Goal: Transaction & Acquisition: Obtain resource

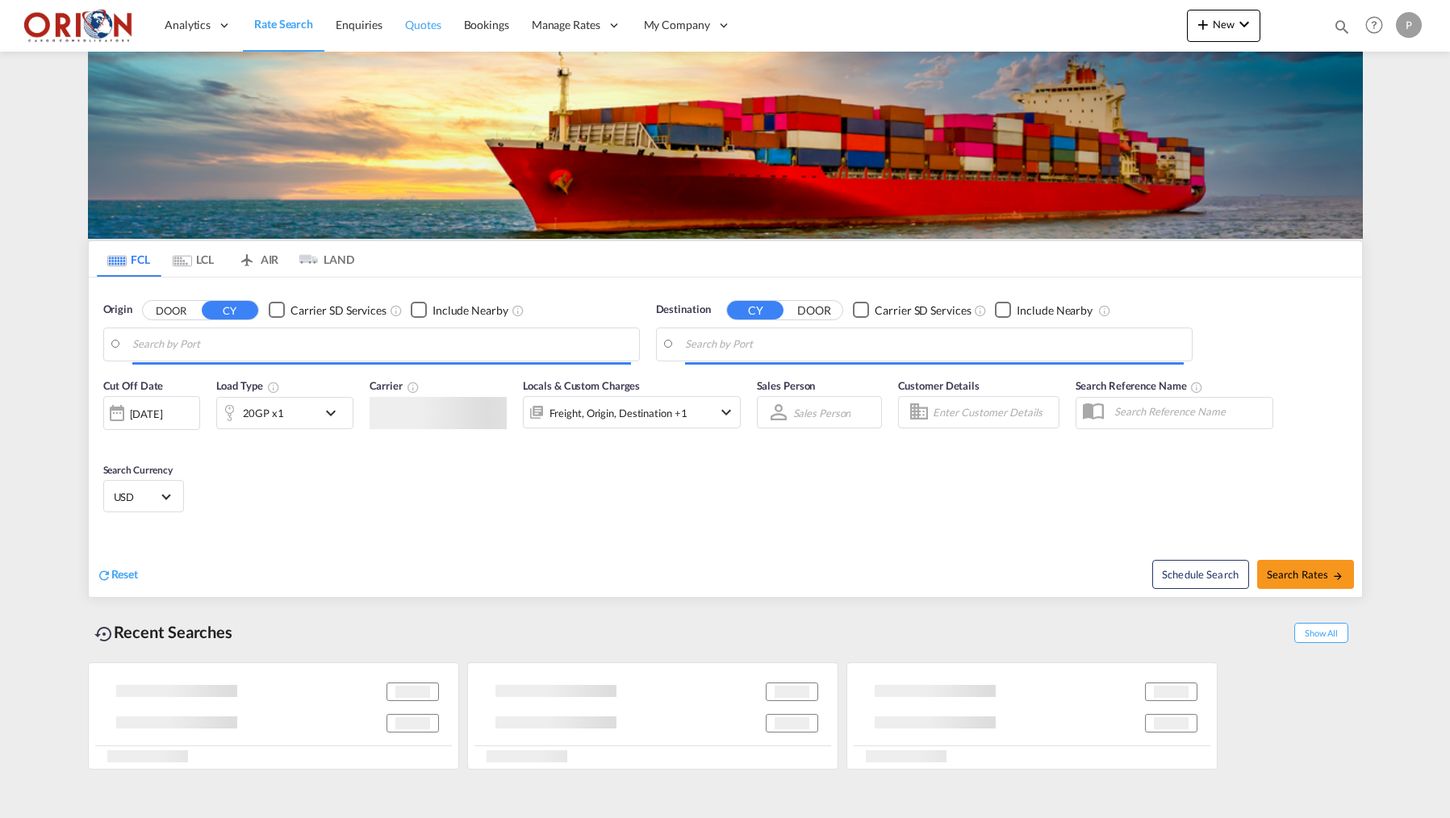
click at [427, 31] on span "Quotes" at bounding box center [423, 25] width 36 height 14
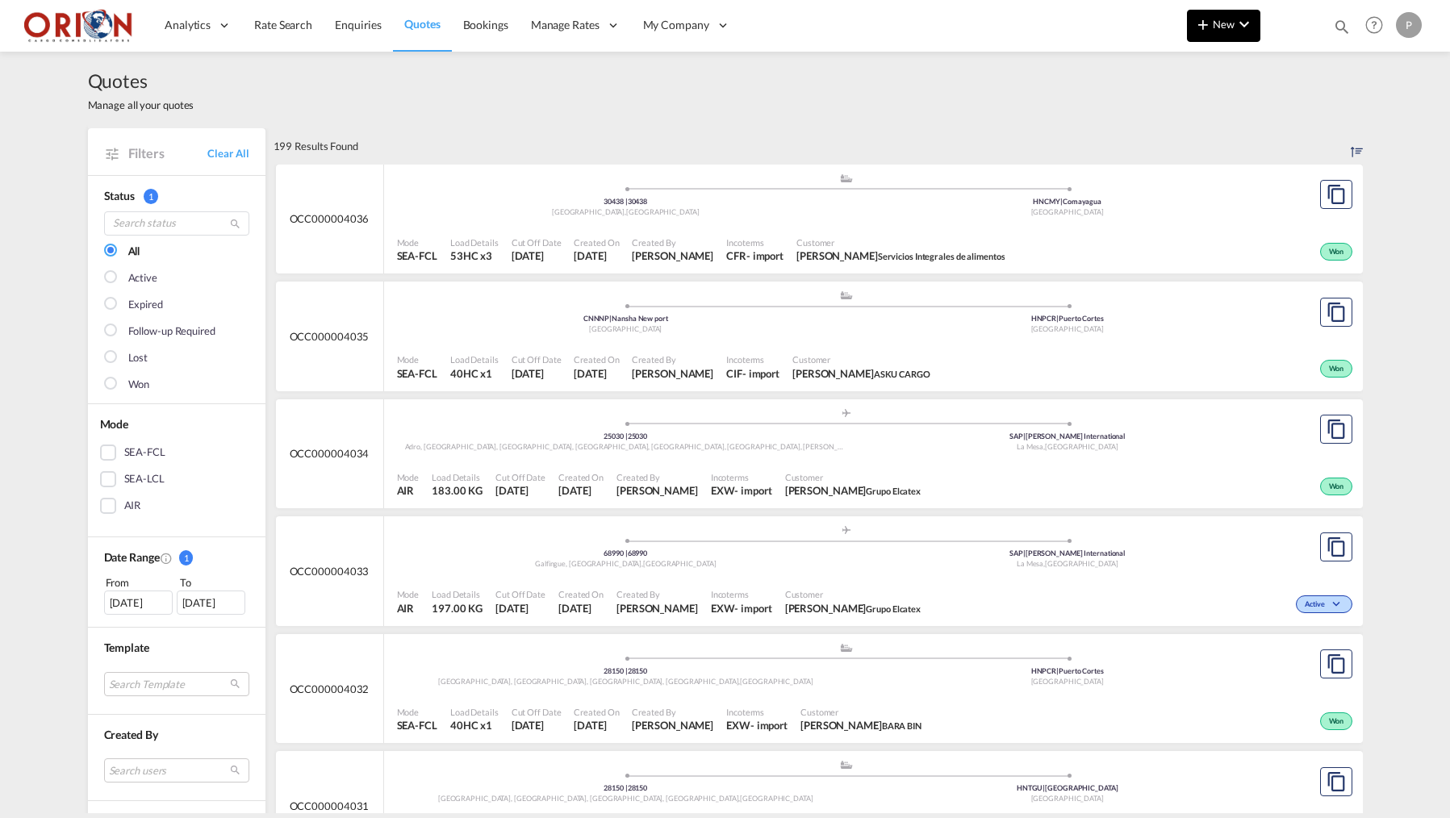
click at [1202, 23] on md-icon "icon-plus 400-fg" at bounding box center [1203, 24] width 19 height 19
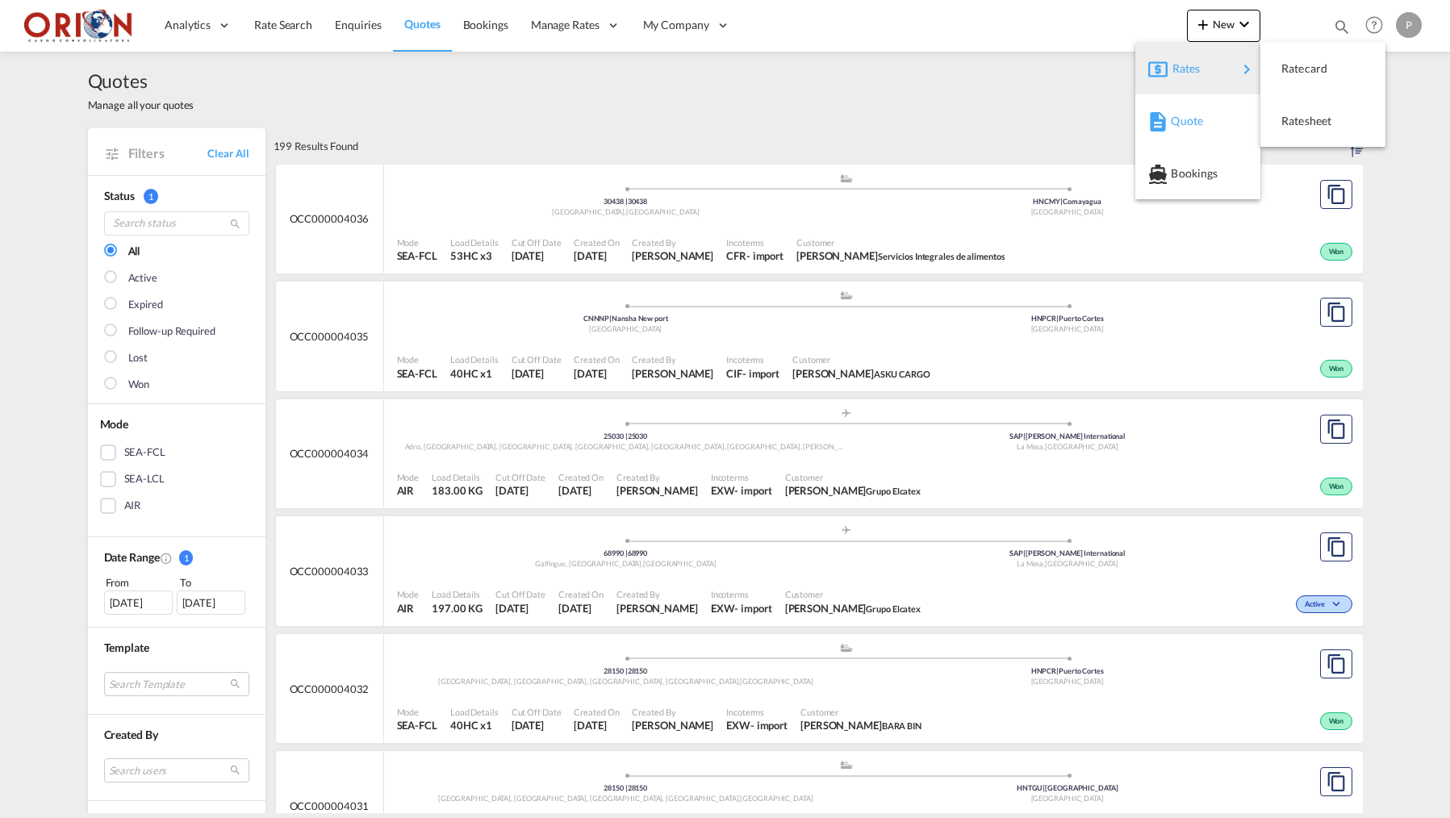
click at [1157, 121] on md-icon "button" at bounding box center [1157, 121] width 19 height 19
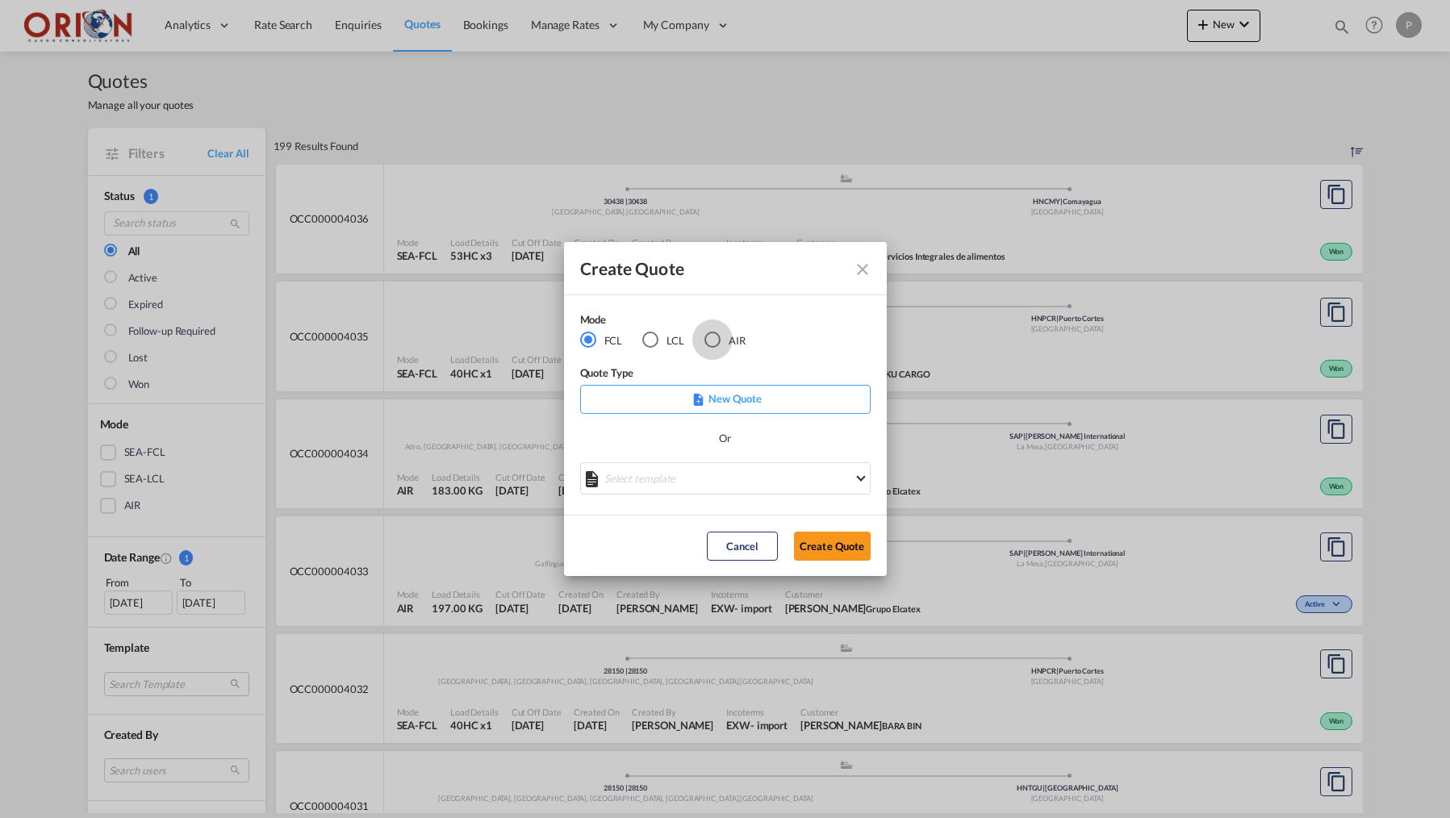
click at [707, 345] on div "AIR" at bounding box center [712, 340] width 16 height 16
click at [817, 537] on button "Create Quote" at bounding box center [832, 546] width 77 height 29
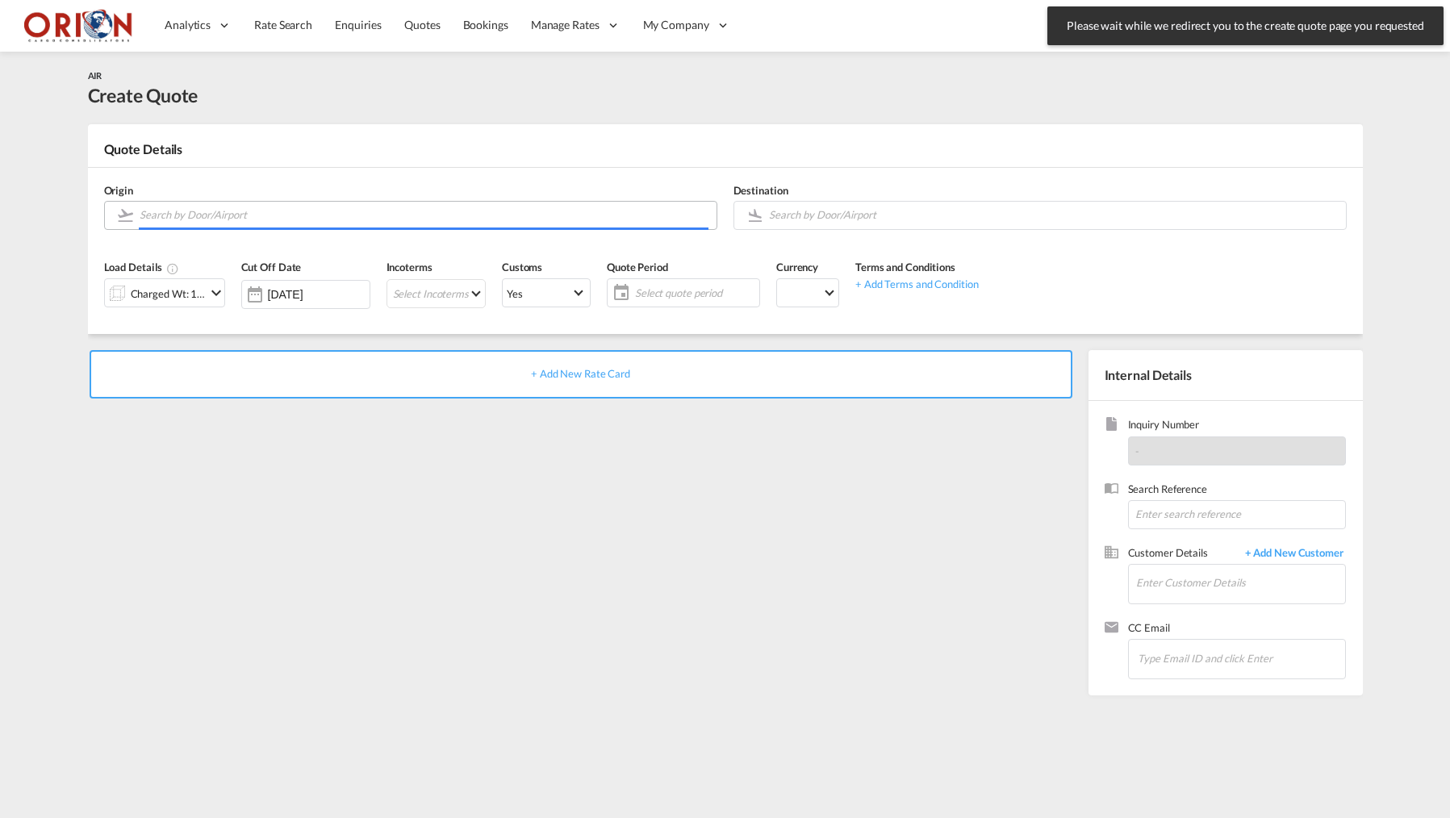
click at [441, 207] on input "Search by Door/Airport" at bounding box center [424, 215] width 569 height 28
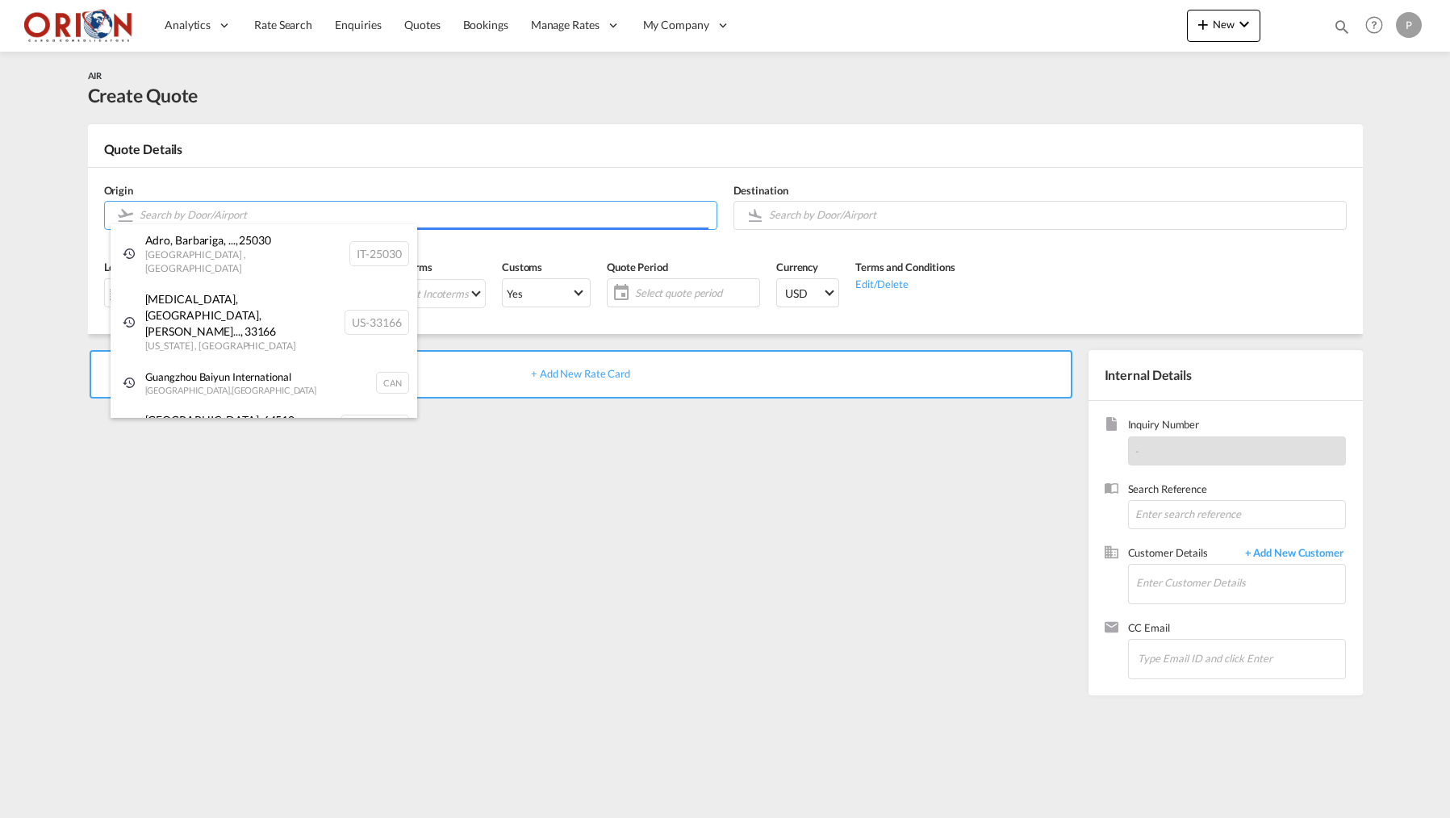
paste input "[GEOGRAPHIC_DATA]"
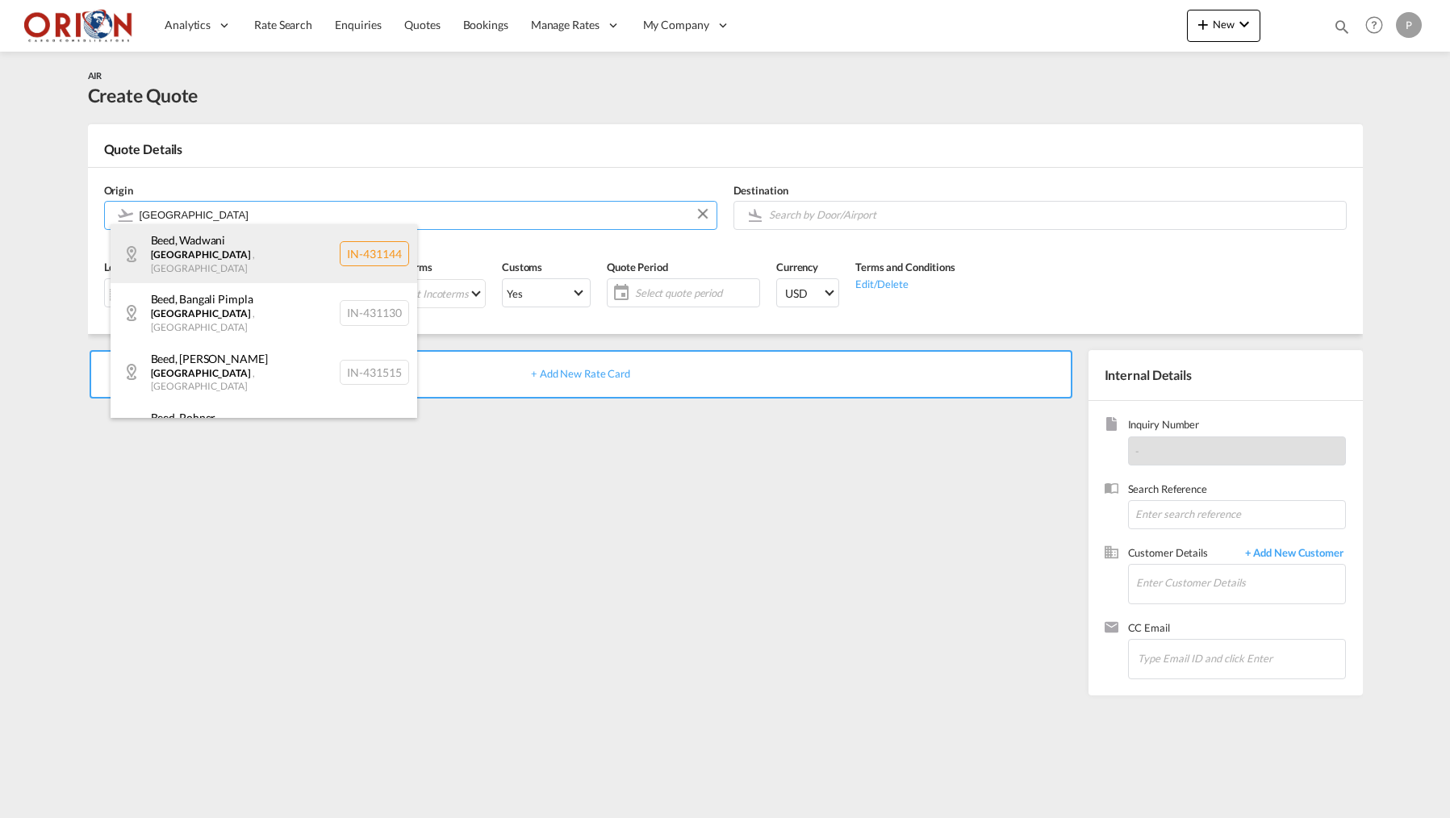
click at [213, 246] on div "Beed , Wadwani [GEOGRAPHIC_DATA] , [GEOGRAPHIC_DATA] IN-431144" at bounding box center [264, 253] width 307 height 59
type input "IN-431144, Beed, [GEOGRAPHIC_DATA]"
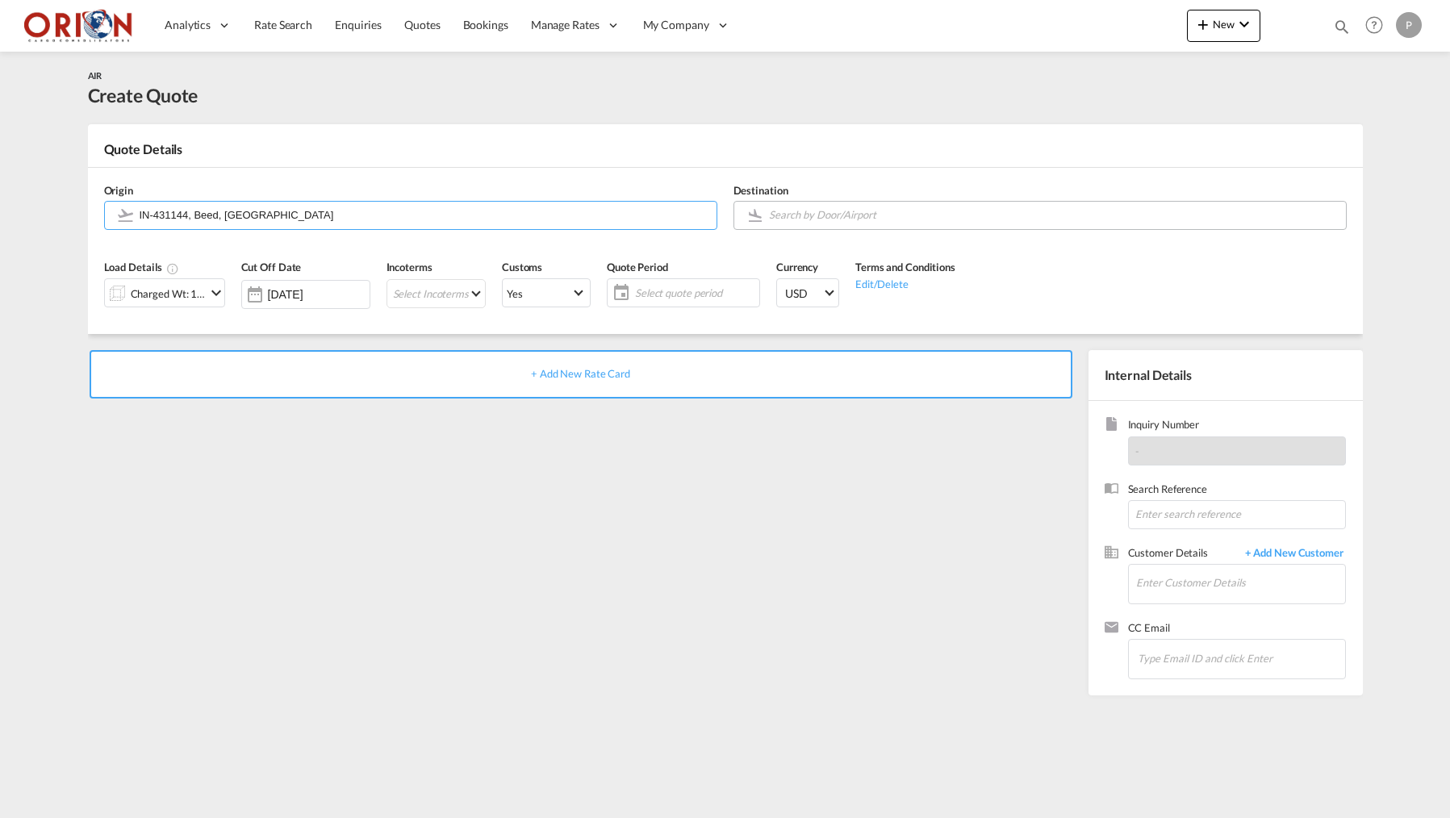
click at [844, 208] on input "Search by Door/Airport" at bounding box center [1053, 215] width 569 height 28
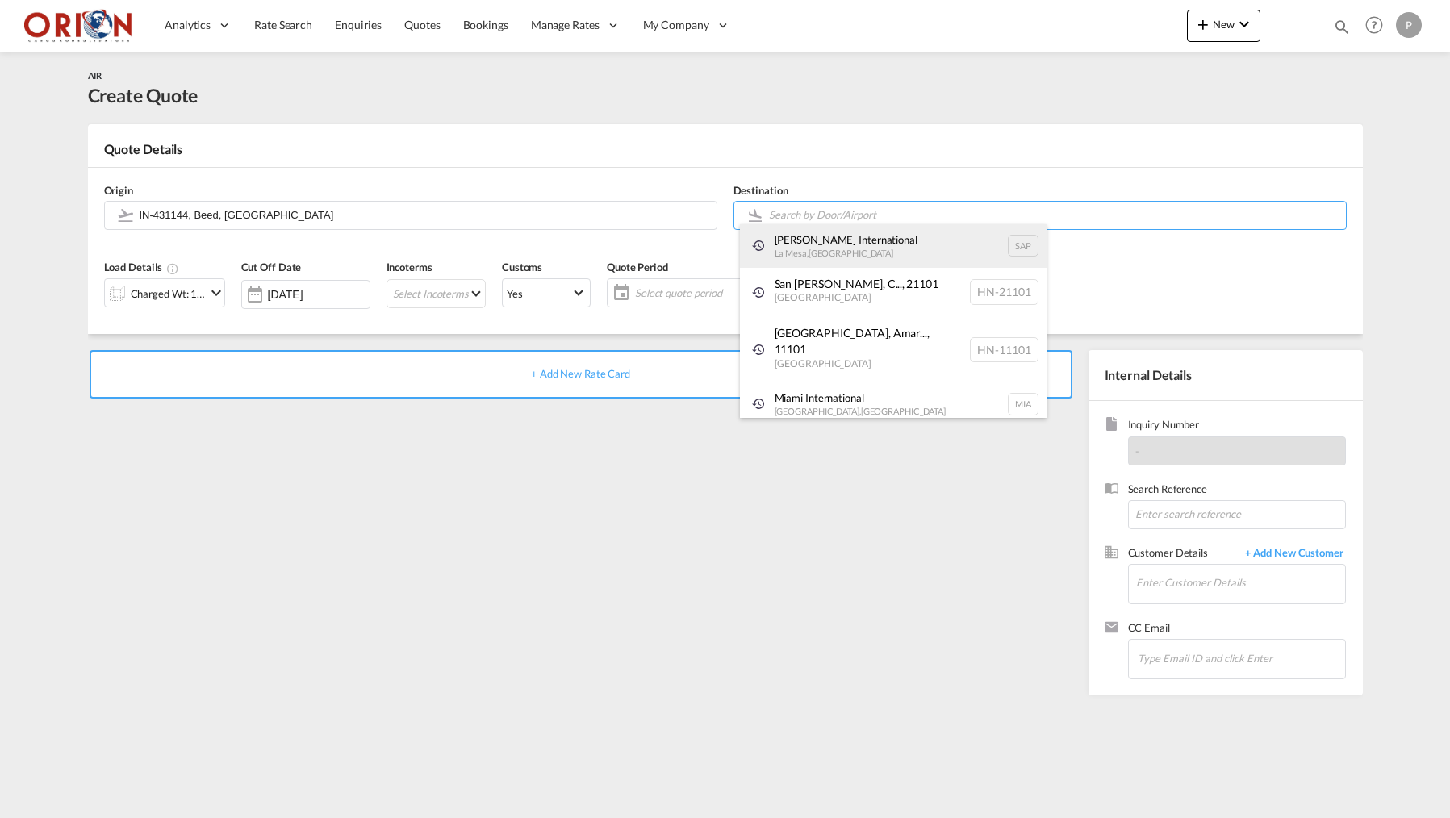
click at [828, 248] on div "[PERSON_NAME] International [GEOGRAPHIC_DATA] , [GEOGRAPHIC_DATA] SAP" at bounding box center [893, 246] width 307 height 44
type input "[PERSON_NAME] International, [GEOGRAPHIC_DATA], SAP"
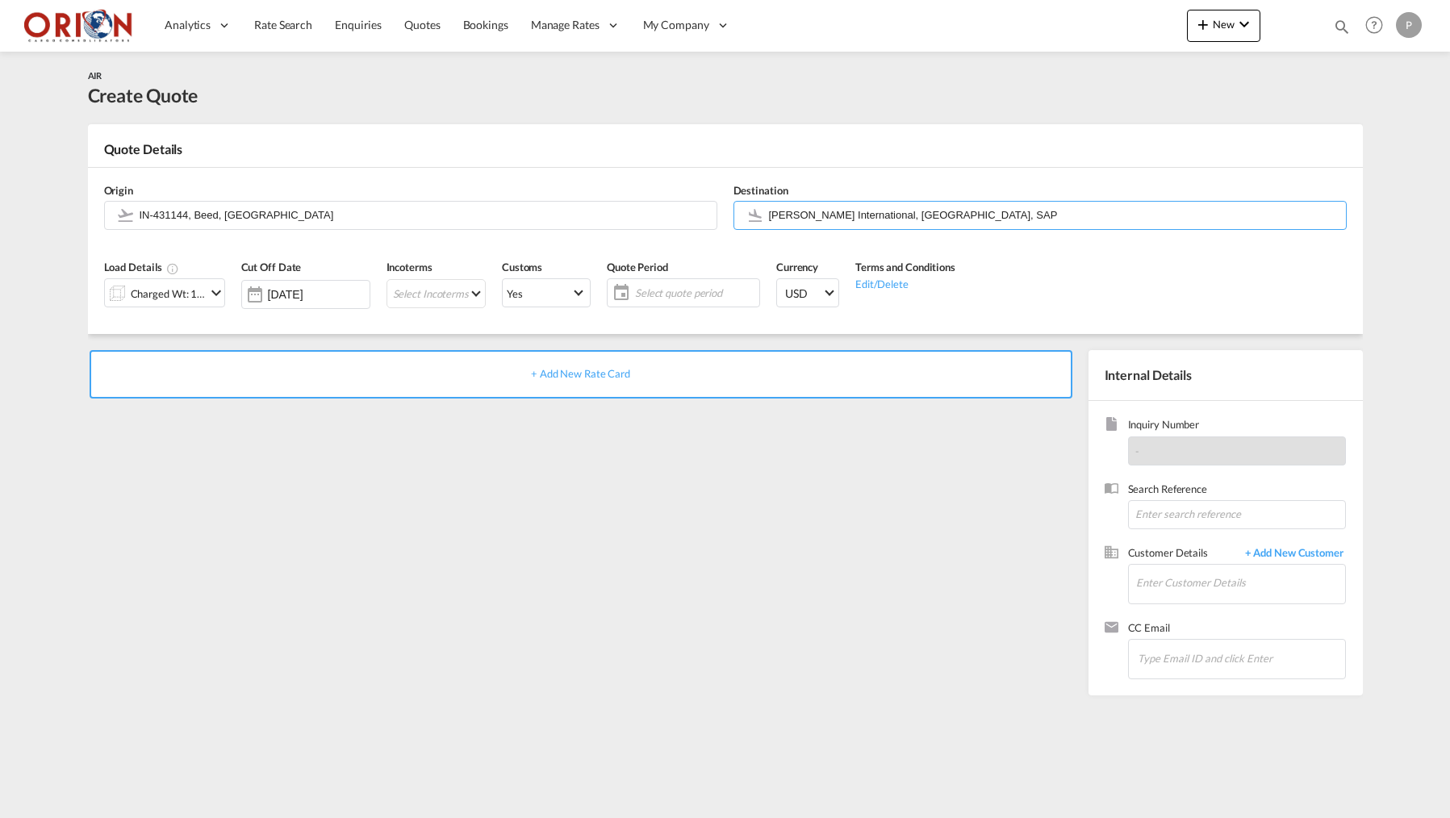
click at [194, 293] on div "Charged Wt: 1.00 KG" at bounding box center [169, 293] width 76 height 23
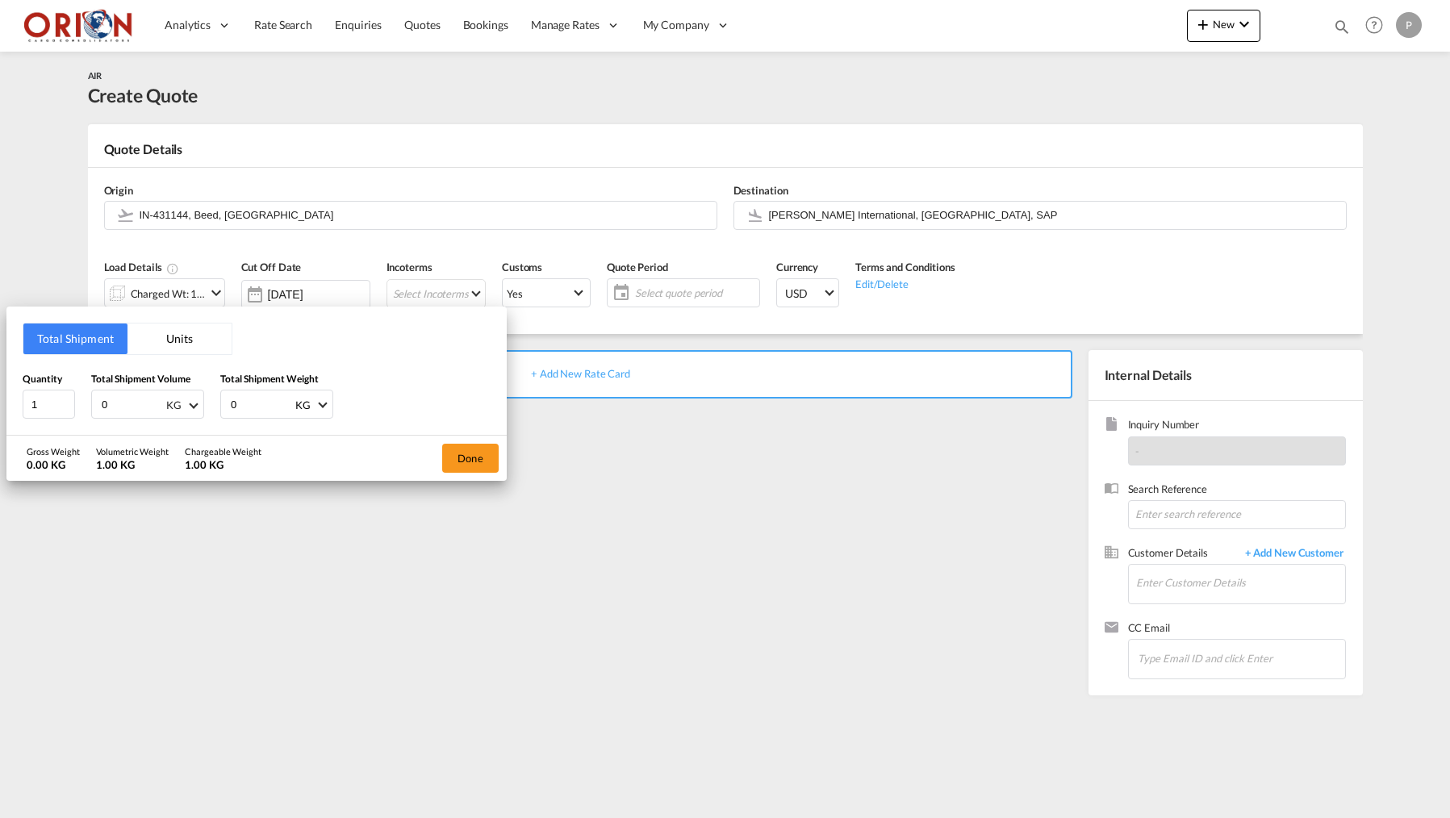
click at [197, 402] on md-select-value "KG" at bounding box center [183, 404] width 36 height 27
click at [184, 335] on md-option "CBM" at bounding box center [208, 326] width 110 height 39
click at [124, 396] on input "0" at bounding box center [132, 404] width 65 height 27
type input "1.25"
click at [254, 397] on input "0" at bounding box center [261, 404] width 65 height 27
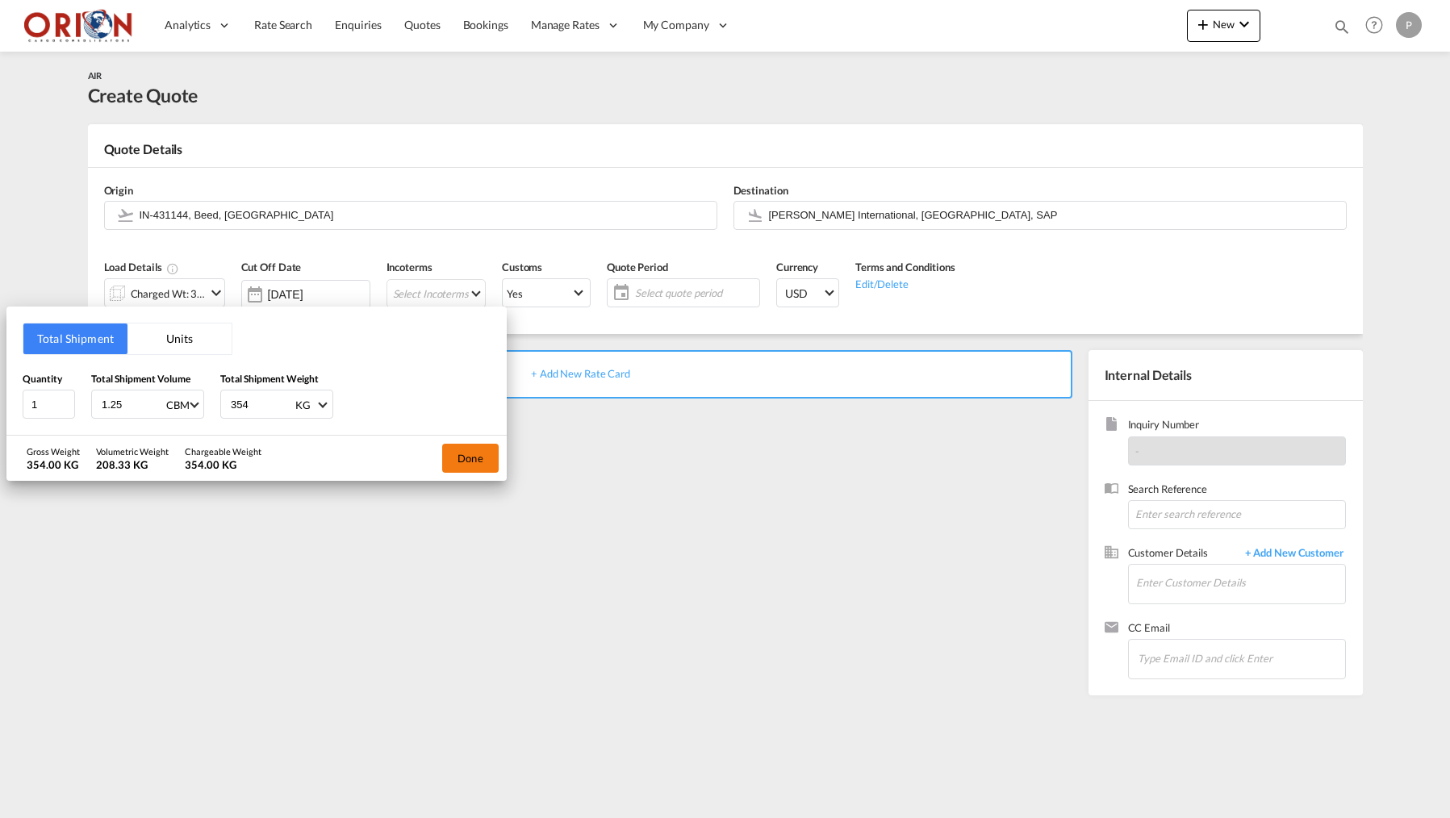
type input "354"
click at [485, 461] on button "Done" at bounding box center [470, 458] width 56 height 29
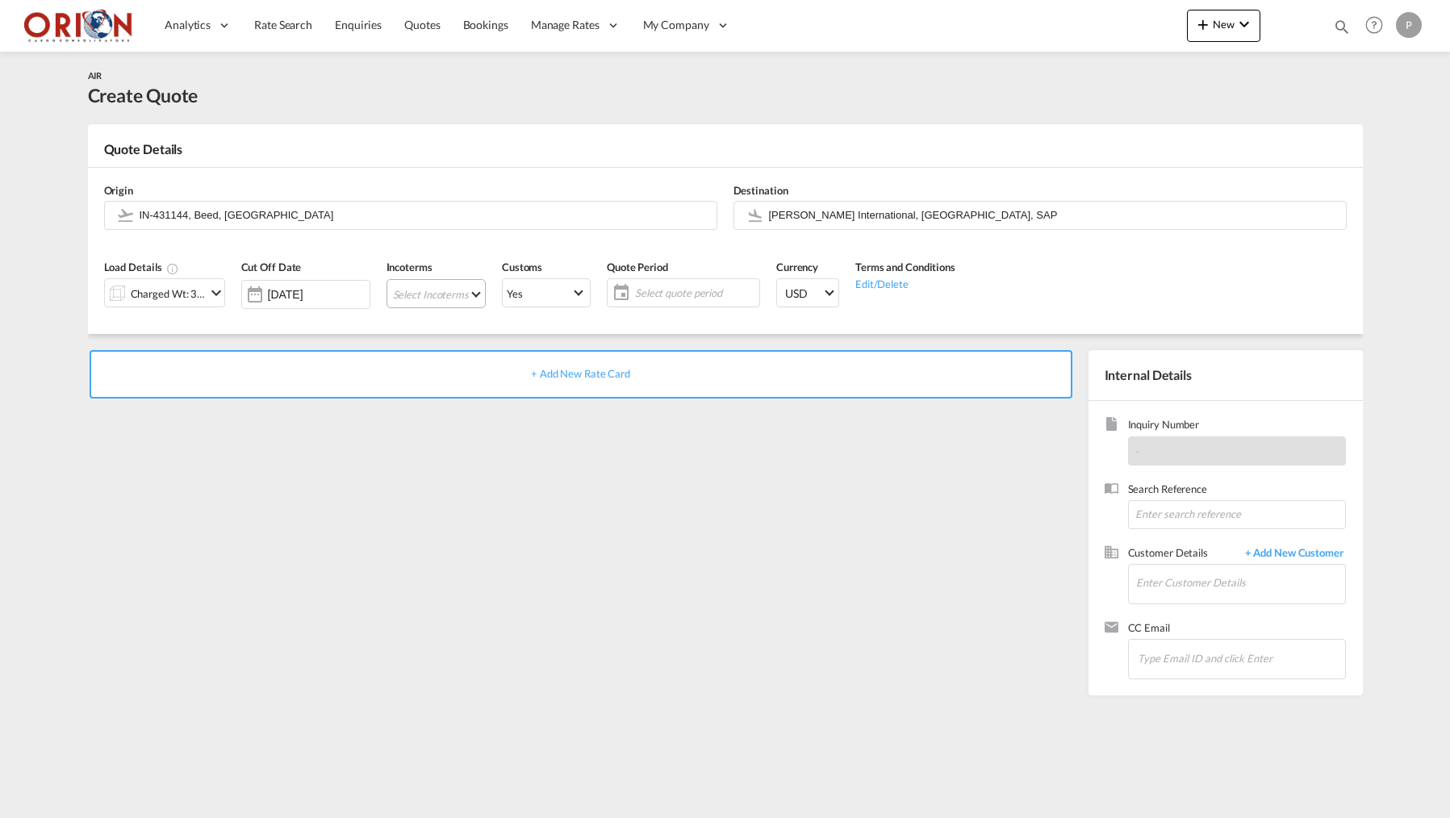
click at [474, 294] on md-select "Select Incoterms FOB - export Free on Board CIF - export Cost,Insurance and Fre…" at bounding box center [436, 293] width 99 height 29
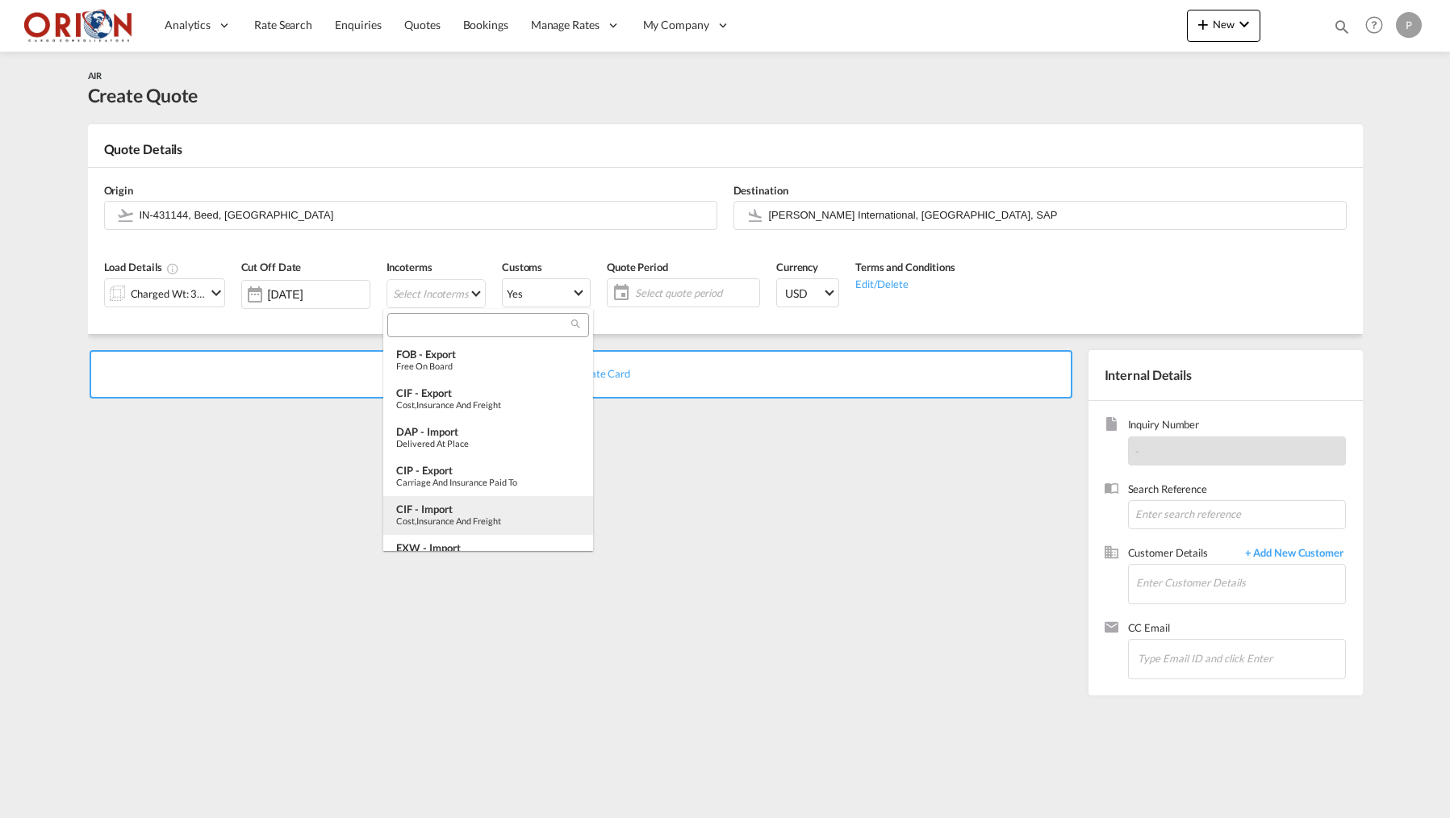
scroll to position [39, 0]
click at [439, 518] on div "Ex Works" at bounding box center [488, 521] width 184 height 10
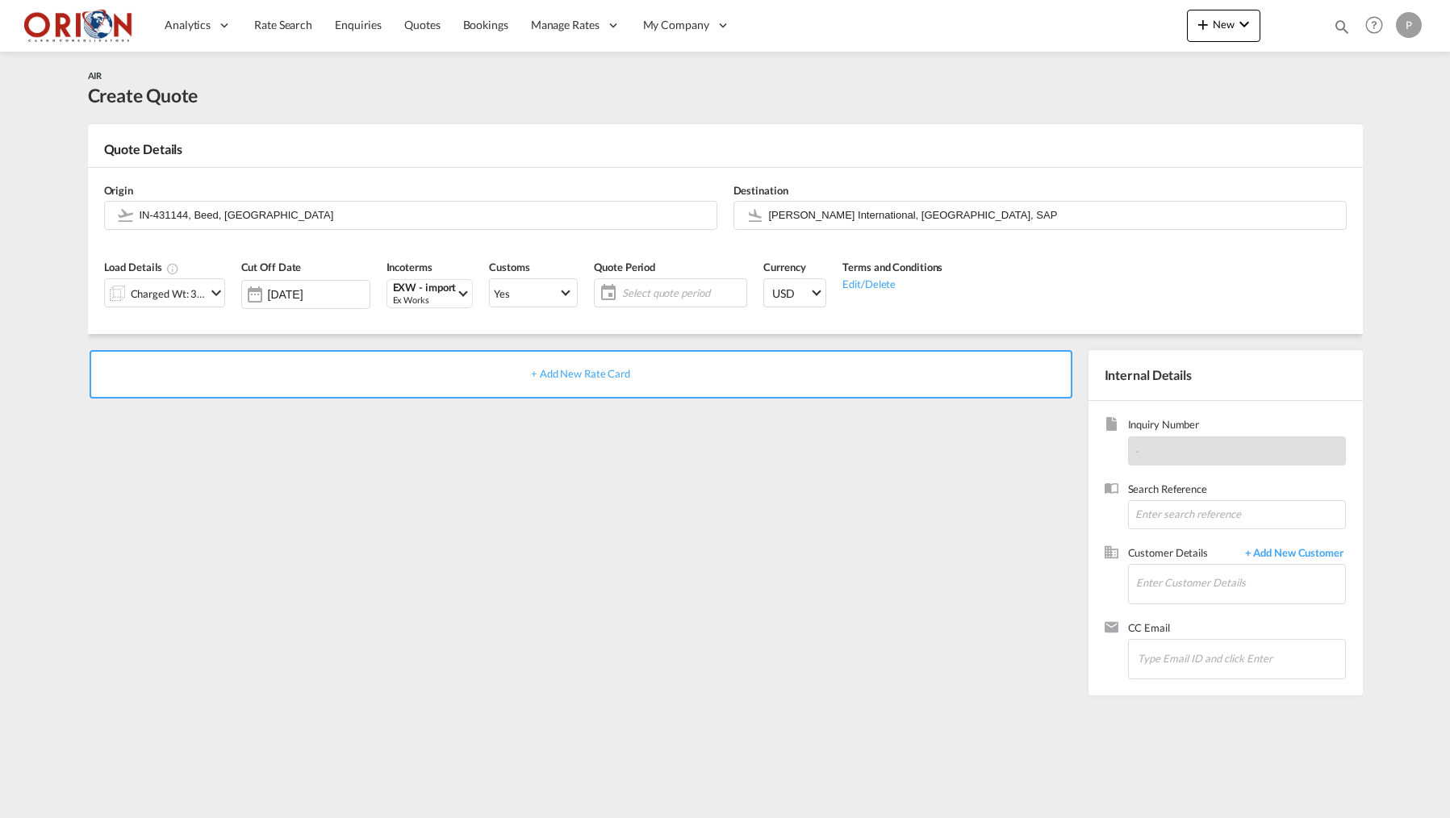
click at [689, 287] on span "Select quote period" at bounding box center [682, 293] width 120 height 15
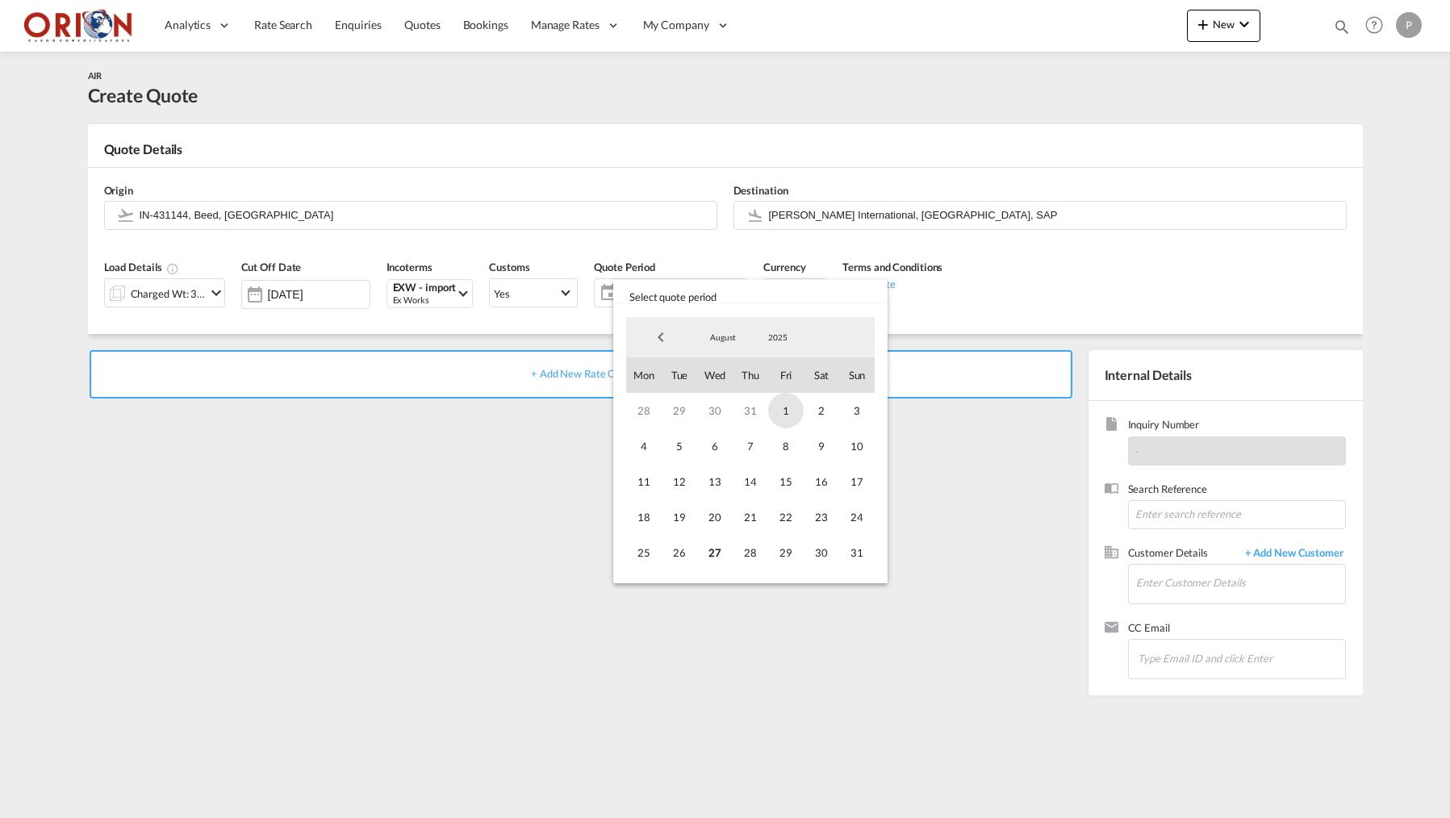
click at [775, 414] on span "1" at bounding box center [786, 411] width 36 height 36
click at [852, 549] on span "31" at bounding box center [857, 553] width 36 height 36
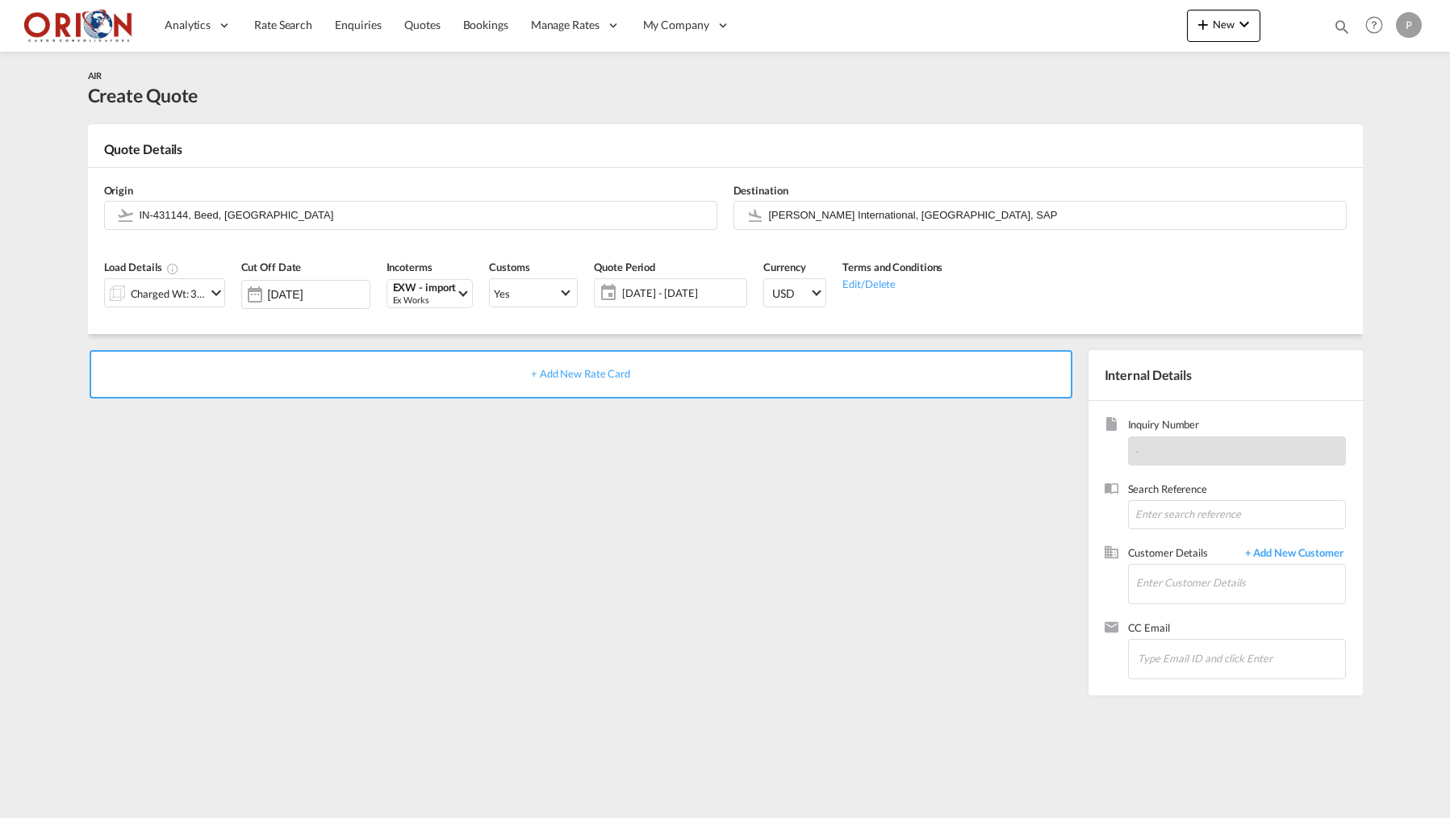
click at [669, 376] on div "+ Add New Rate Card" at bounding box center [581, 374] width 983 height 48
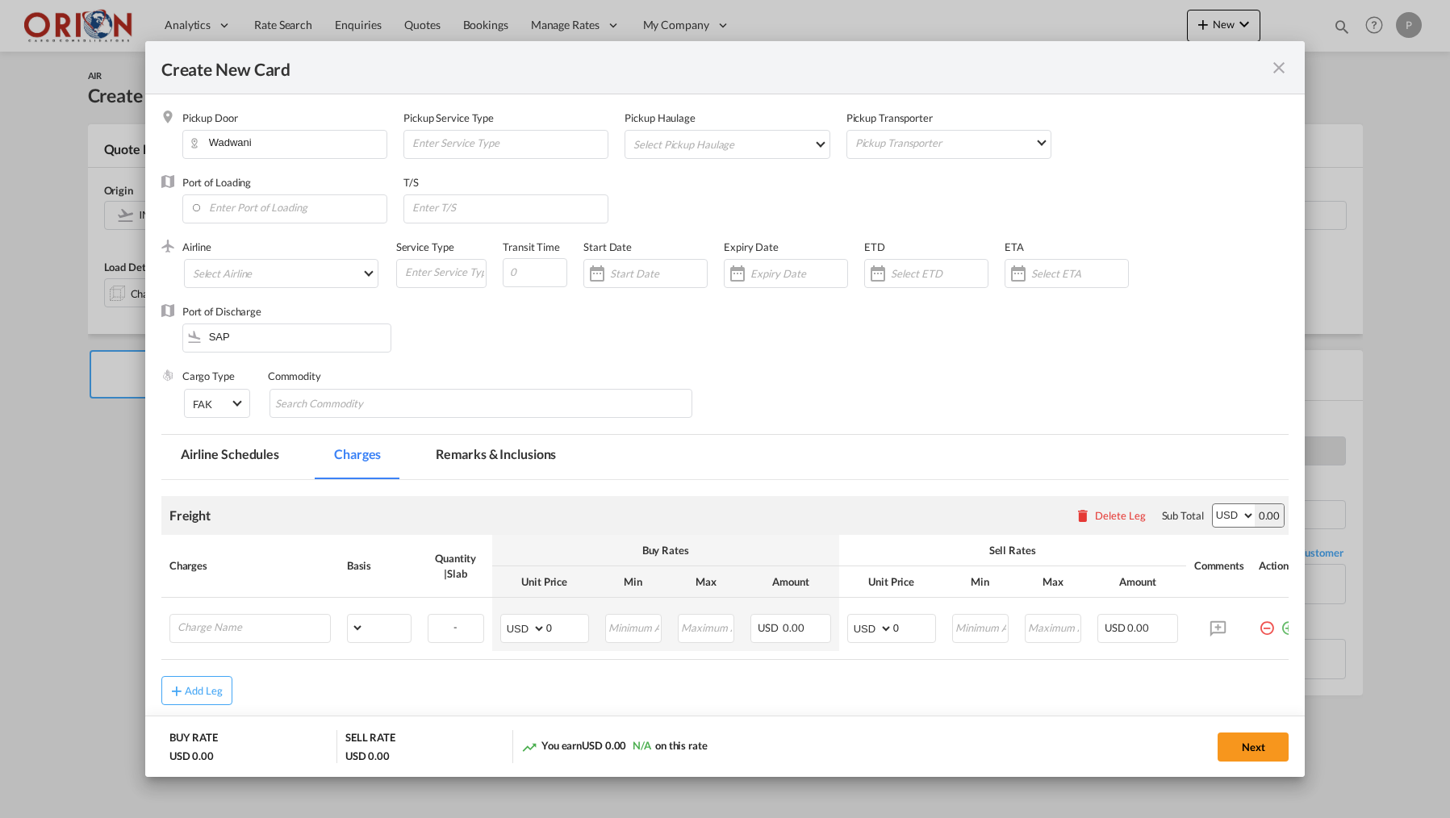
click at [697, 153] on md-select "Select Pickup Haulage rail road barge truck unspecified not available" at bounding box center [730, 144] width 197 height 26
click at [692, 178] on md-option "road" at bounding box center [732, 182] width 223 height 39
click at [878, 149] on md-select "Pickup Transporter 2HM LOGISTICS D.O.O AAXL GLOBAL SHIPPING LINES LLC [PERSON_N…" at bounding box center [952, 142] width 197 height 23
click at [876, 98] on input "search" at bounding box center [988, 103] width 274 height 39
type input "T"
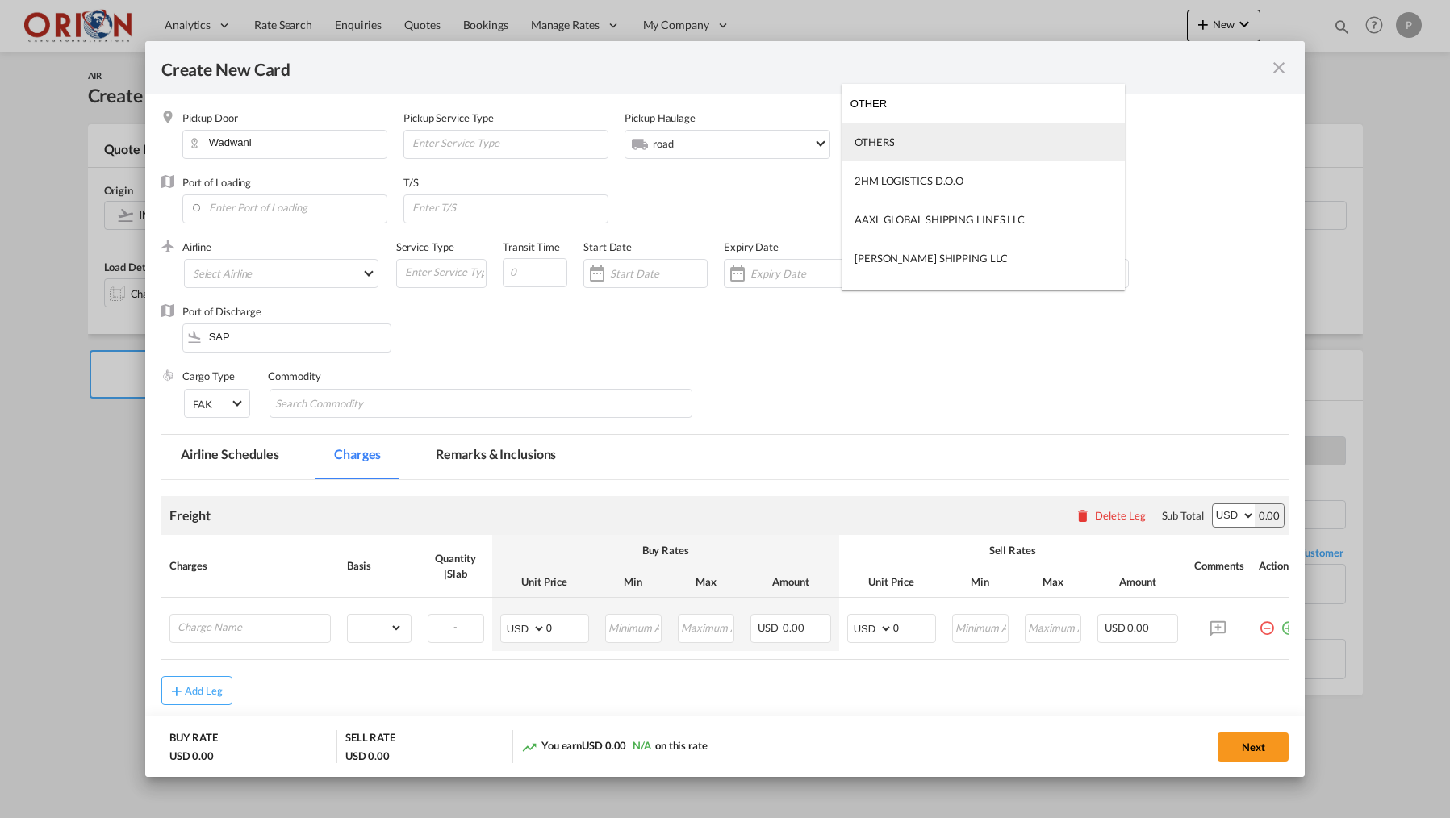
type input "OTHER"
click at [872, 134] on md-option "OTHERS" at bounding box center [983, 142] width 283 height 39
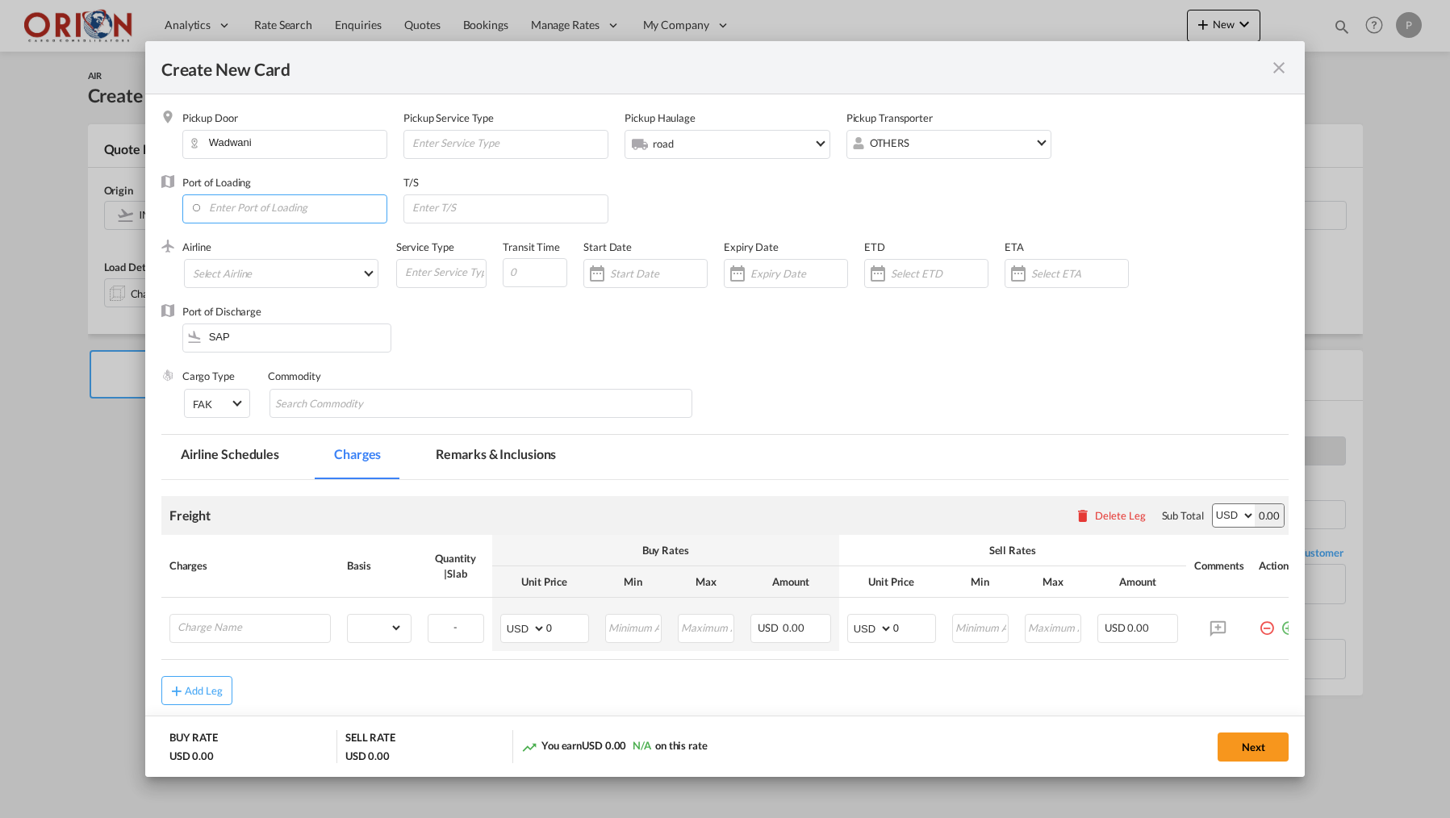
click at [338, 207] on input "Enter Port of Loading" at bounding box center [288, 207] width 196 height 24
click at [270, 243] on div "[GEOGRAPHIC_DATA] , [GEOGRAPHIC_DATA]" at bounding box center [338, 249] width 284 height 12
type input "Chhatrapati Shivaji International, [GEOGRAPHIC_DATA], BOM"
click at [463, 198] on input "Create New Card ..." at bounding box center [509, 207] width 197 height 24
paste input "BOM IST MIA SAP"
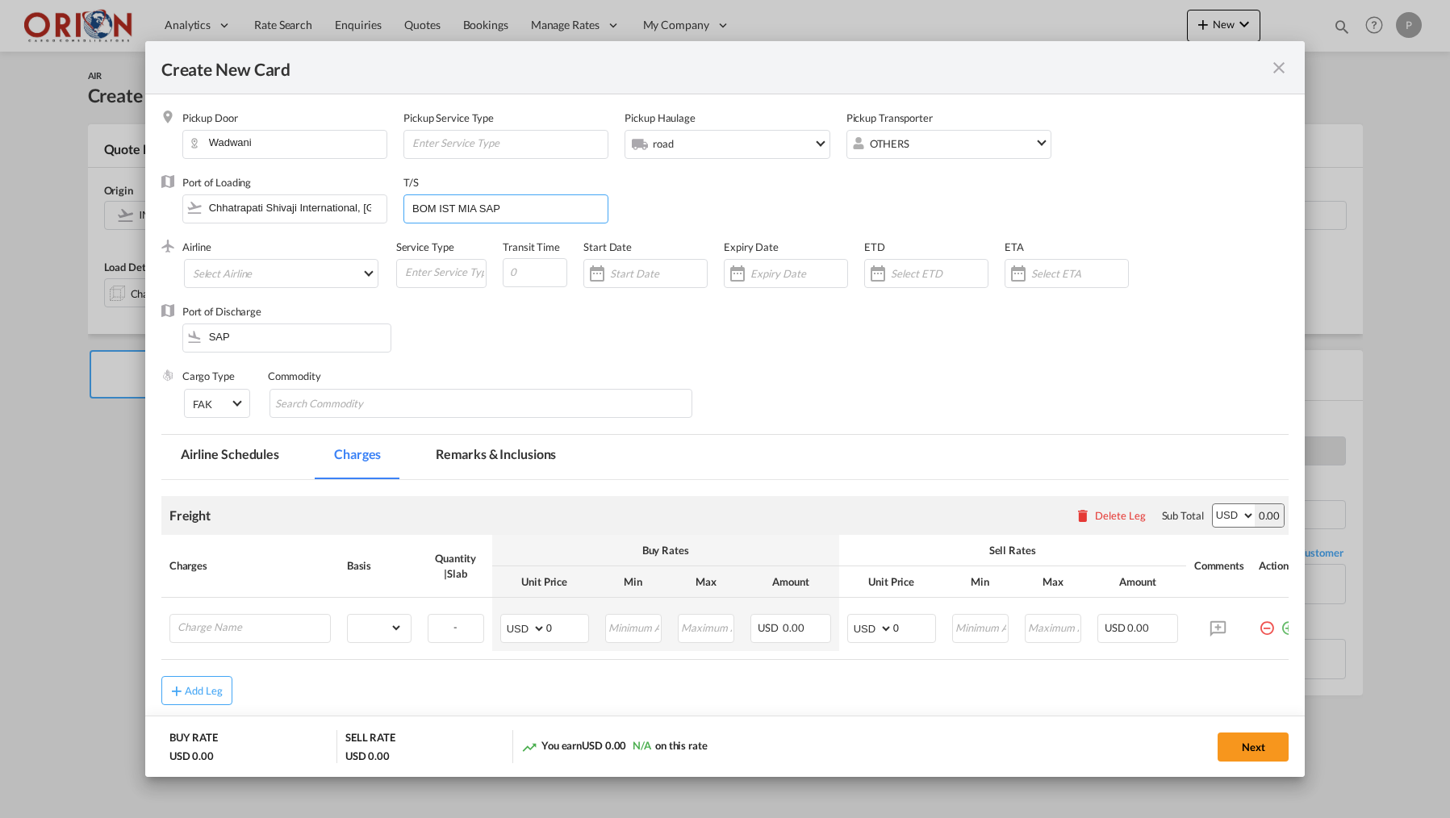
type input "BOM IST MIA SAP"
click at [260, 276] on md-select "Select Airline AIR EXPRESS S.A. (1166- / -) CMA CGM Air Cargo (1140-2C / -) DDW…" at bounding box center [281, 273] width 194 height 29
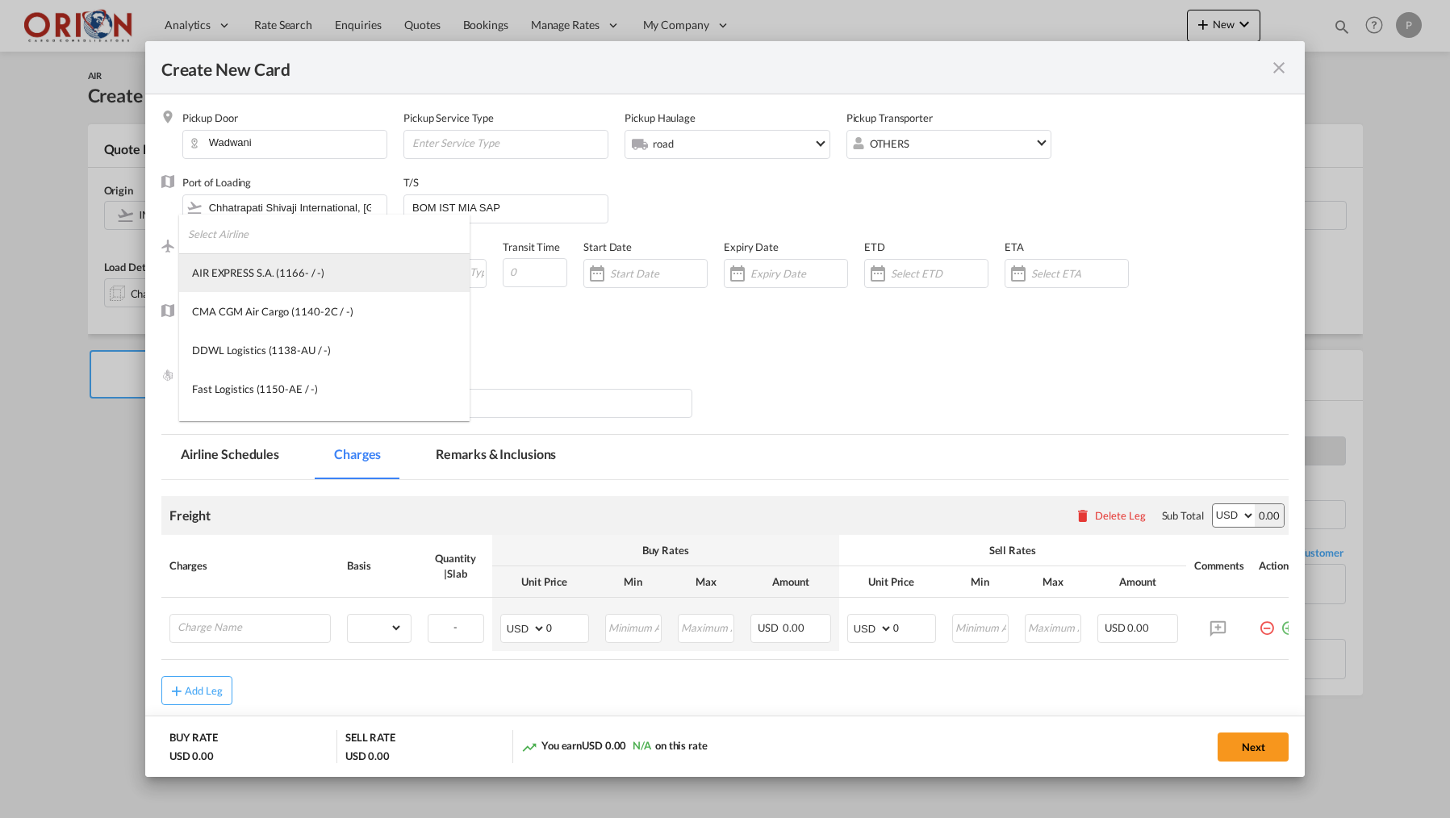
click at [257, 253] on md-option "AIR EXPRESS S.A. (1166- / -)" at bounding box center [324, 272] width 291 height 39
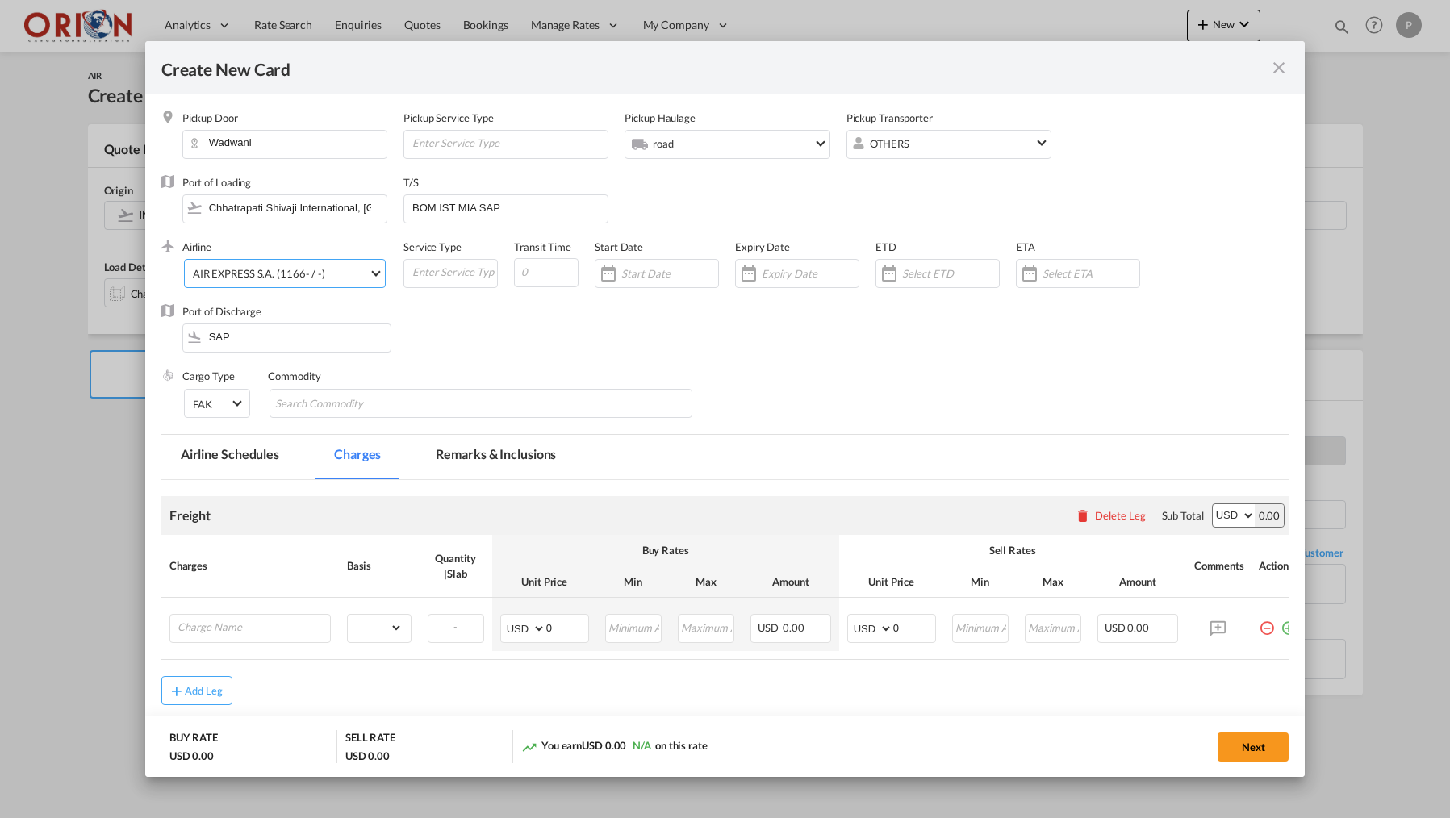
click at [248, 274] on div "AIR EXPRESS S.A. (1166- / -)" at bounding box center [259, 273] width 132 height 13
click at [242, 238] on input "search" at bounding box center [329, 234] width 282 height 39
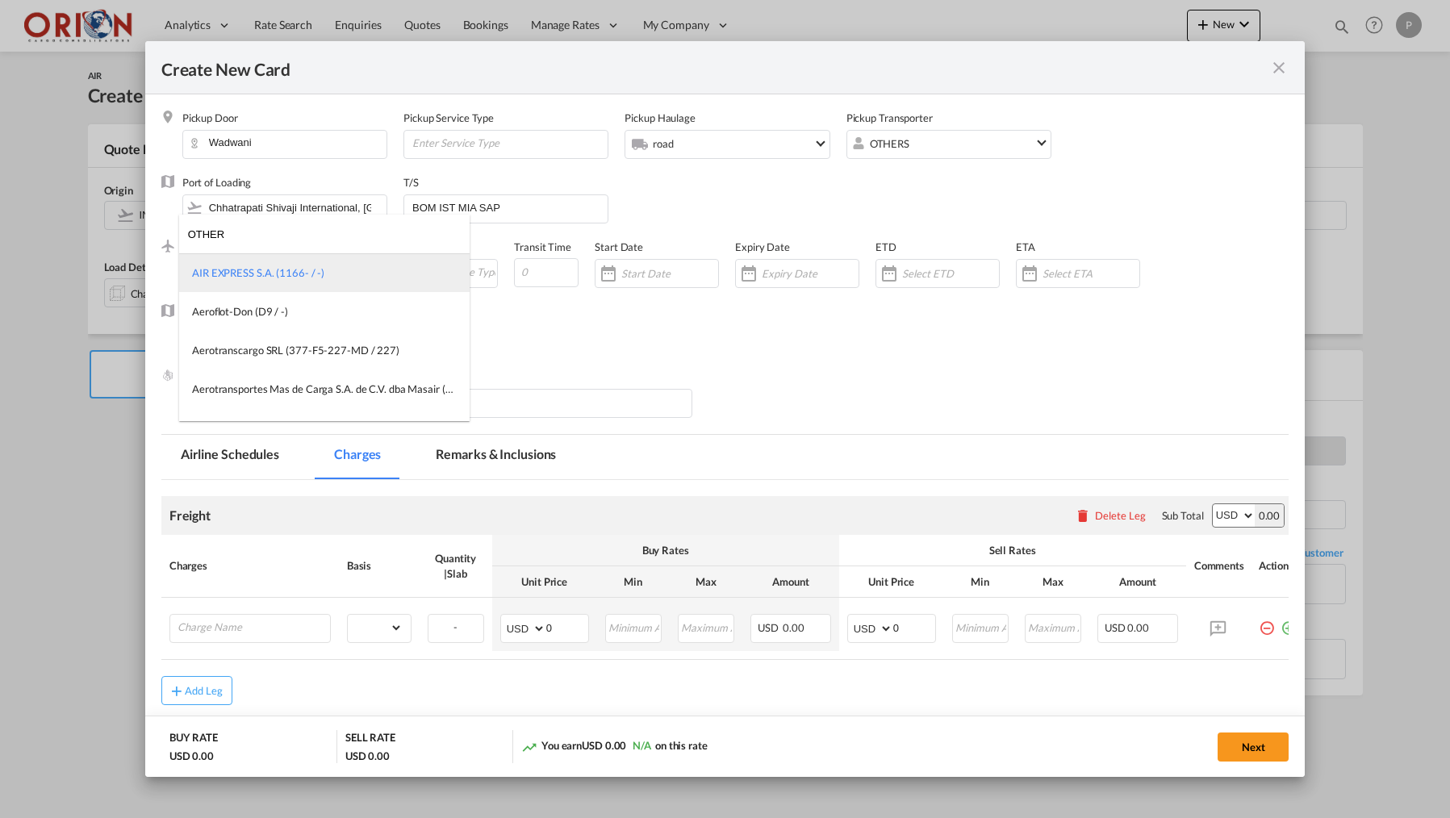
type input "OTHER"
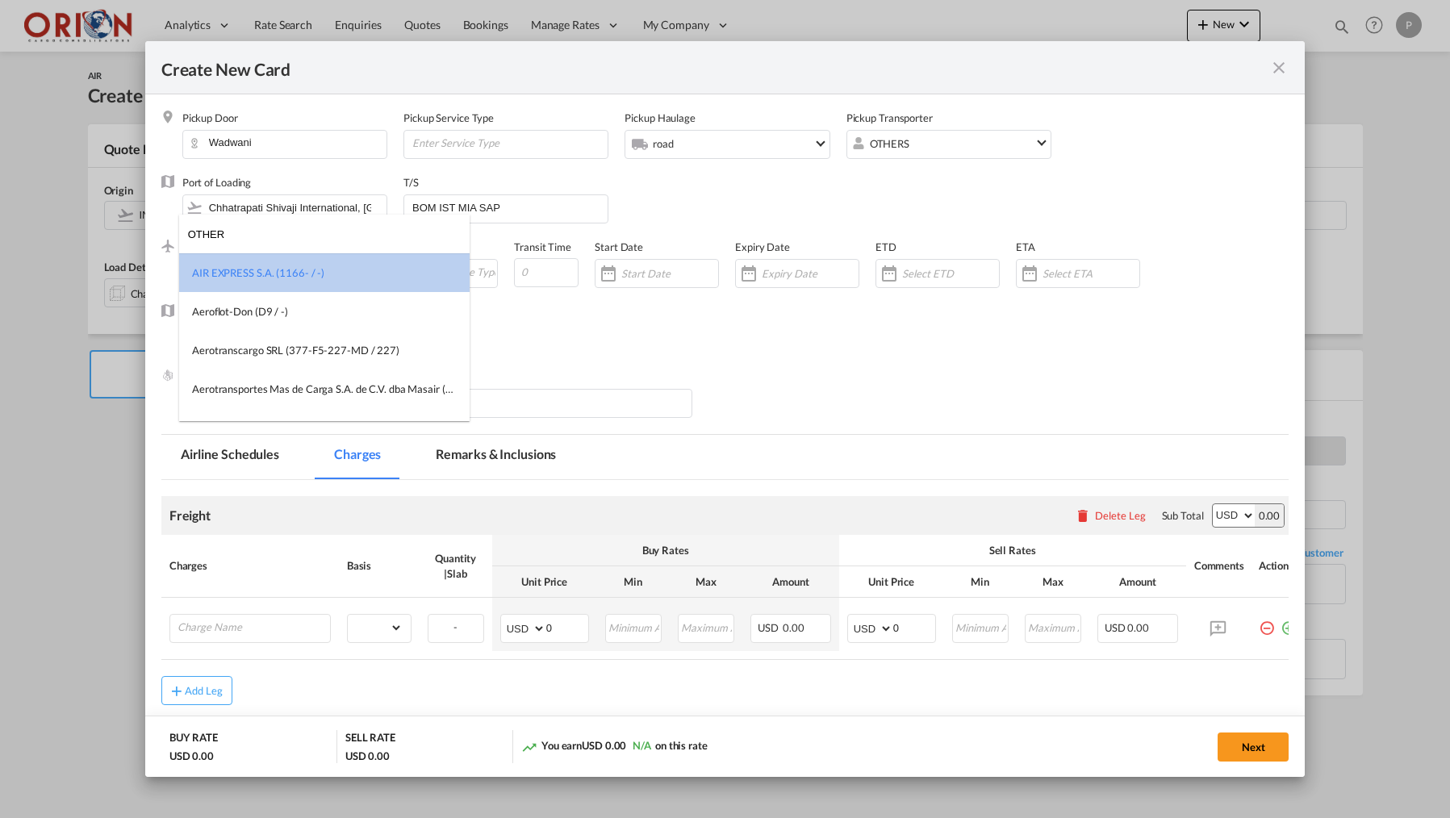
click at [231, 270] on div "AIR EXPRESS S.A. (1166- / -)" at bounding box center [258, 272] width 132 height 15
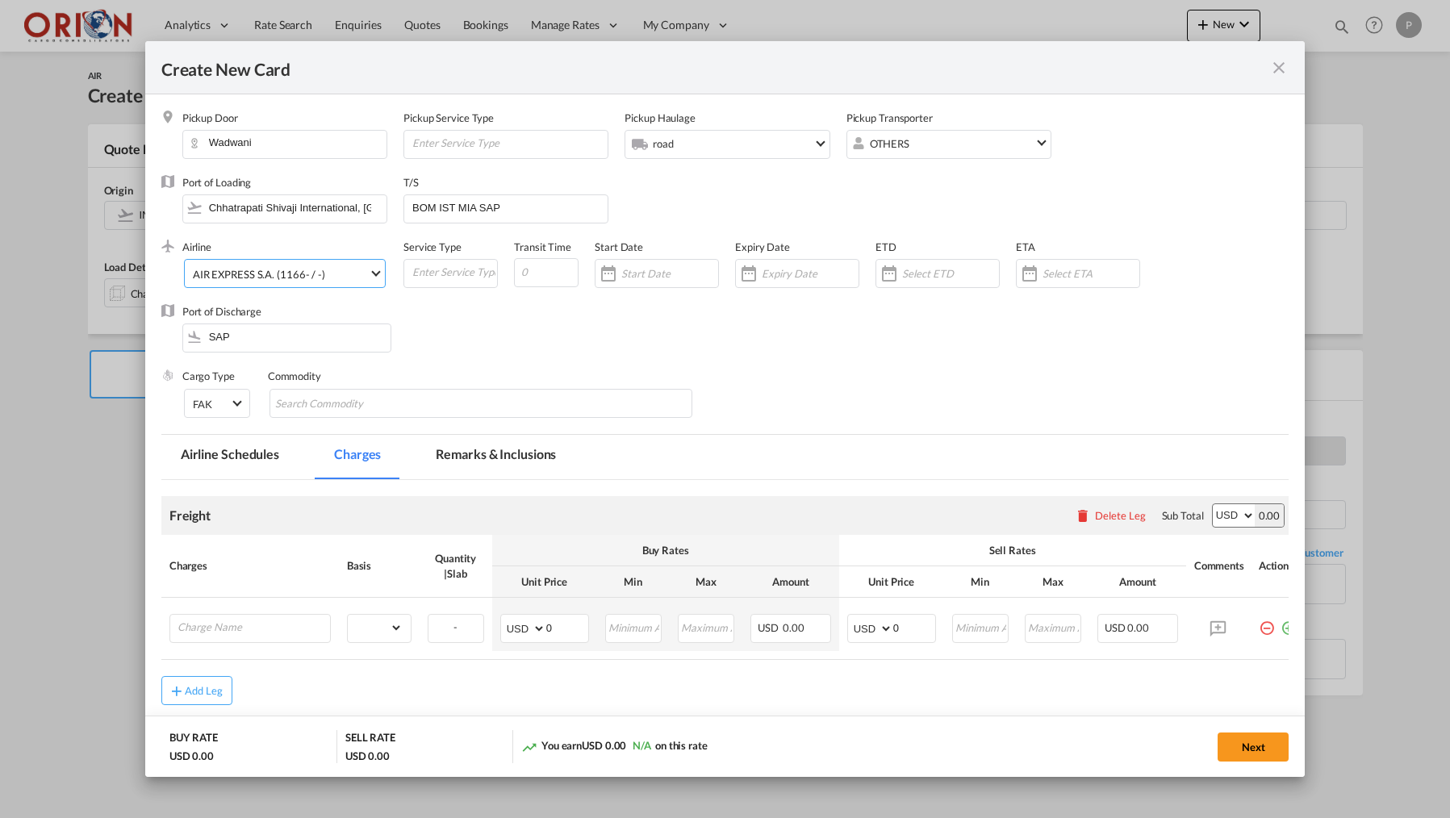
click at [295, 260] on md-select-value "AIR EXPRESS S.A. (1166- / -)" at bounding box center [288, 273] width 194 height 26
click at [277, 295] on md-option "Others (Option 1 / -)" at bounding box center [288, 311] width 219 height 39
click at [542, 272] on input "Create New Card ..." at bounding box center [544, 272] width 65 height 29
type input "8"
click at [622, 267] on input "Create New Card ..." at bounding box center [667, 273] width 97 height 13
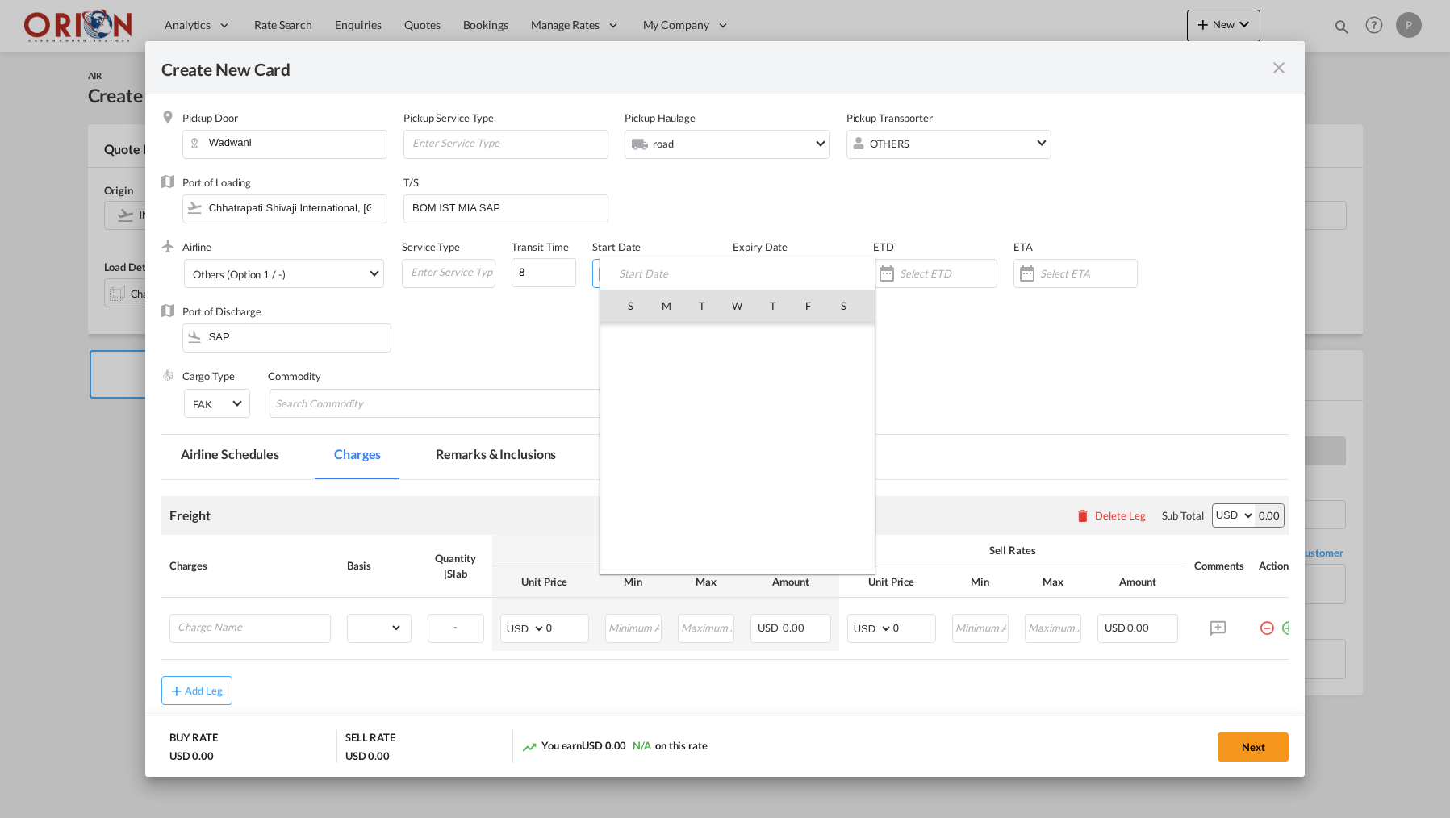
scroll to position [373589, 0]
click at [734, 477] on span "27" at bounding box center [738, 483] width 34 height 34
type input "[DATE]"
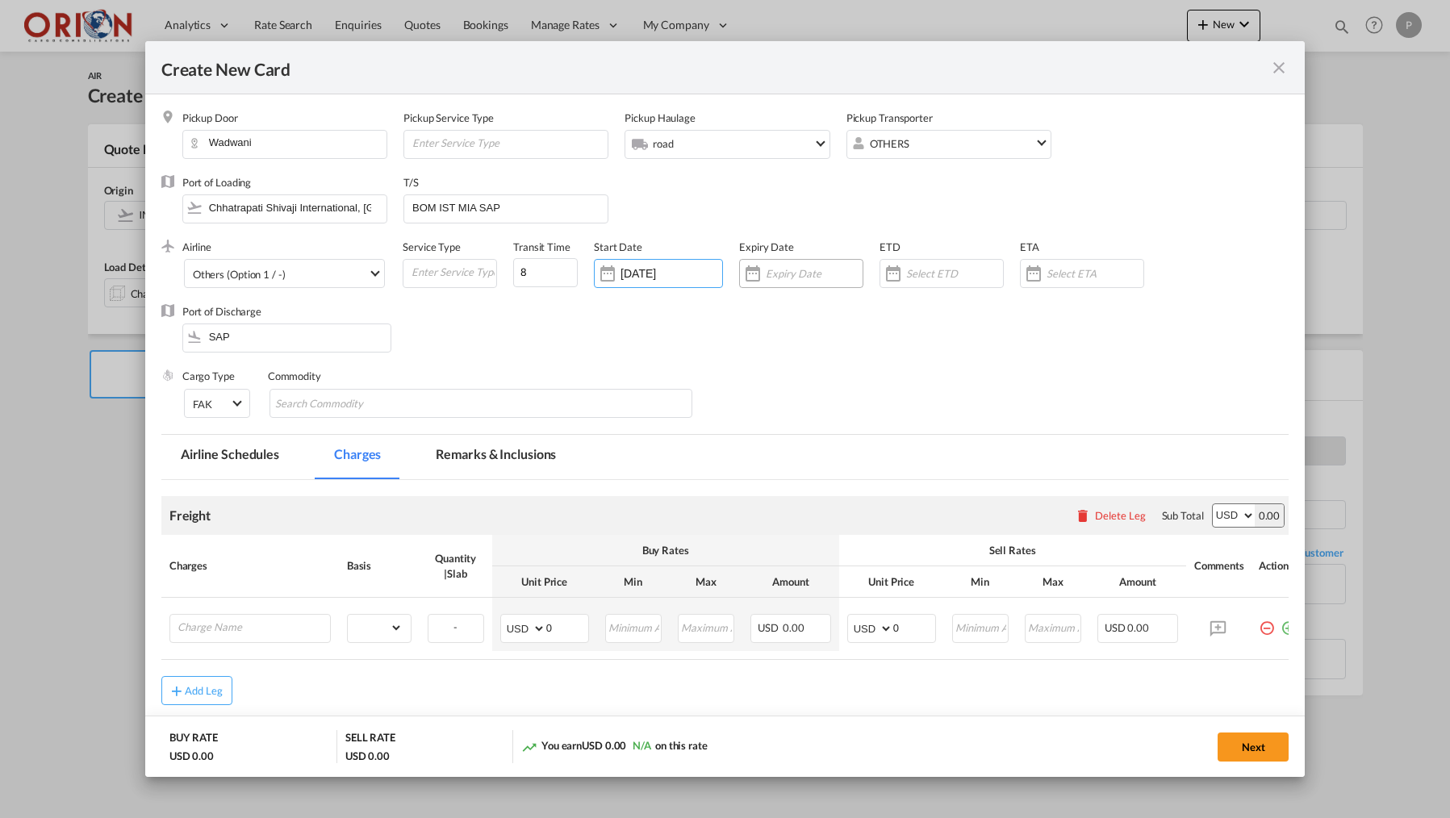
click at [788, 280] on div "Create New Card ..." at bounding box center [814, 273] width 97 height 15
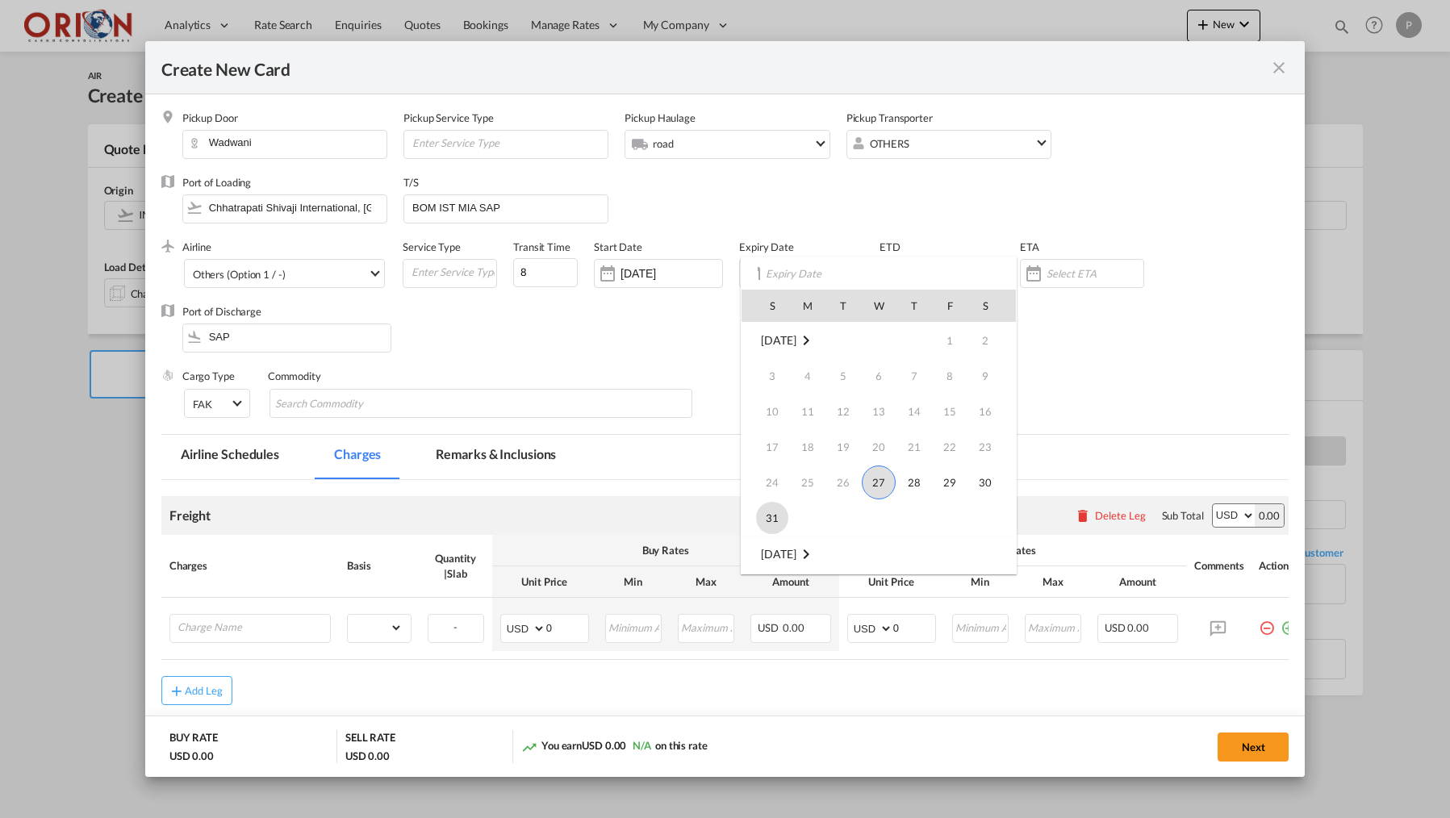
click at [783, 517] on span "31" at bounding box center [772, 518] width 32 height 32
type input "[DATE]"
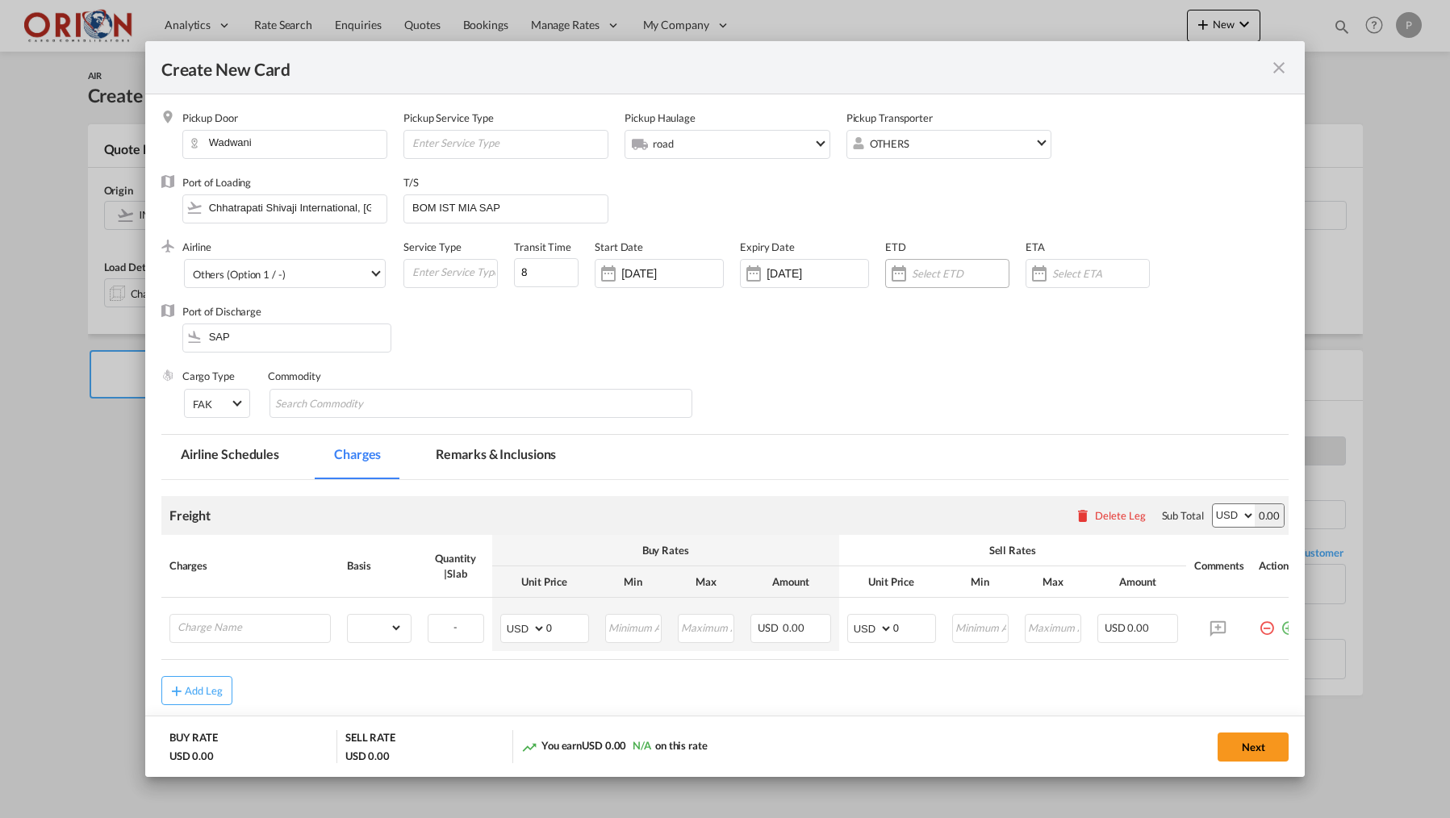
click at [944, 267] on div "Create New Card ..." at bounding box center [960, 273] width 97 height 15
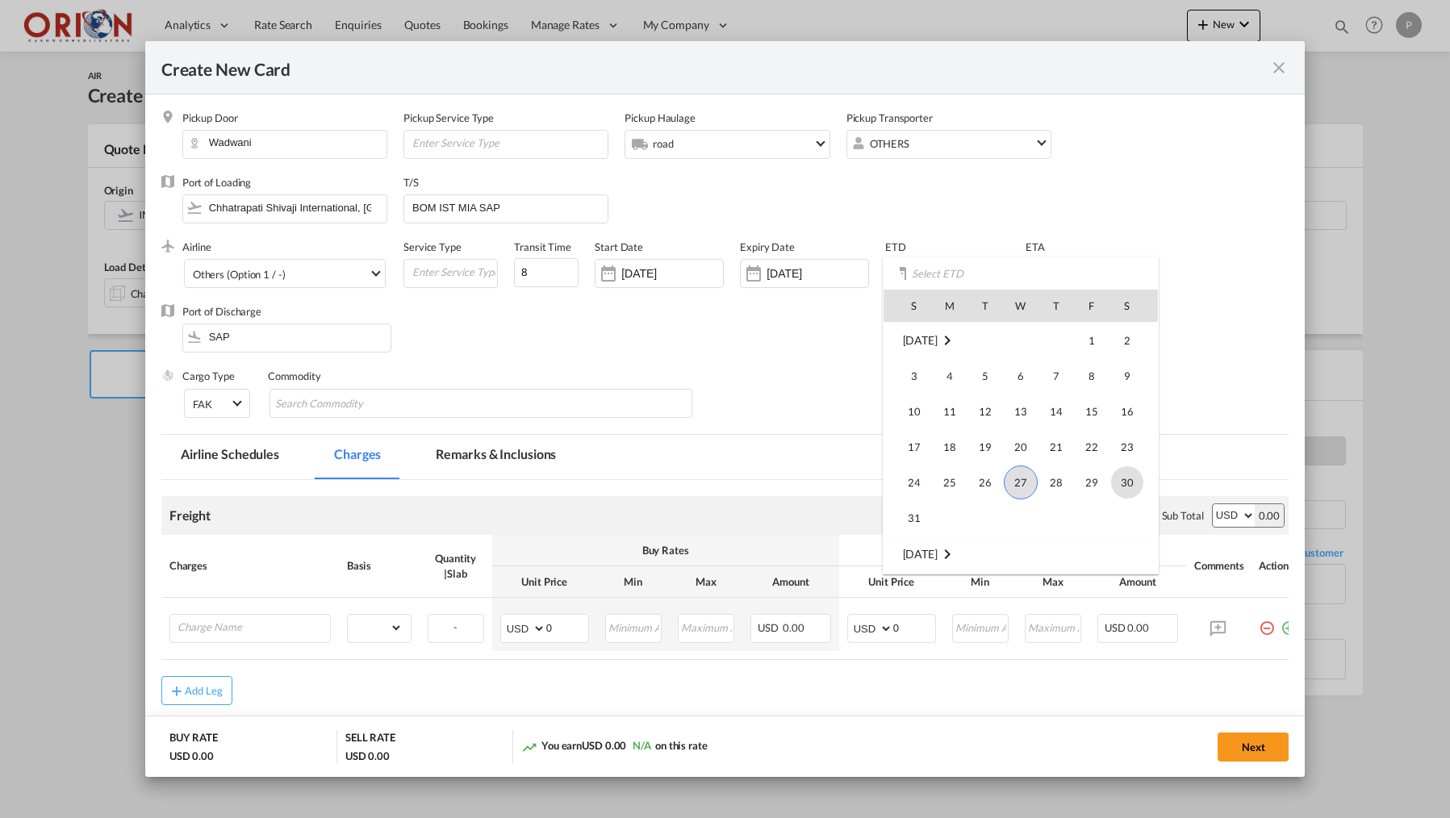
click at [1112, 475] on span "30" at bounding box center [1127, 482] width 32 height 32
type input "[DATE]"
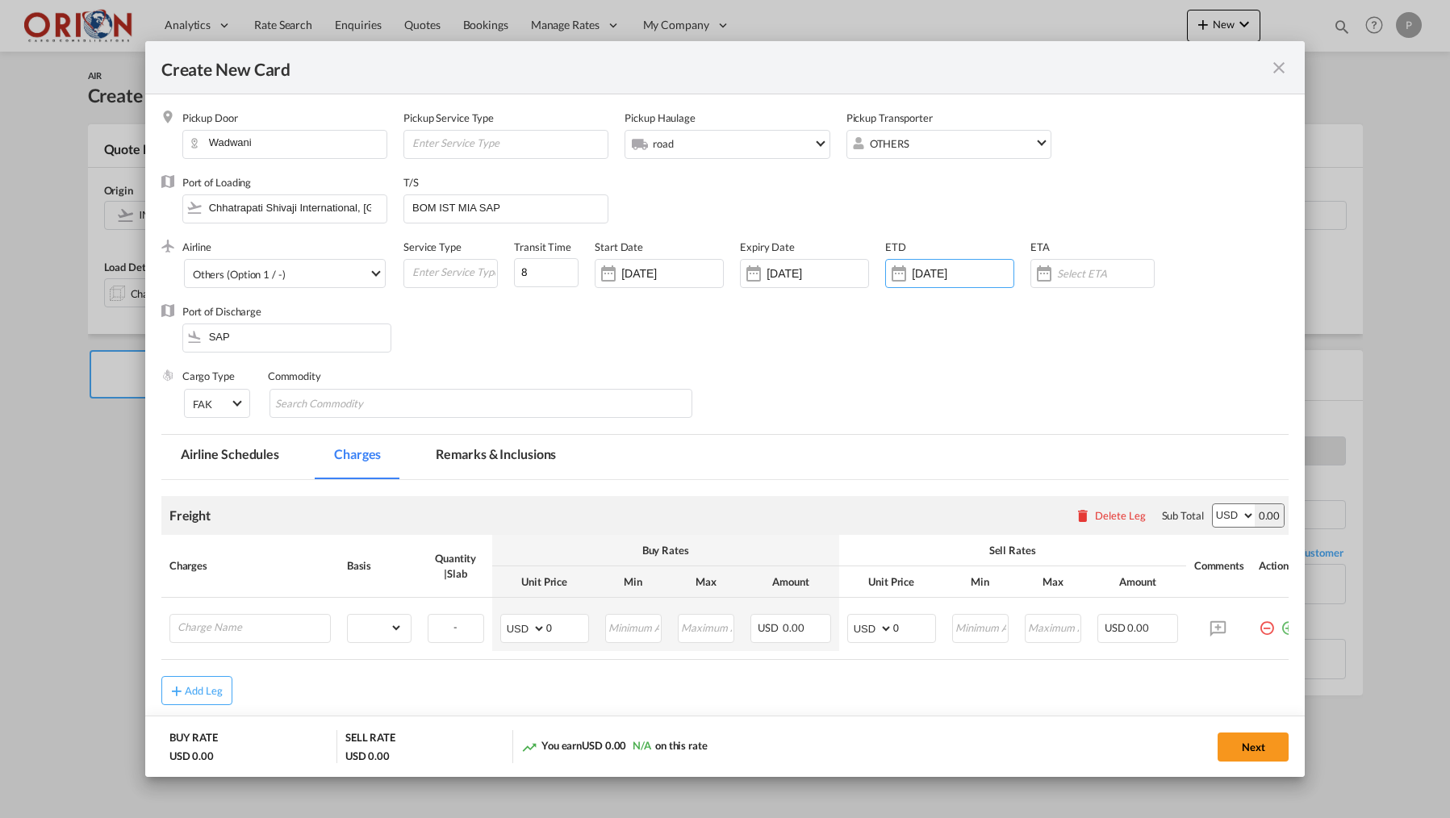
click at [1060, 267] on input "Create New Card ..." at bounding box center [1105, 273] width 97 height 13
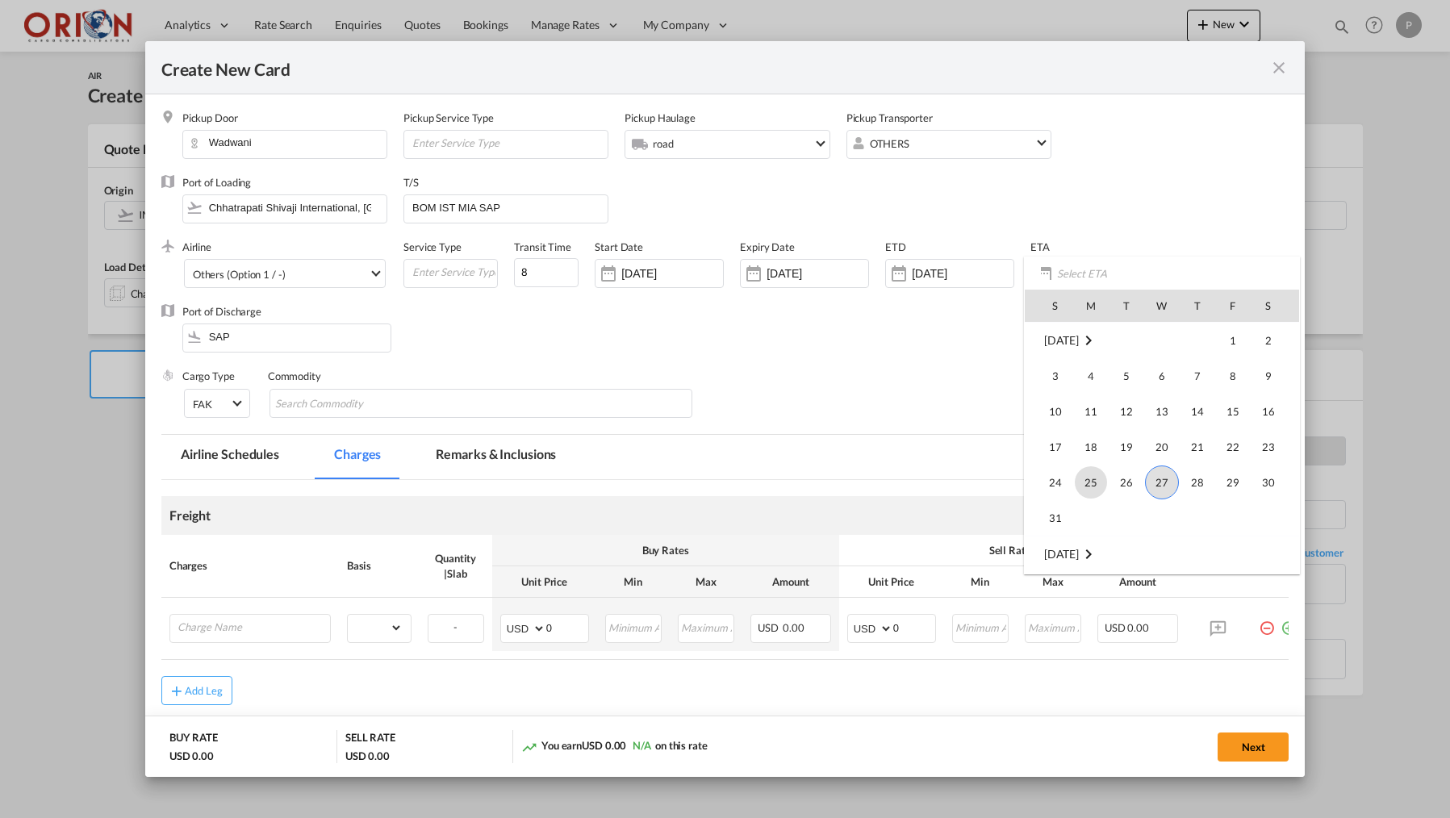
scroll to position [373775, 0]
click at [1102, 441] on span "8" at bounding box center [1091, 440] width 32 height 32
type input "[DATE]"
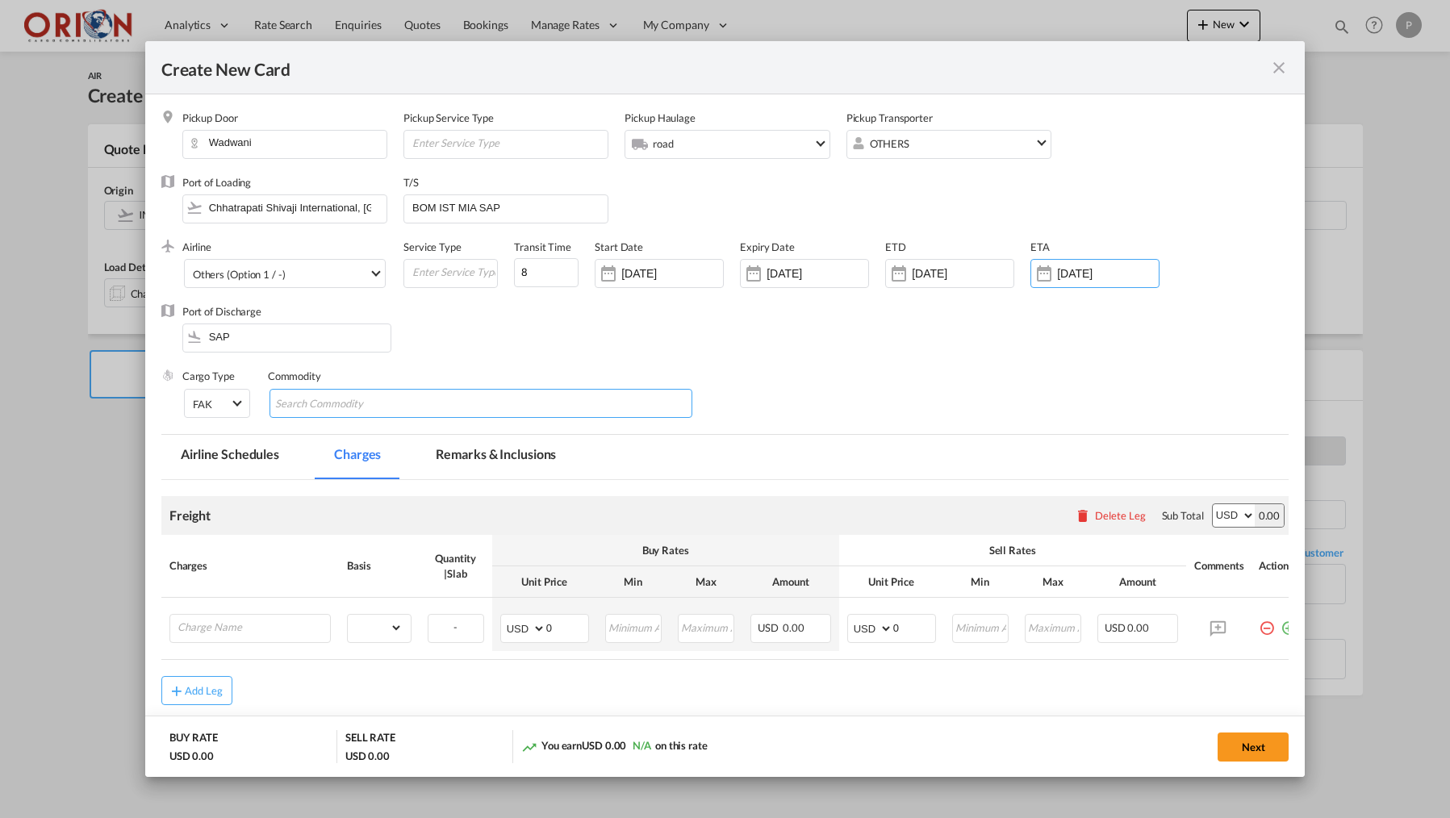
click at [369, 400] on input "Search Commodity" at bounding box center [349, 404] width 148 height 26
type input "APPAREL"
click at [207, 635] on input "Charge Name" at bounding box center [254, 627] width 153 height 24
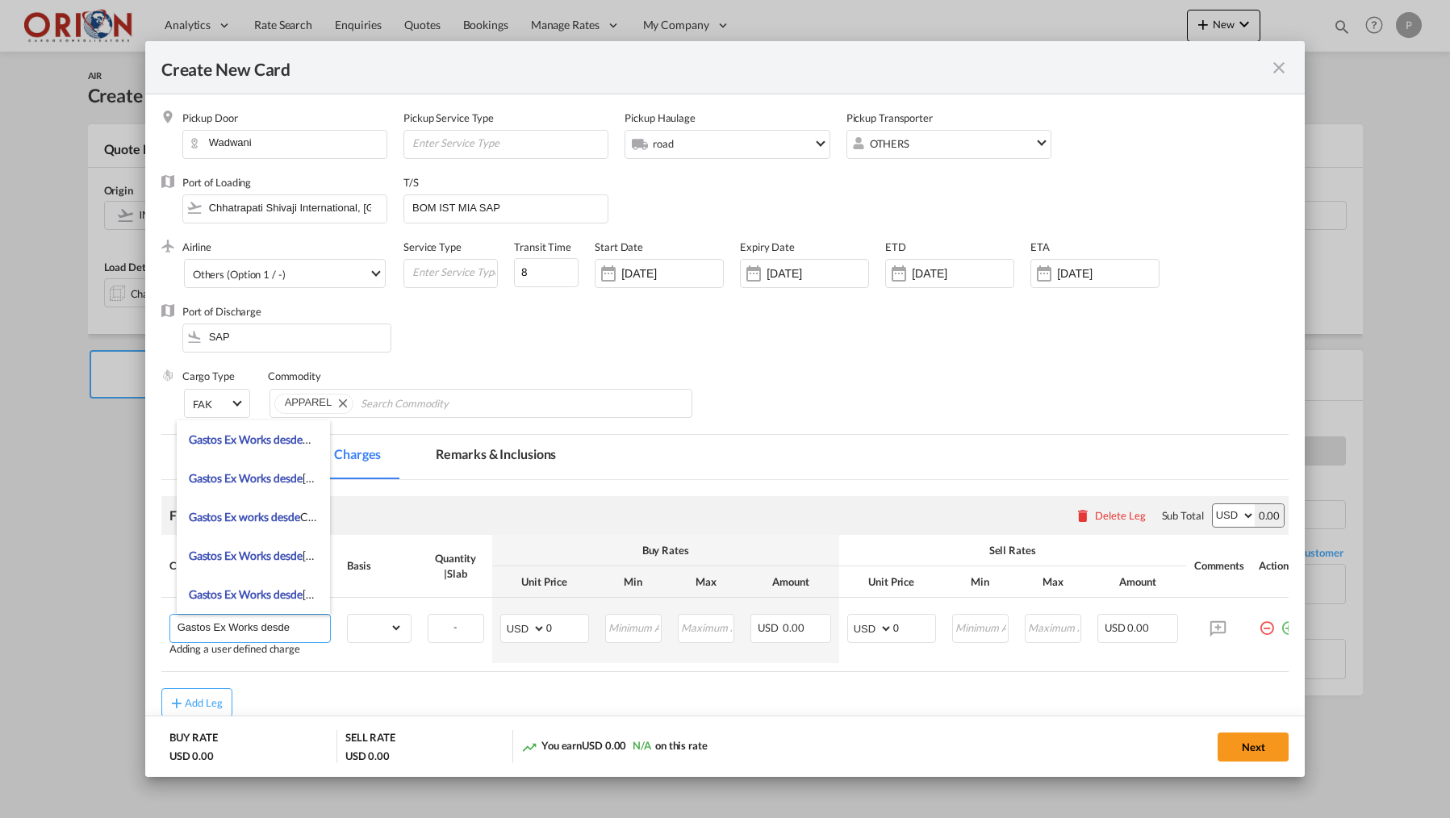
paste input "[GEOGRAPHIC_DATA], [GEOGRAPHIC_DATA], [GEOGRAPHIC_DATA]"
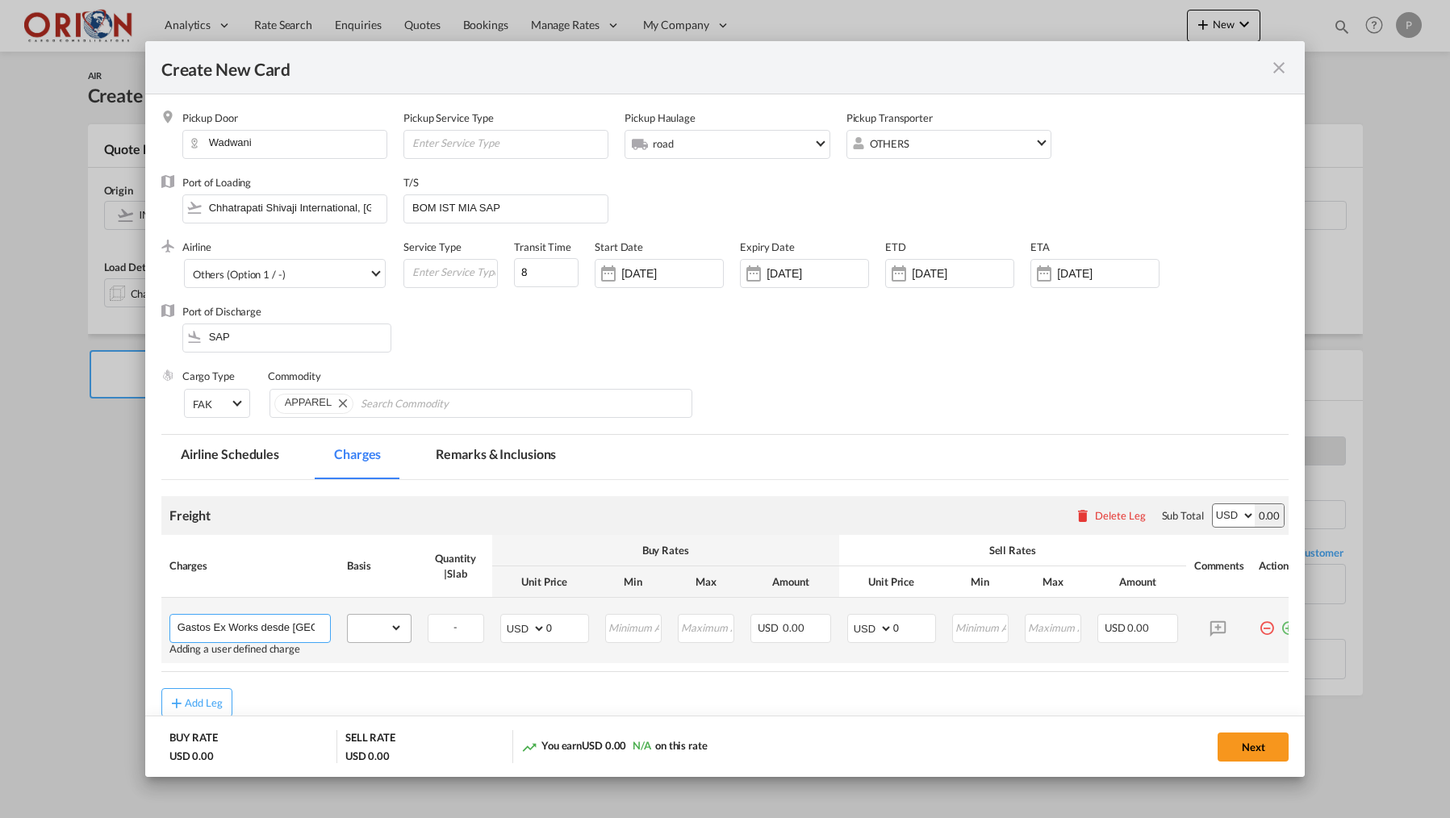
type input "Gastos Ex Works desde [GEOGRAPHIC_DATA], [GEOGRAPHIC_DATA], [GEOGRAPHIC_DATA] h…"
select select "flat"
click at [573, 626] on input "0" at bounding box center [567, 627] width 42 height 24
type input "225"
click at [922, 629] on input "0" at bounding box center [914, 627] width 42 height 24
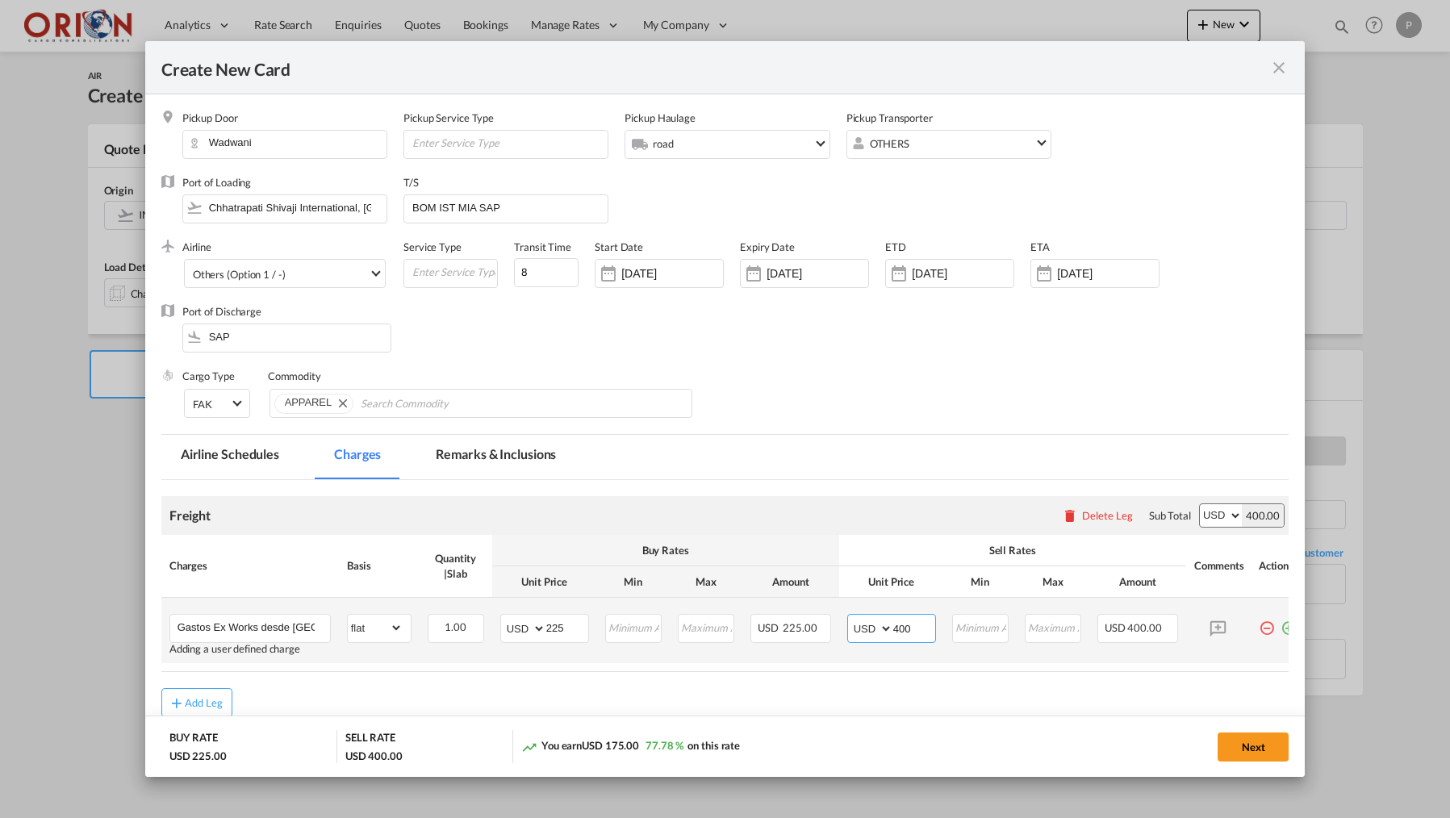
type input "400"
click at [1287, 625] on md-icon "icon-plus-circle-outline green-400-fg" at bounding box center [1289, 622] width 16 height 16
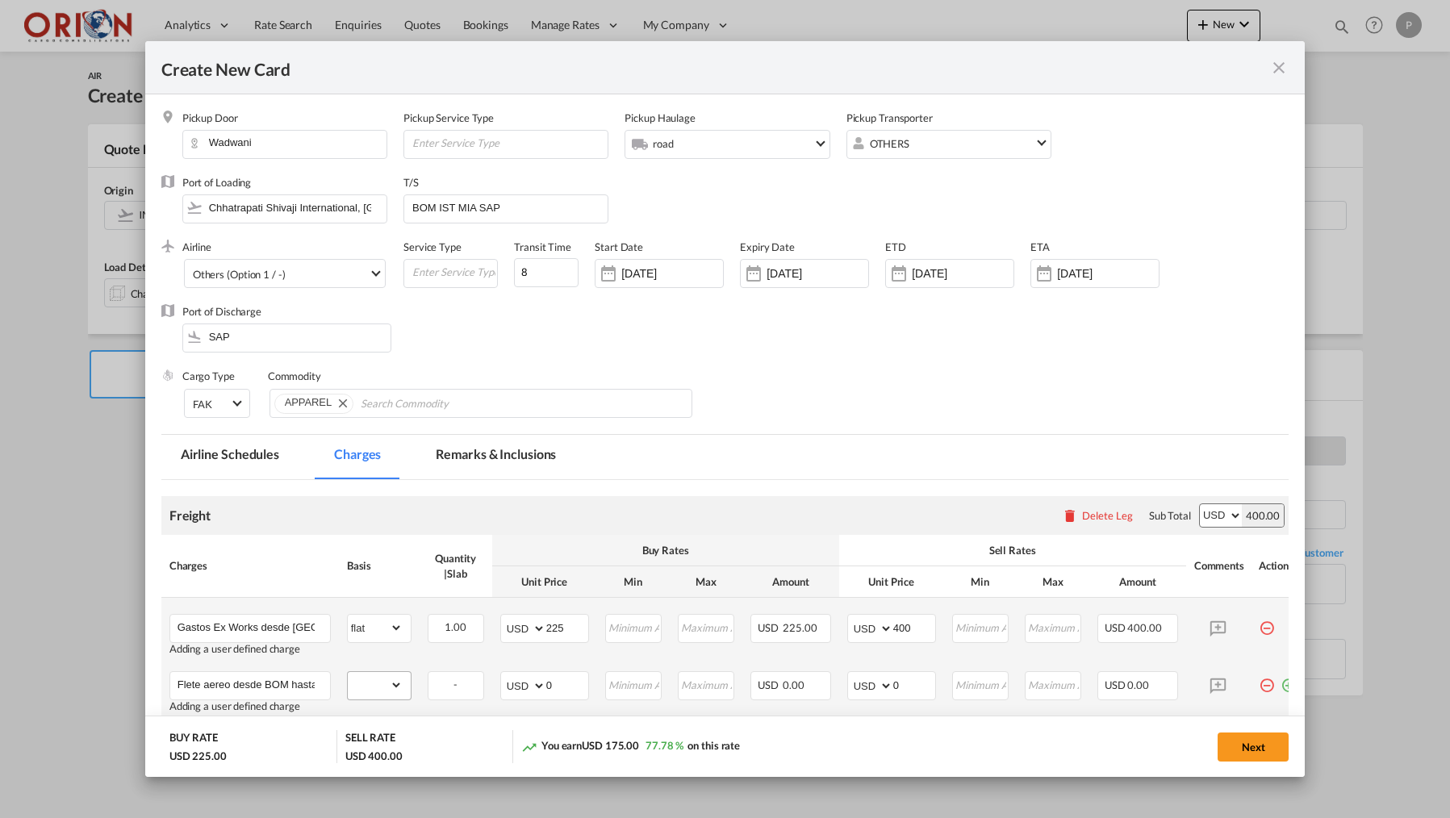
type input "Flete aereo desde BOM hasta [GEOGRAPHIC_DATA]"
select select "flat"
click at [563, 689] on input "0" at bounding box center [567, 684] width 42 height 24
click at [583, 668] on td "AED AFN ALL AMD ANG AOA ARS AUD AWG AZN BAM BBD BDT BGN BHD BIF BMD BND [PERSON…" at bounding box center [544, 691] width 105 height 57
click at [580, 672] on input "Create New Card ..." at bounding box center [567, 684] width 42 height 24
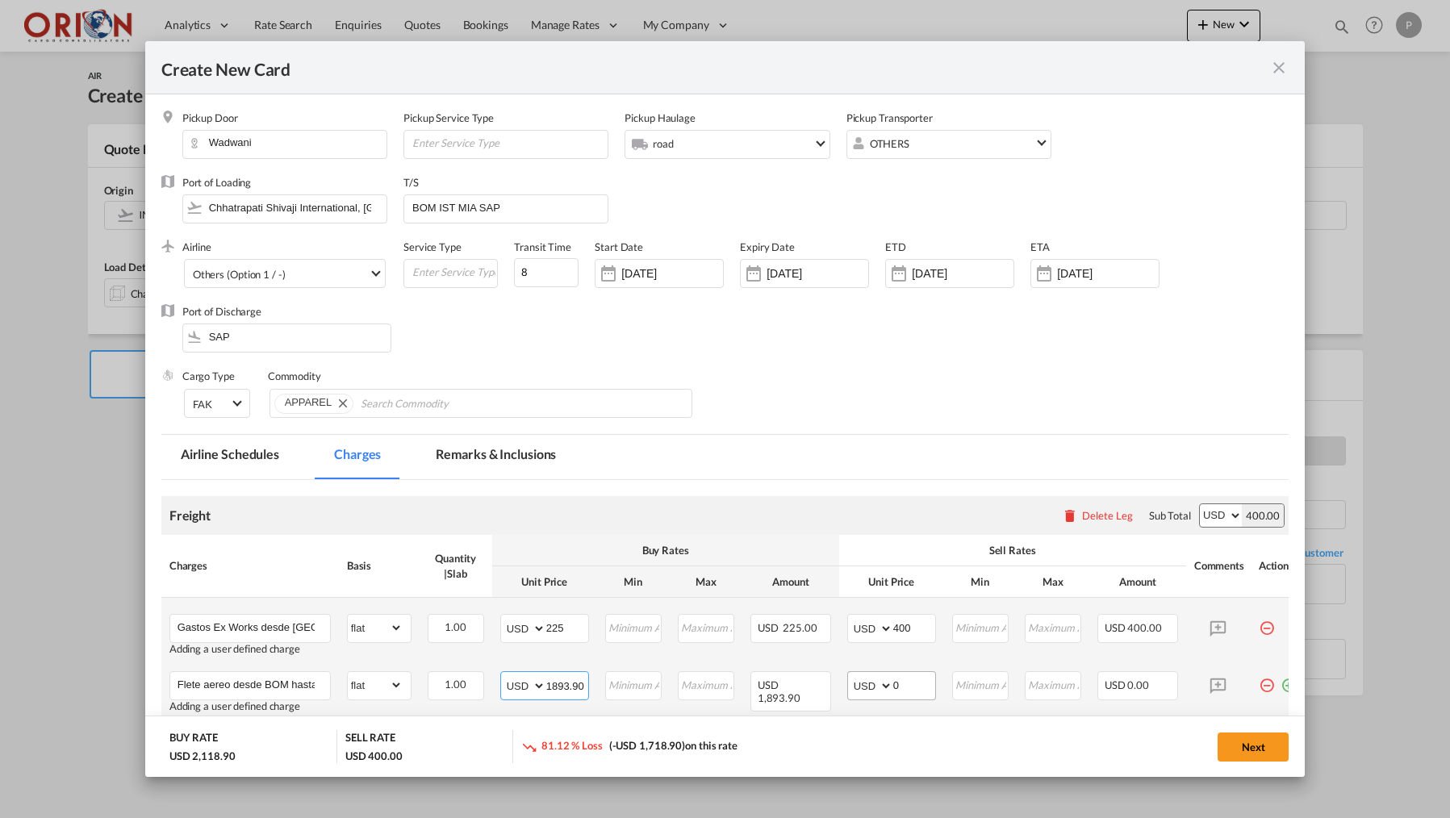
type input "1893.90"
click at [922, 683] on input "0" at bounding box center [914, 684] width 42 height 24
type input "3300"
click at [493, 439] on md-tab-item "Remarks & Inclusions" at bounding box center [495, 457] width 159 height 44
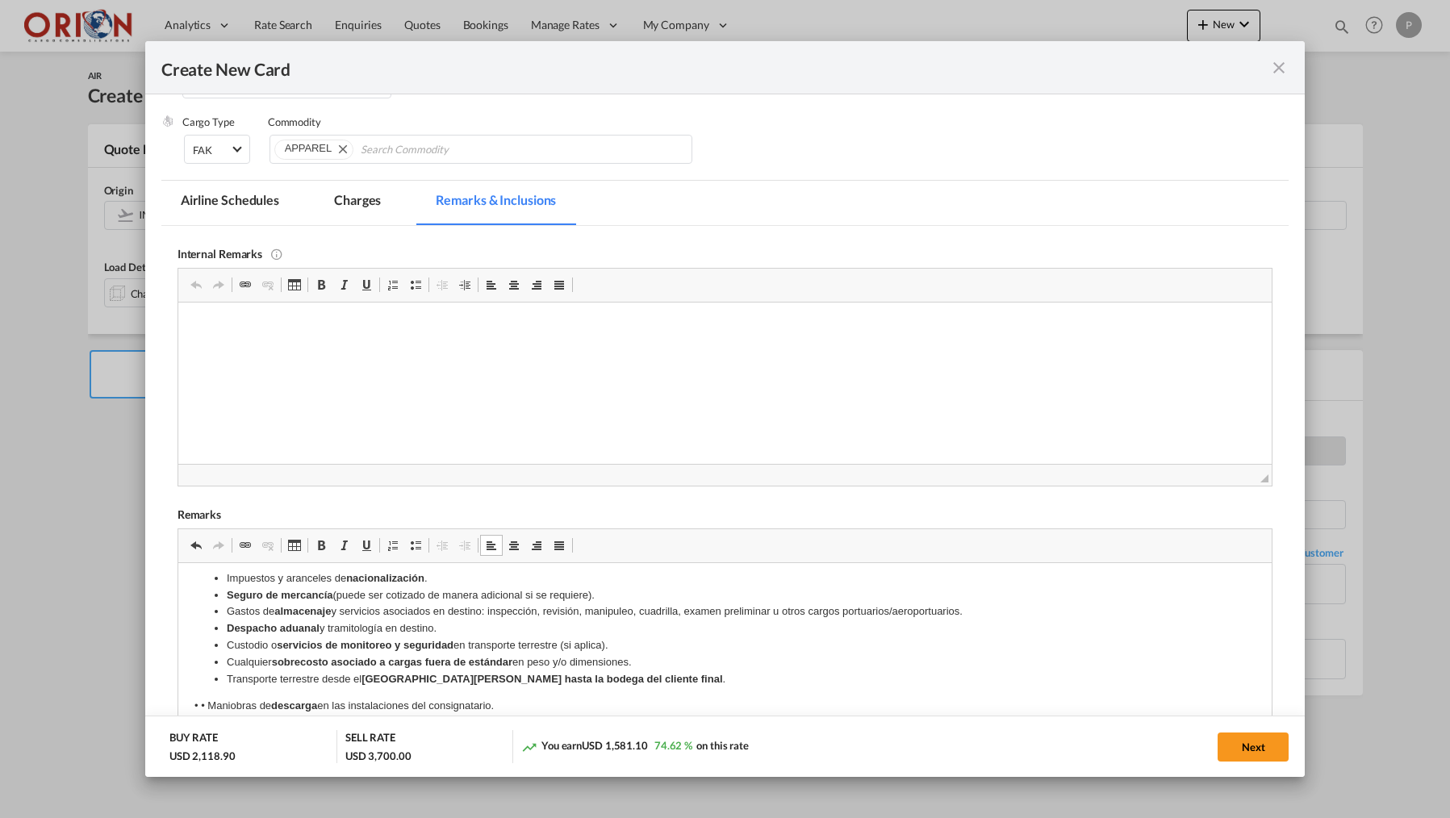
scroll to position [455, 0]
click at [205, 698] on p "• • Maniobras de descarga en las instalaciones del consignatario." at bounding box center [725, 706] width 1062 height 17
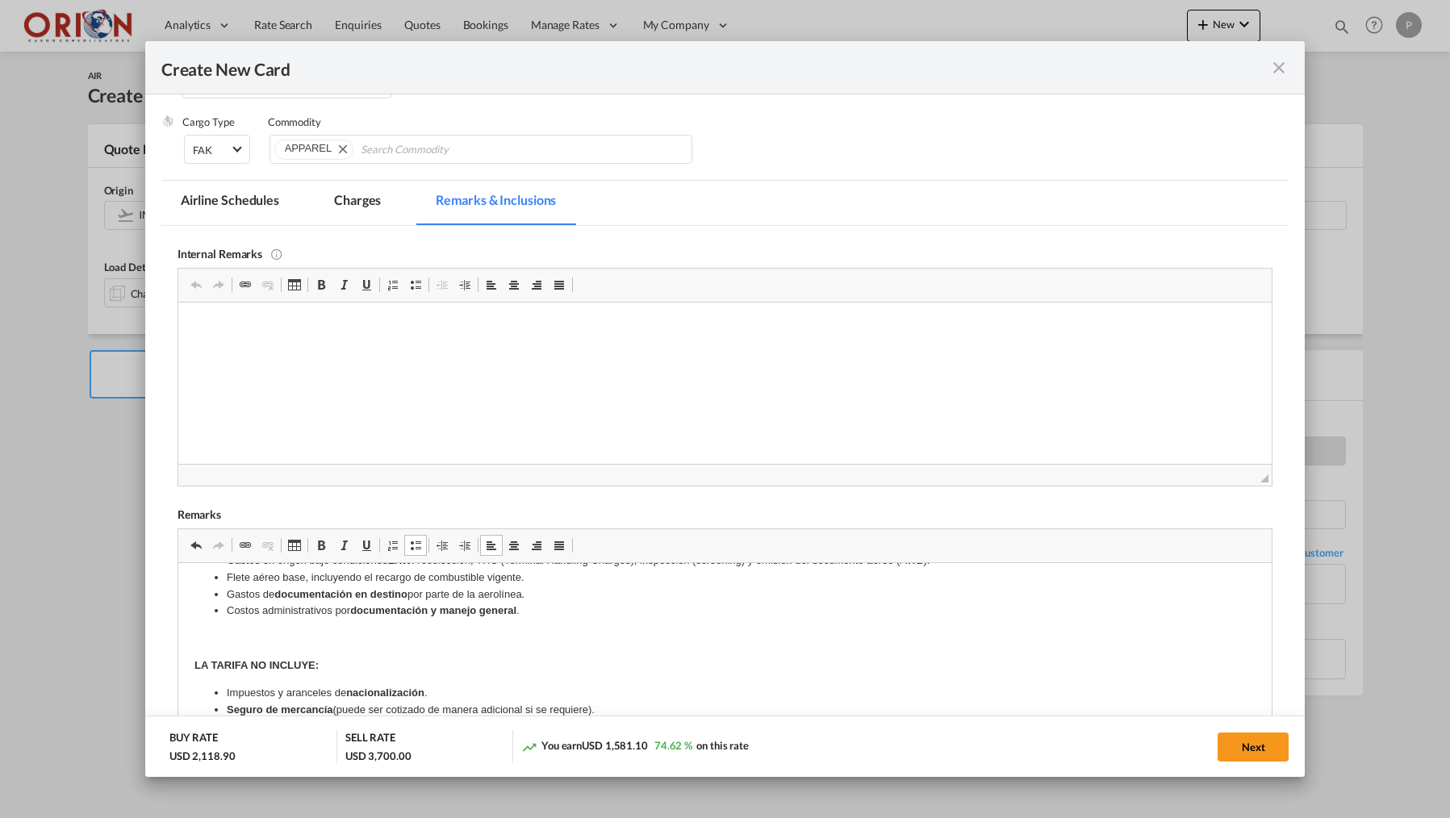
scroll to position [310, 0]
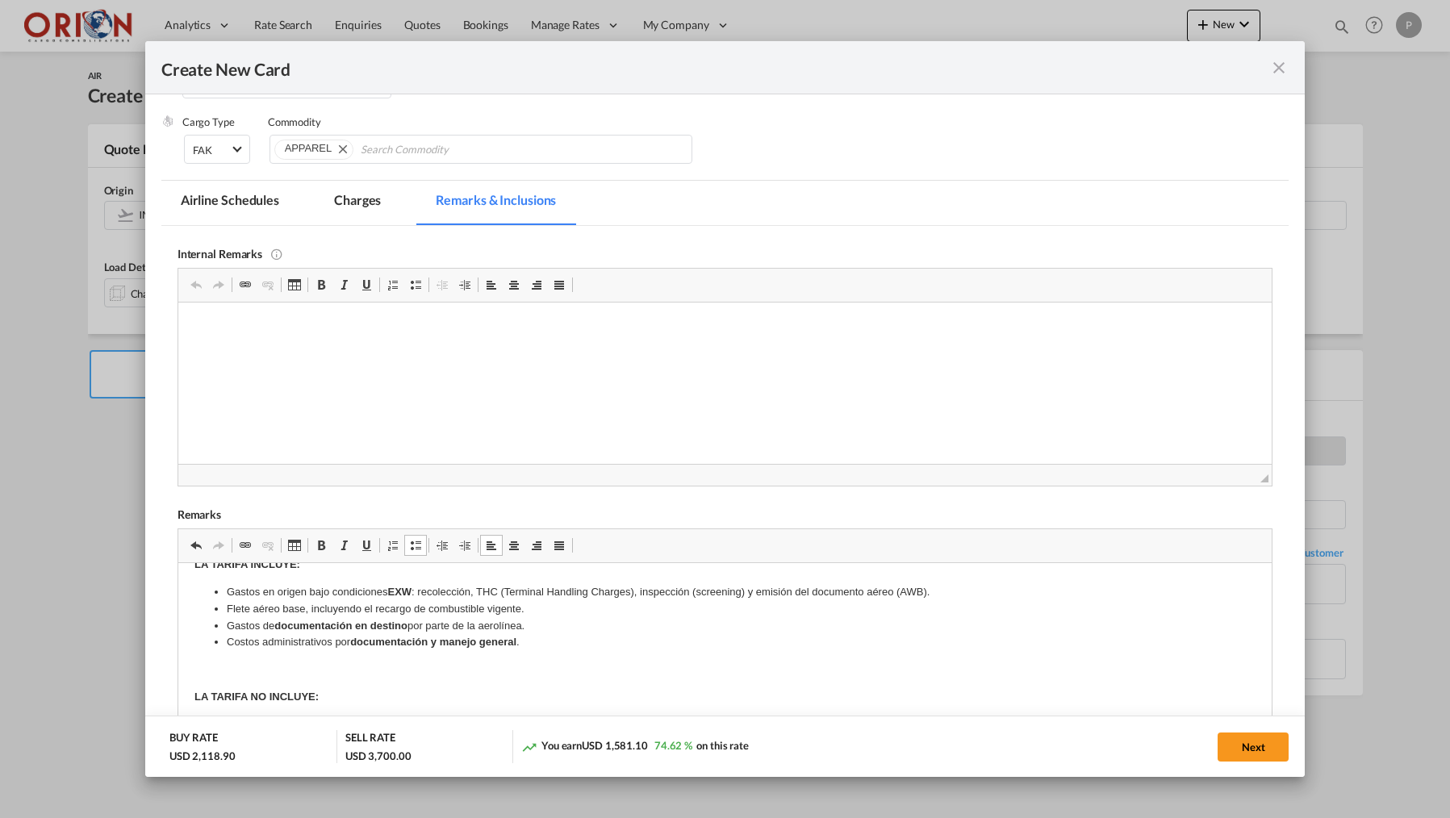
click at [368, 669] on p "Rich Text Editor, editor5" at bounding box center [725, 669] width 1062 height 17
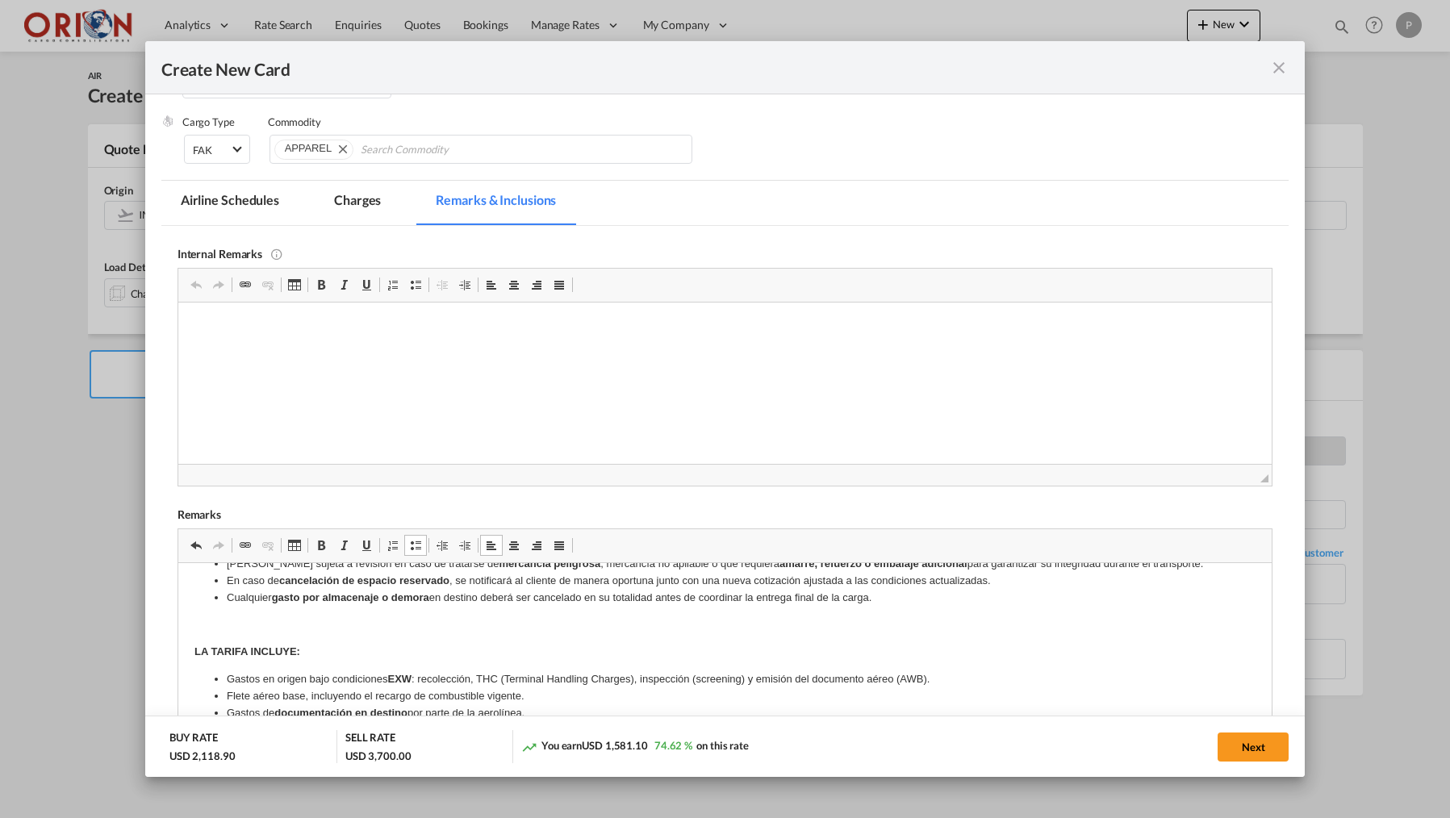
scroll to position [194, 0]
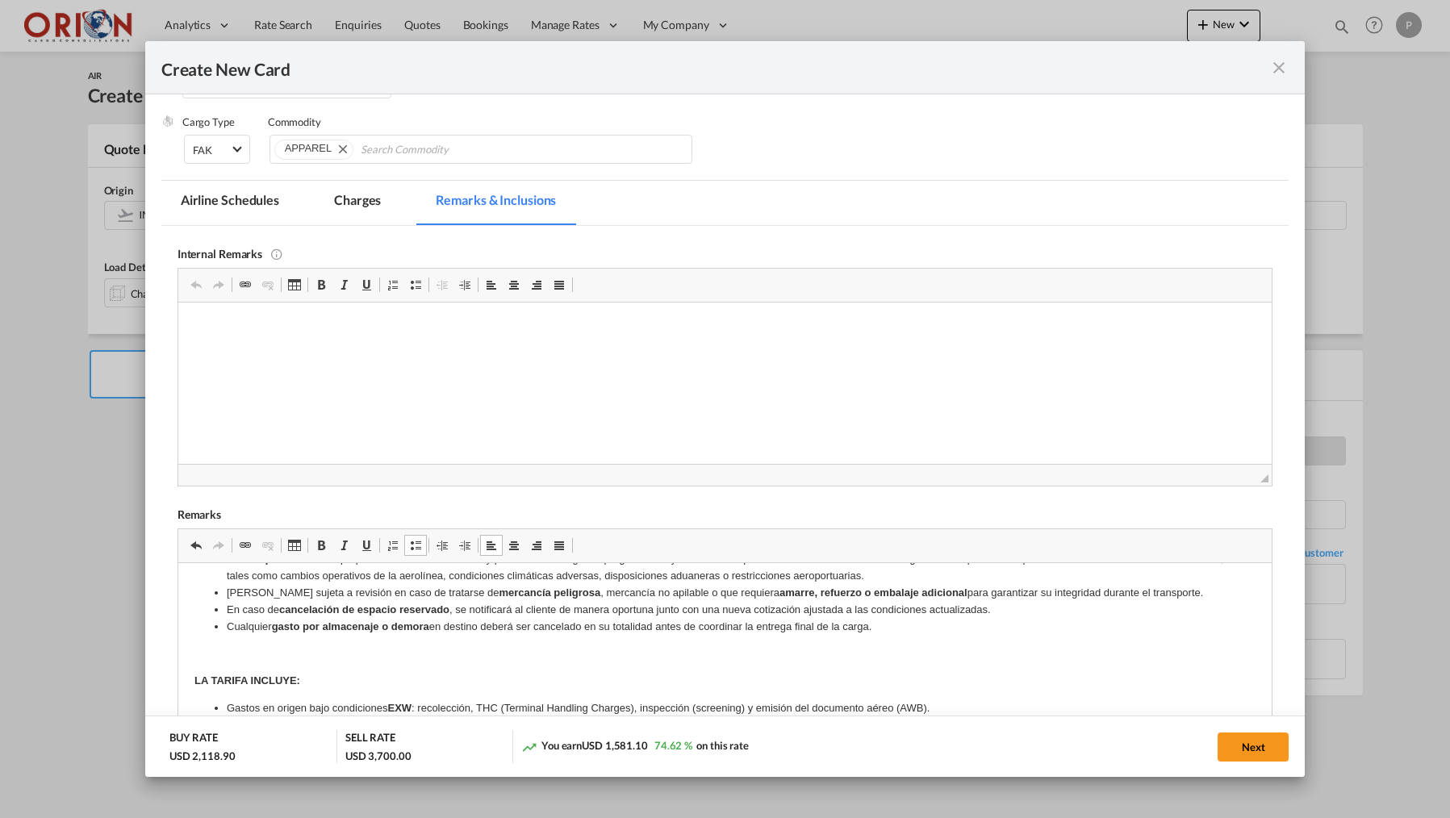
click at [341, 625] on strong "gasto por almacenaje o demora" at bounding box center [349, 626] width 157 height 12
click at [341, 626] on strong "gasto por almacenaje o demora" at bounding box center [349, 626] width 157 height 12
click at [341, 638] on body "Vigencia de la tarifa: Tarifa válida para salidas hasta el: [insertar fecha] . …" at bounding box center [725, 662] width 1062 height 554
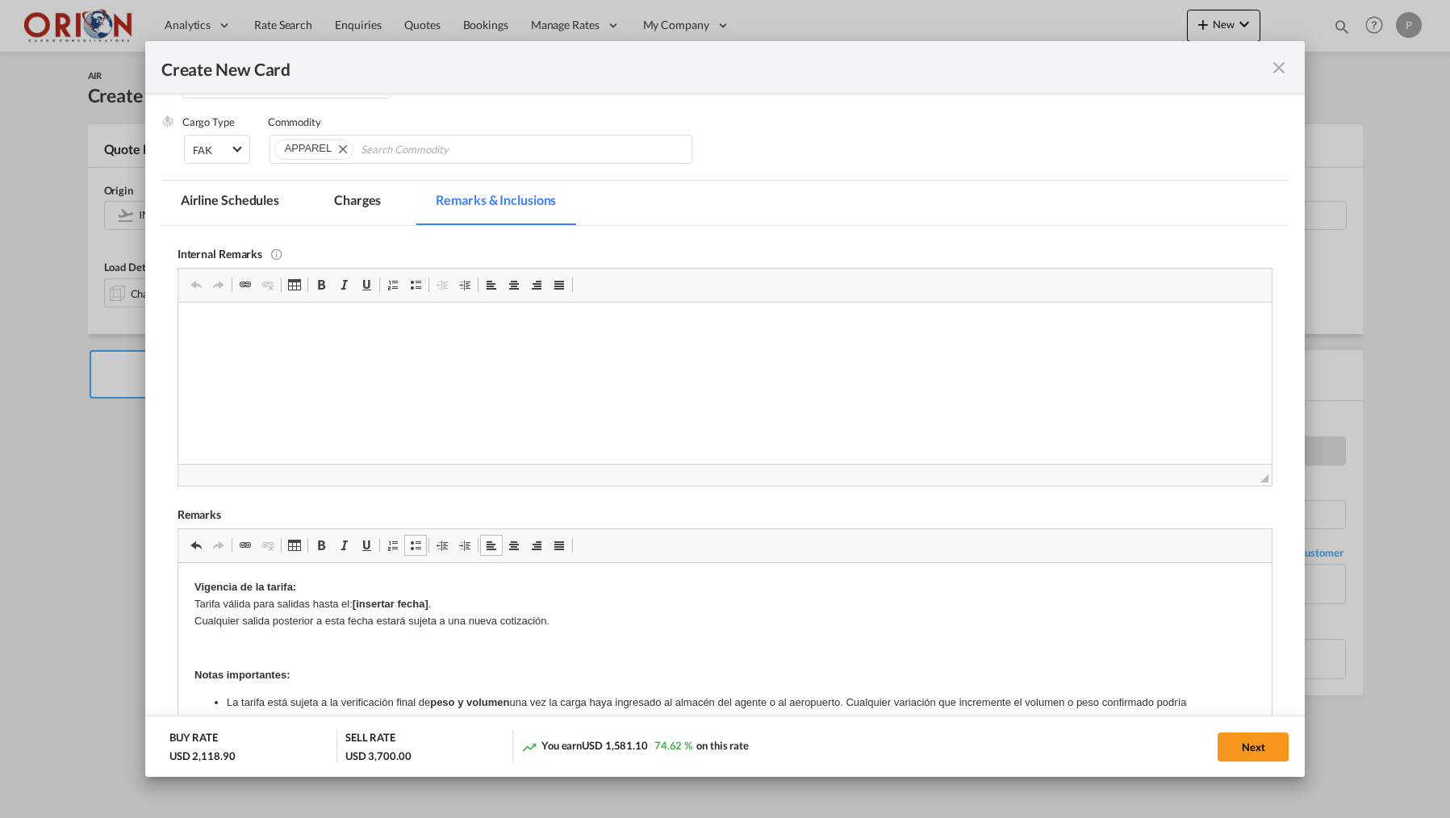
scroll to position [0, 0]
click at [332, 651] on p "Rich Text Editor, editor5" at bounding box center [725, 647] width 1062 height 17
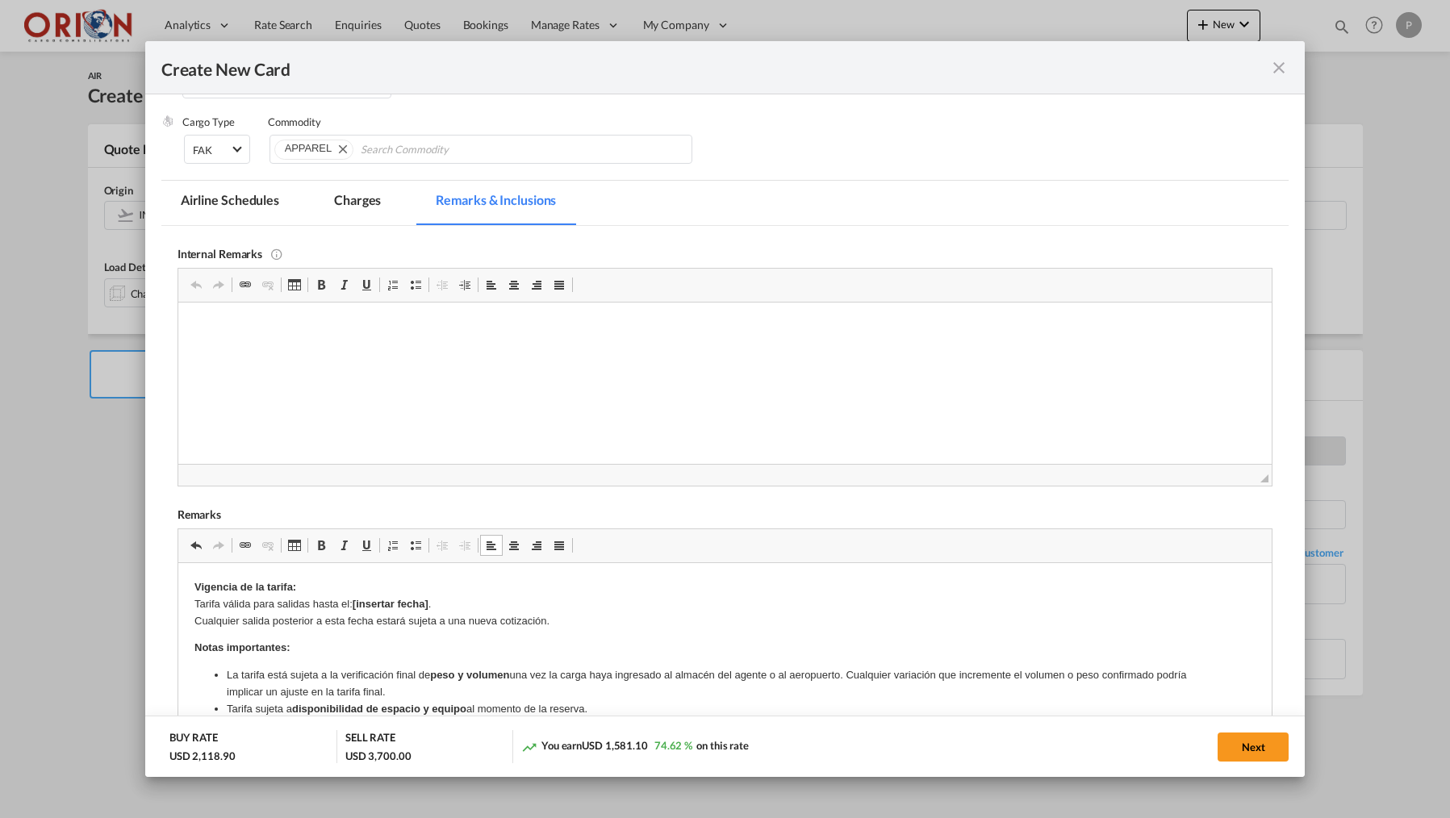
drag, startPoint x: 455, startPoint y: 604, endPoint x: 356, endPoint y: 603, distance: 99.3
click at [356, 603] on p "Vigencia de la tarifa: Tarifa válida para salidas hasta el: [insertar fecha] . …" at bounding box center [725, 604] width 1062 height 50
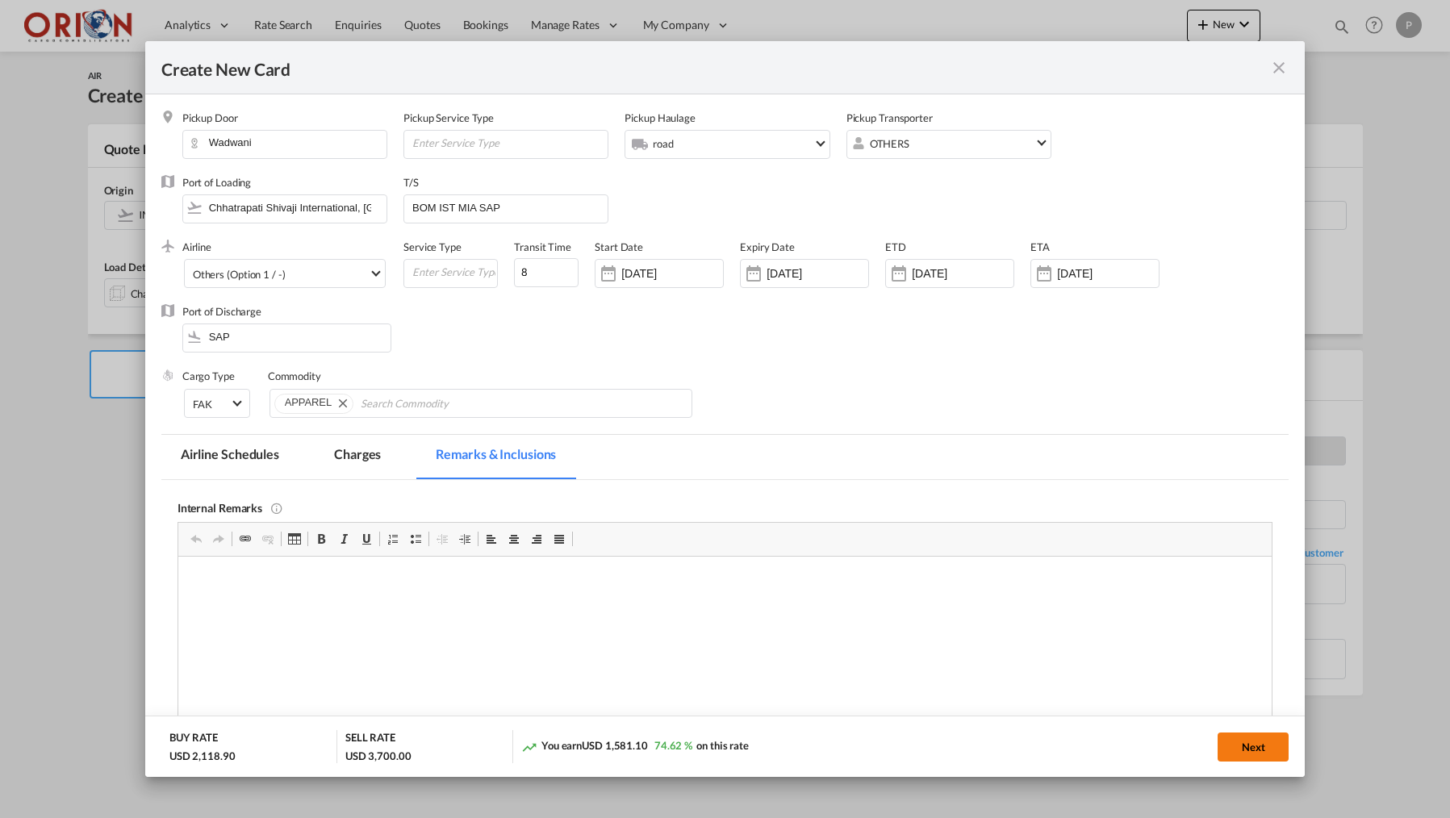
click at [1255, 747] on button "Next" at bounding box center [1253, 747] width 71 height 29
type input "[DATE]"
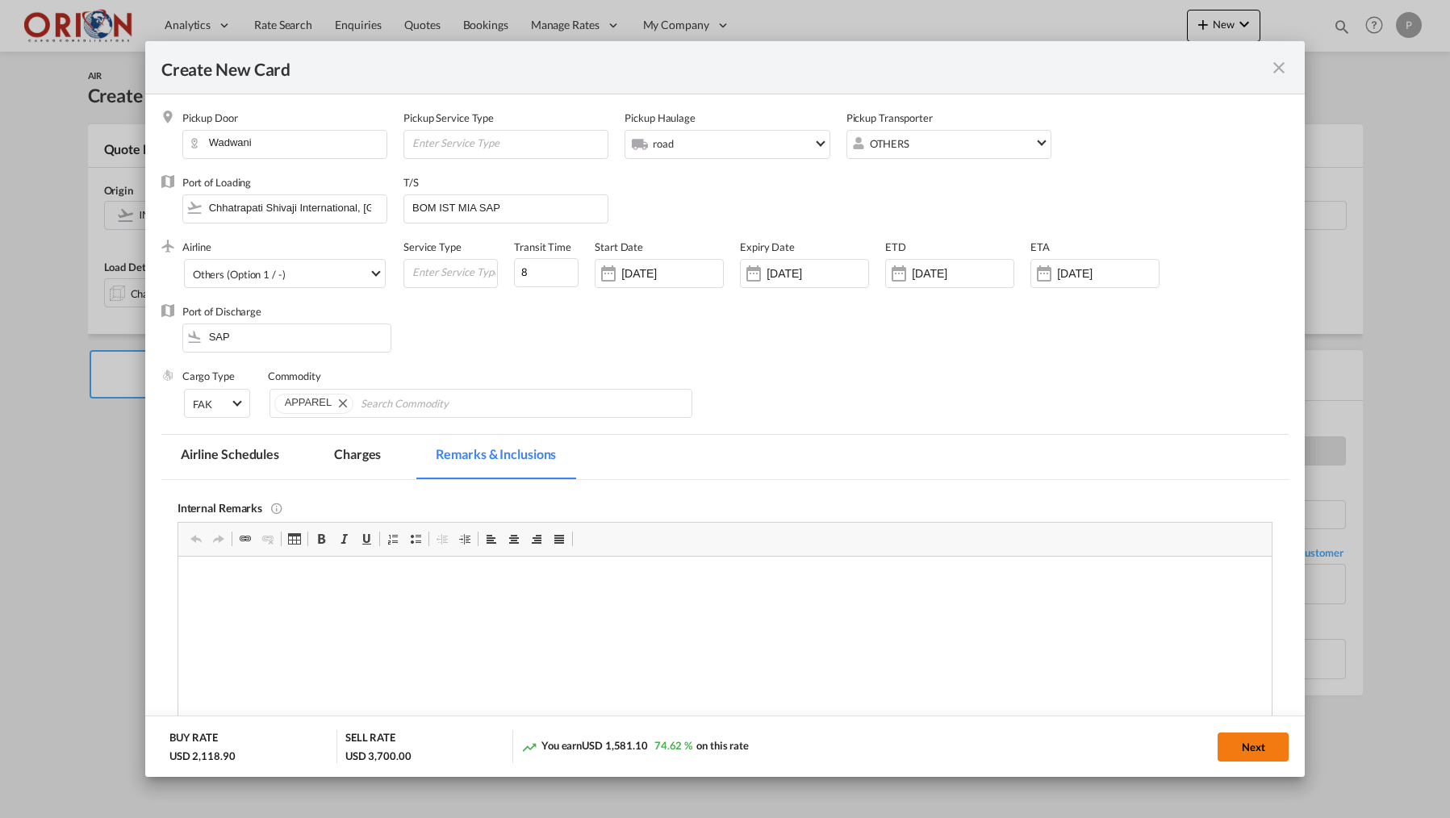
type input "1893.9"
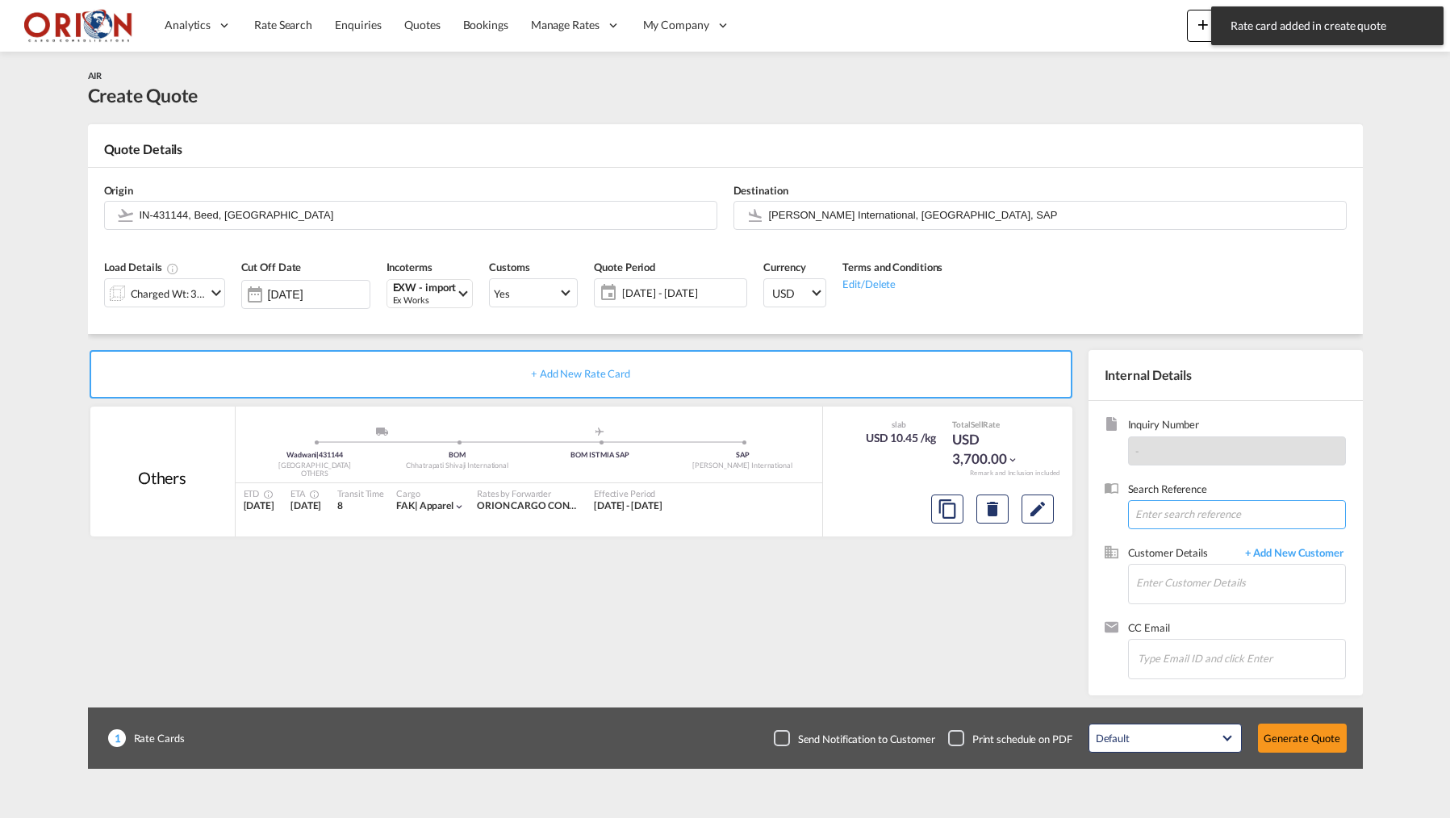
click at [1155, 520] on input at bounding box center [1237, 514] width 218 height 29
paste input "PO 4500357381 GARWARE FULFLEX INDIA GENESIS APPAREL AEREO WM"
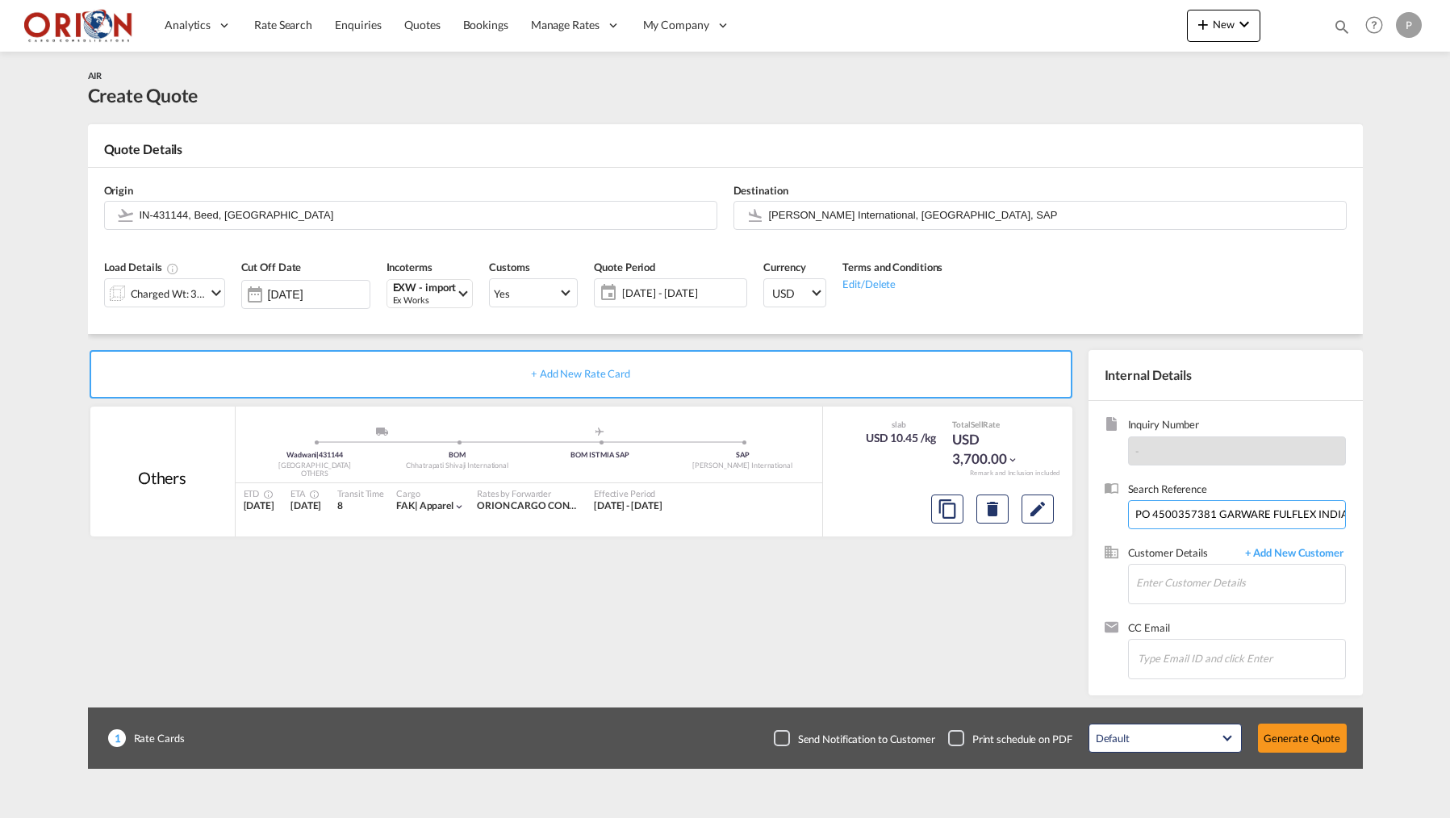
type input "PO 4500357381 GARWARE FULFLEX INDIA GENESIS APPAREL AEREO WM"
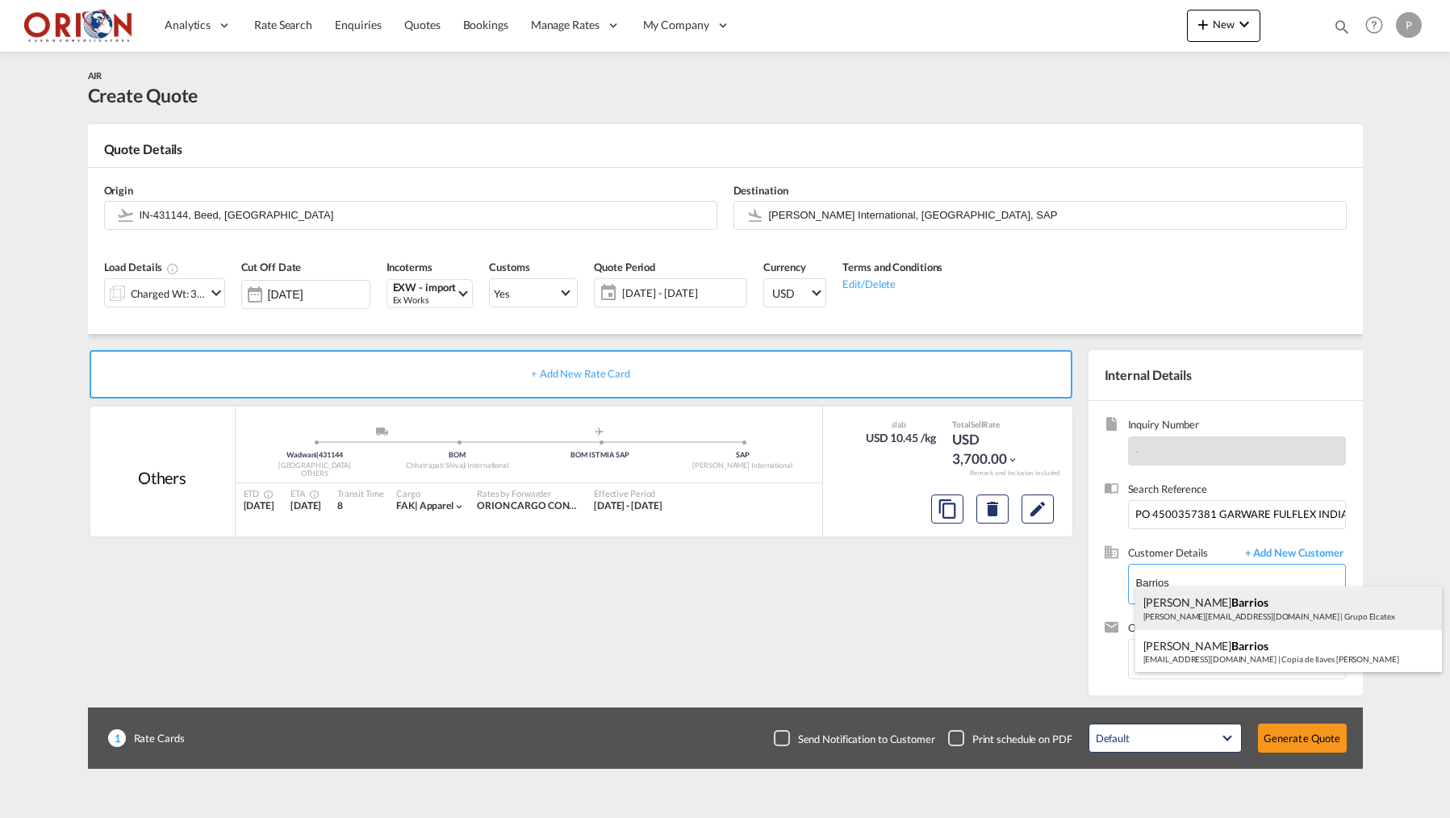
click at [1220, 588] on div "[PERSON_NAME] [PERSON_NAME][EMAIL_ADDRESS][DOMAIN_NAME] | Grupo Elcatex" at bounding box center [1288, 609] width 307 height 44
type input "Grupo Elcatex, [PERSON_NAME] Barrios, [EMAIL_ADDRESS][DOMAIN_NAME]"
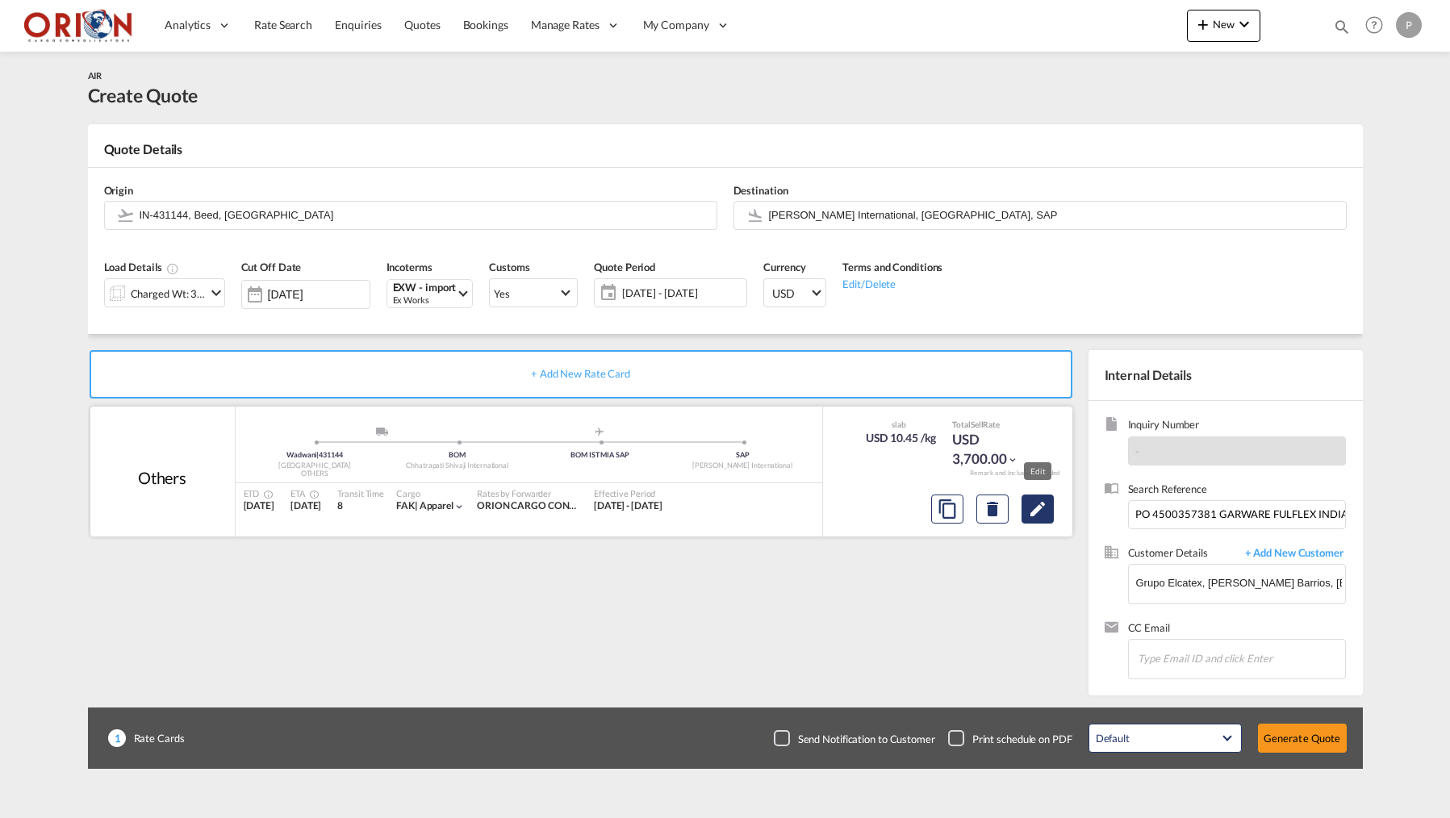
click at [1039, 504] on md-icon "Edit" at bounding box center [1037, 509] width 19 height 19
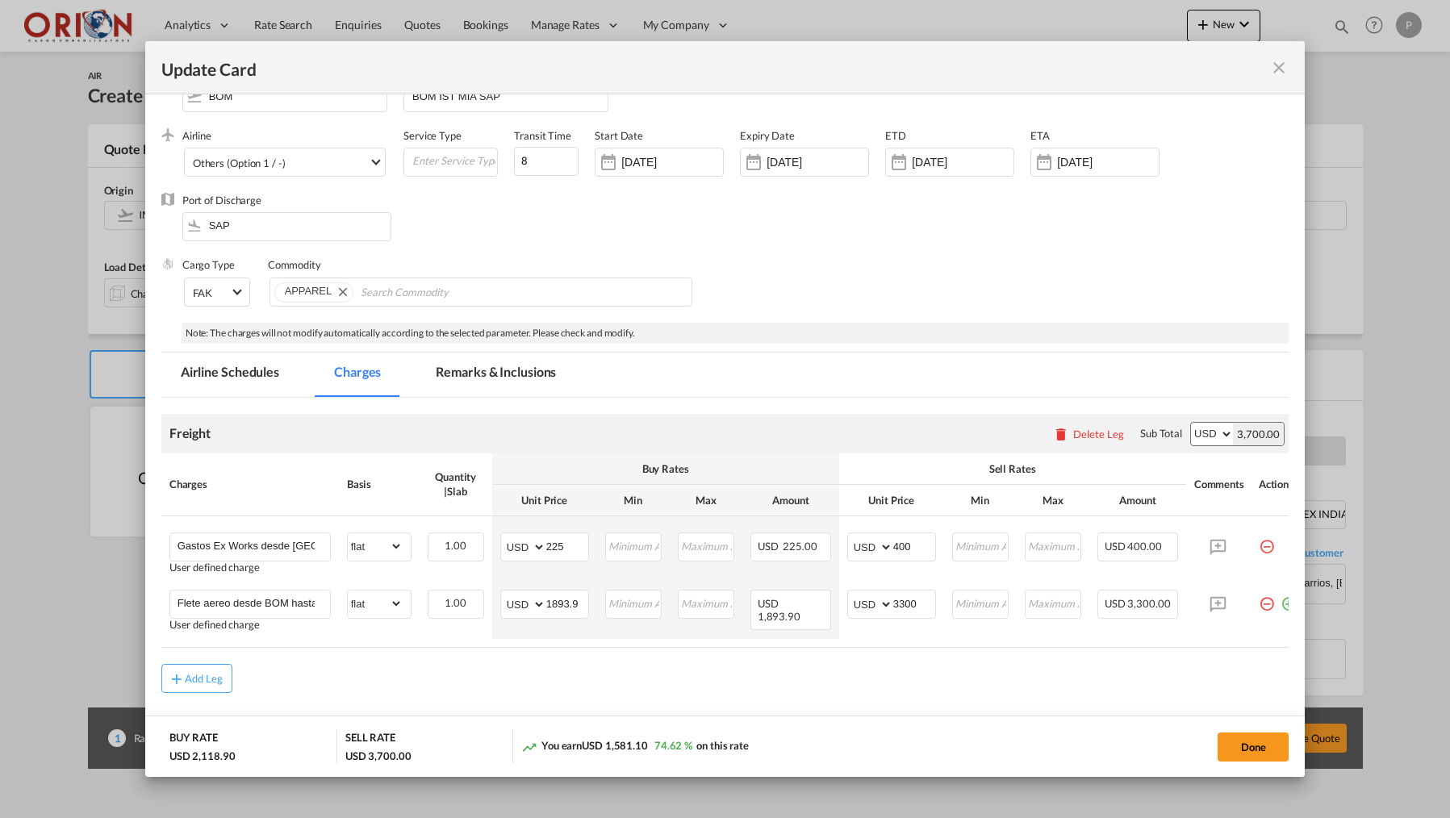
scroll to position [132, 0]
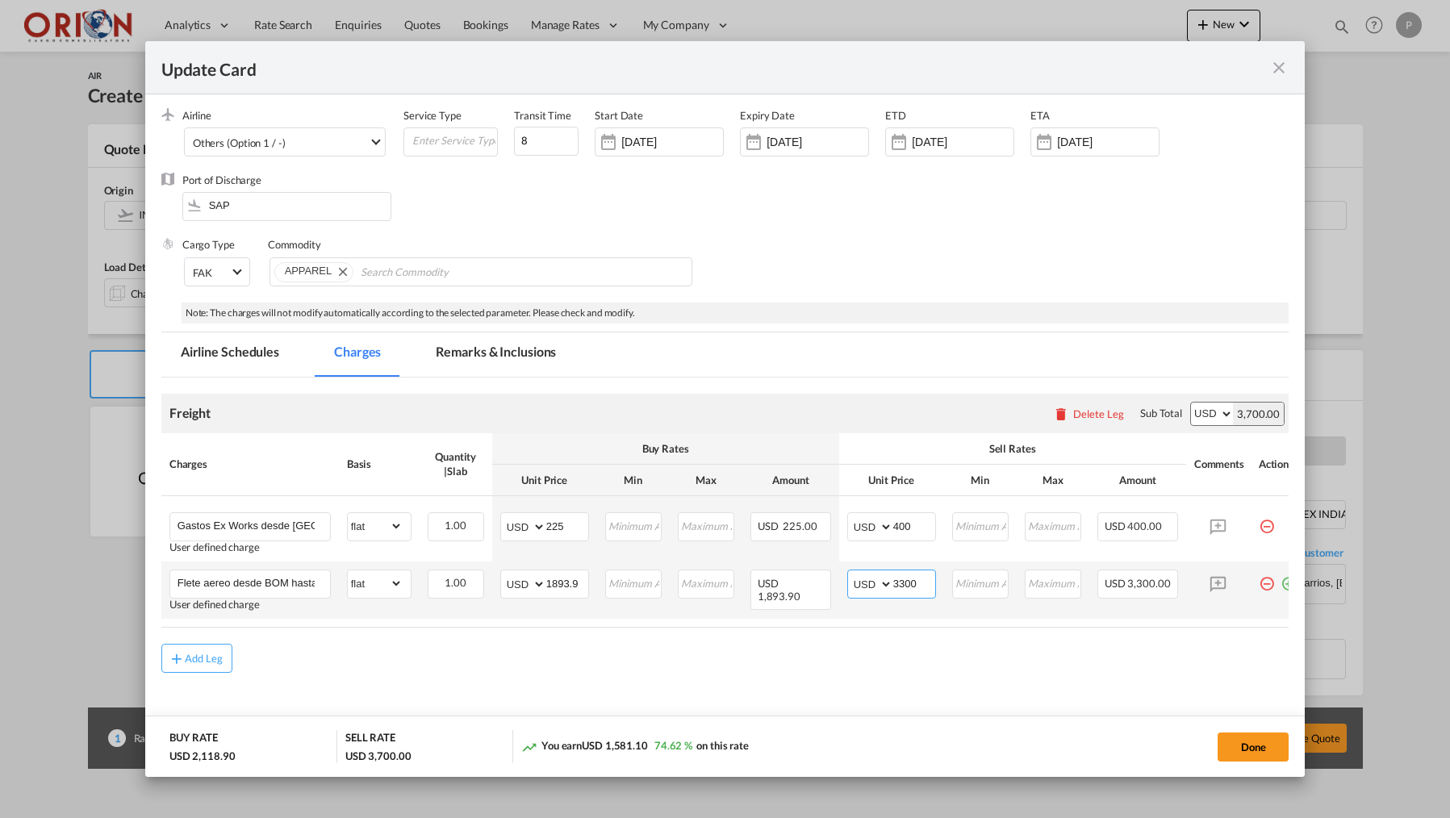
click at [914, 582] on input "3300" at bounding box center [914, 583] width 42 height 24
type input "2900"
click at [1257, 742] on button "Done" at bounding box center [1253, 747] width 71 height 29
type input "[DATE]"
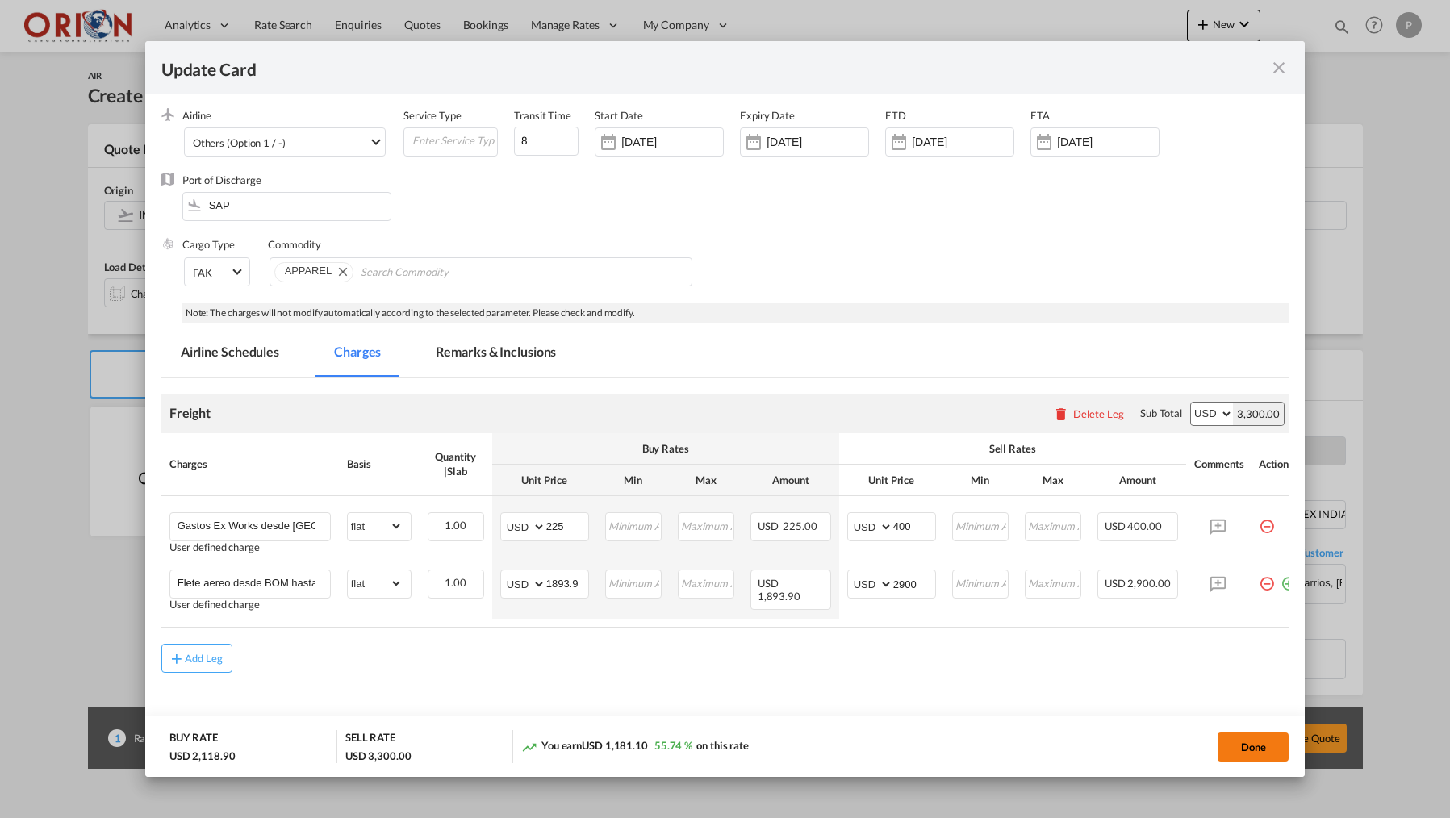
type input "[DATE]"
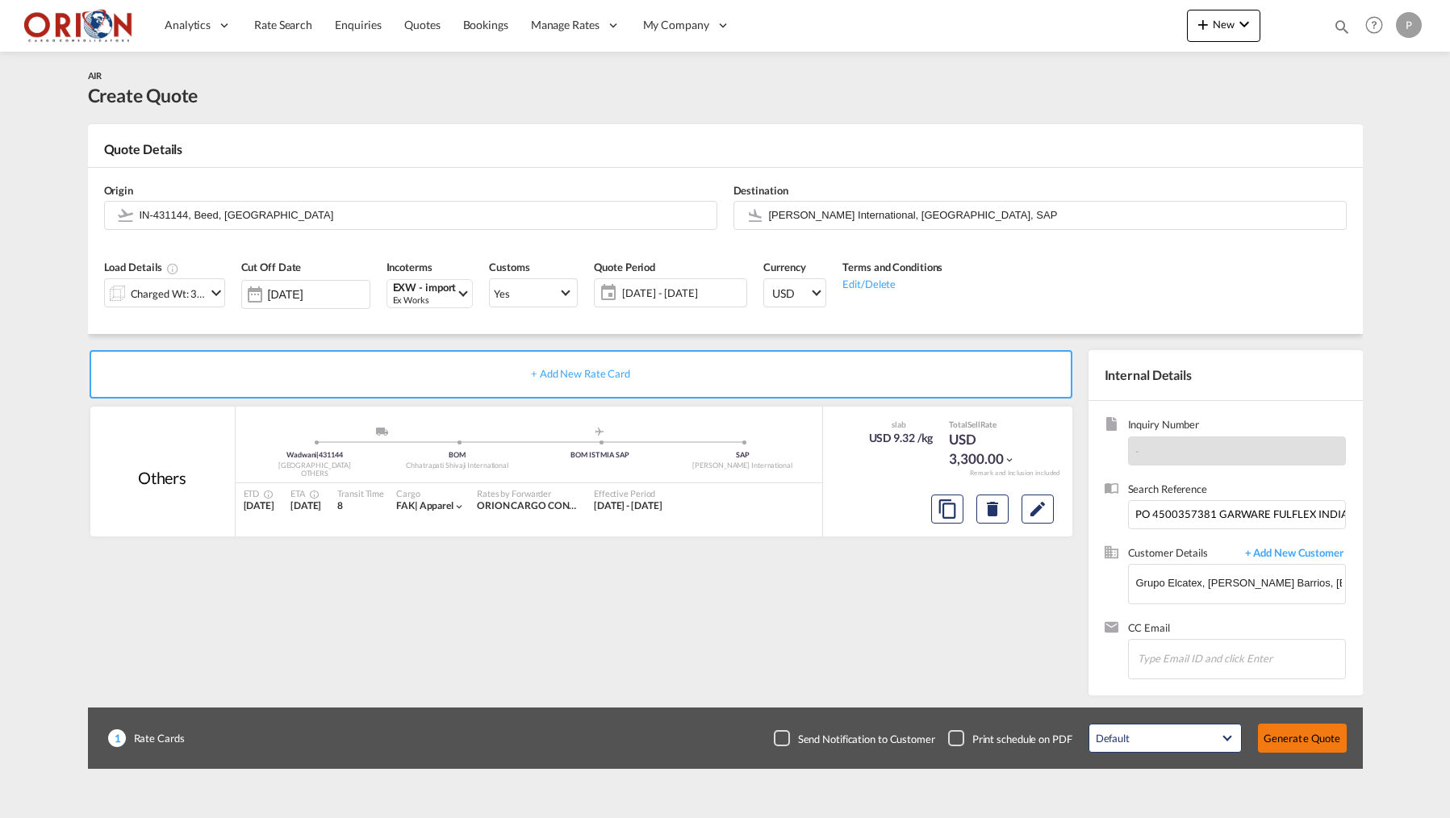
click at [1285, 747] on button "Generate Quote" at bounding box center [1302, 738] width 89 height 29
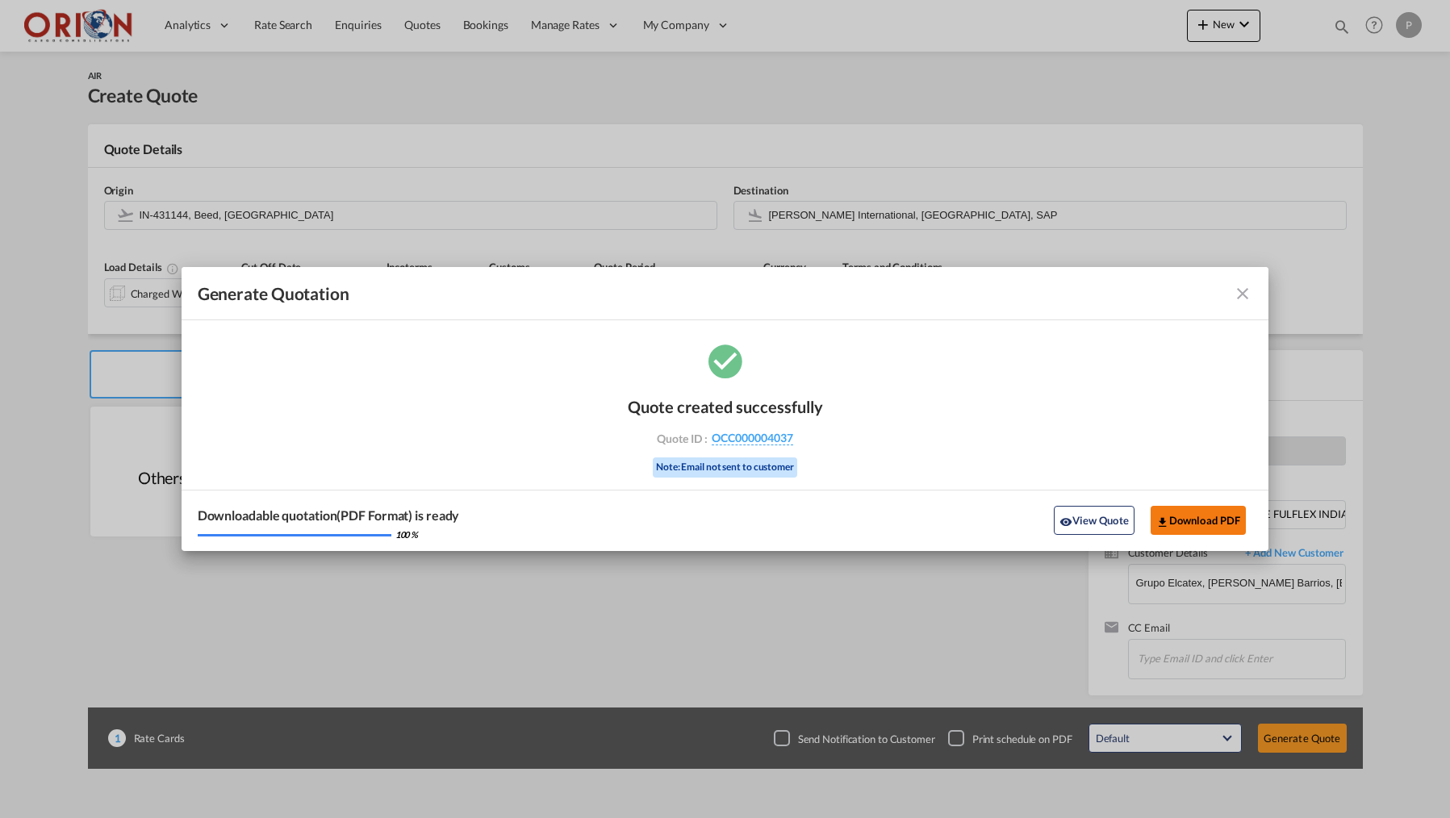
click at [1151, 525] on button "Download PDF" at bounding box center [1199, 520] width 96 height 29
click at [1240, 292] on md-icon "icon-close fg-AAA8AD cursor m-0" at bounding box center [1242, 293] width 19 height 19
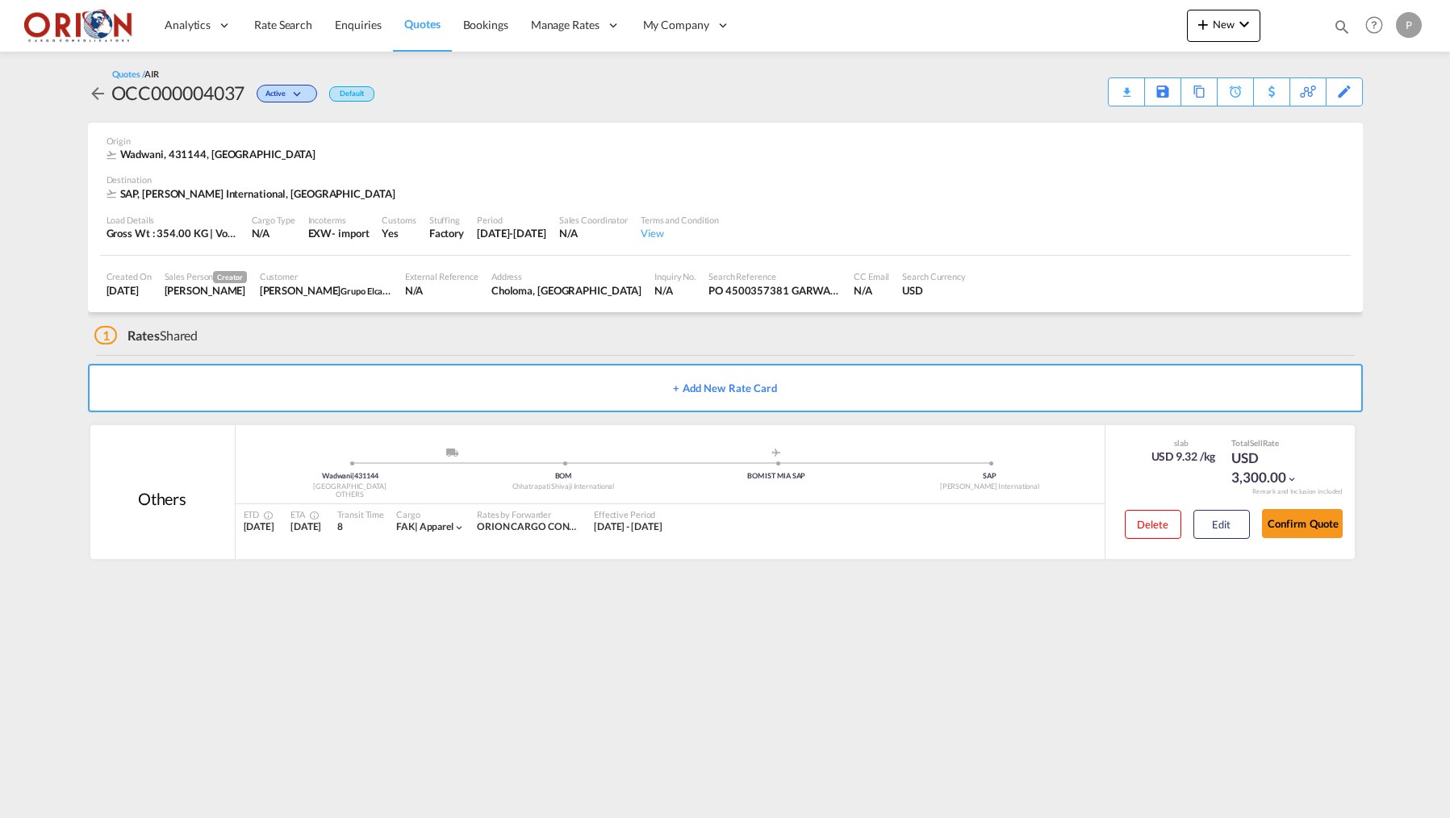
click at [21, 249] on md-content "Analytics Reports Dashboard Rate Search Enquiries Quotes Bookings" at bounding box center [725, 409] width 1450 height 818
